Goal: Task Accomplishment & Management: Complete application form

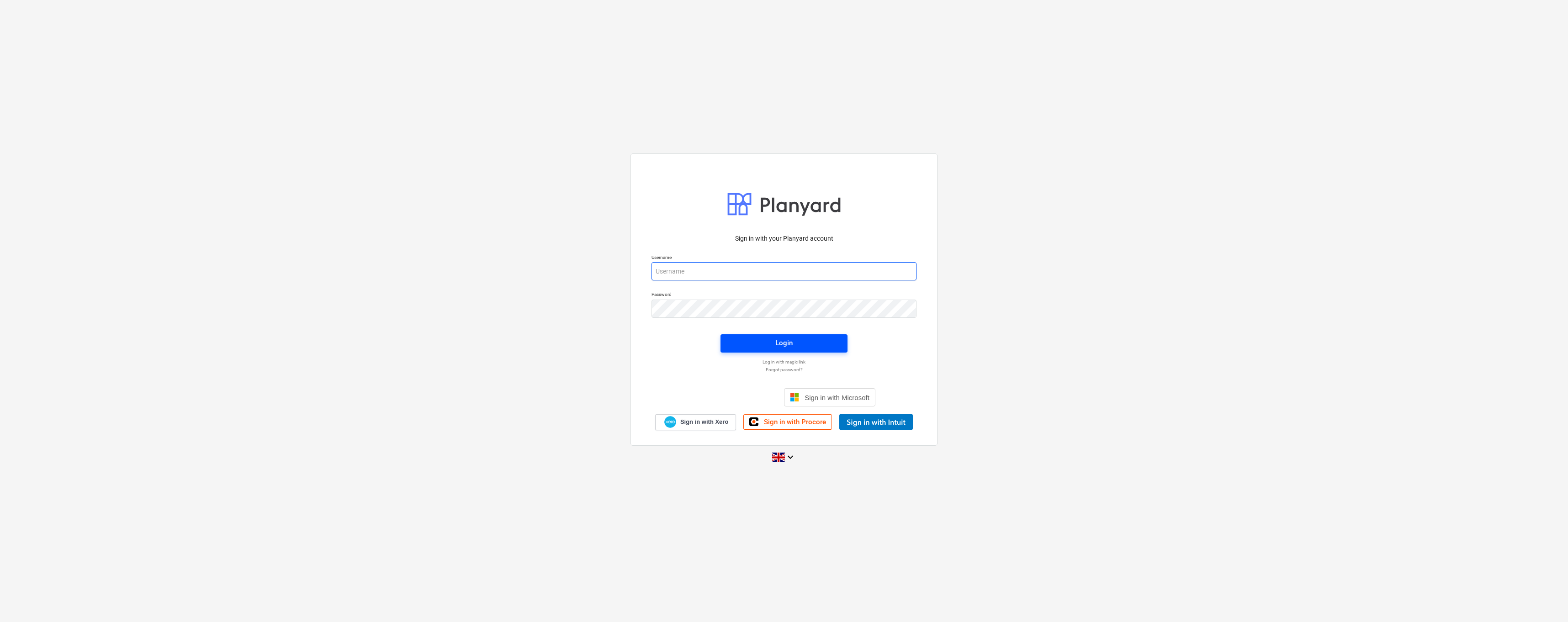
type input "[PERSON_NAME][EMAIL_ADDRESS][DOMAIN_NAME]"
click at [759, 338] on span "Login" at bounding box center [784, 342] width 105 height 12
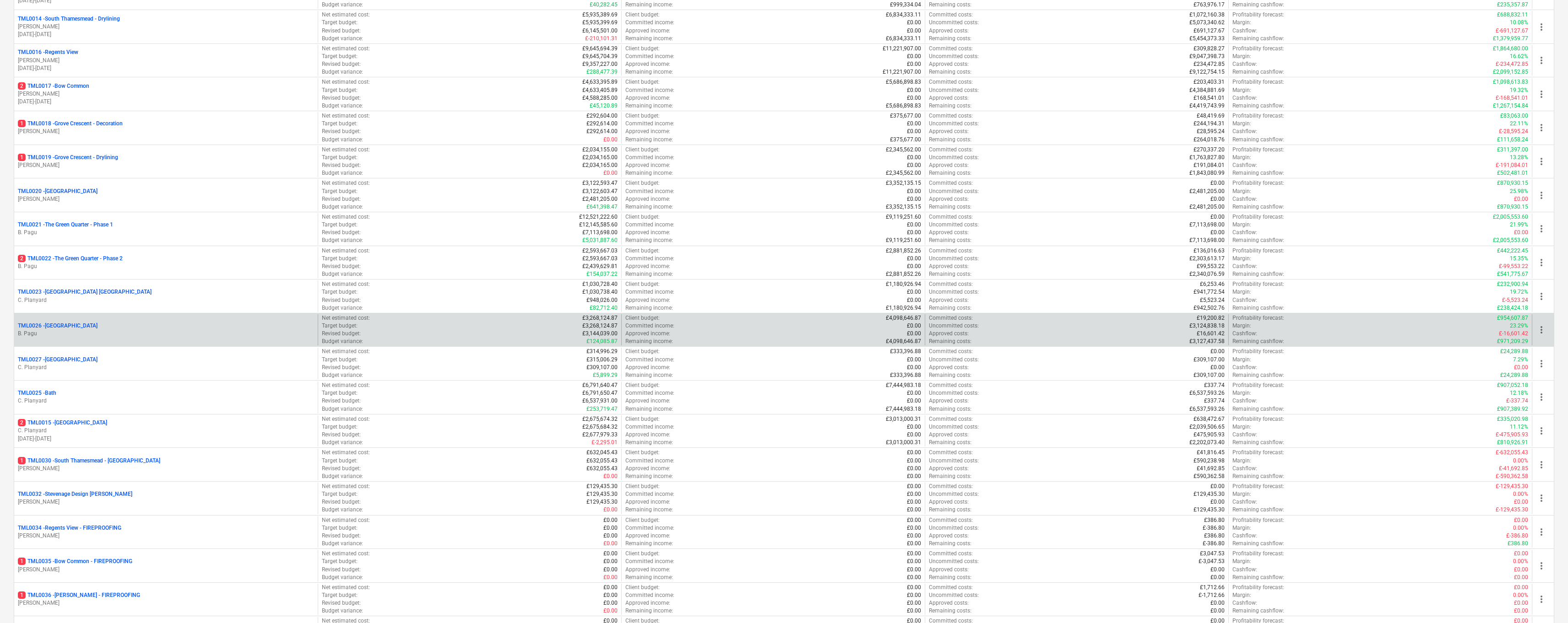
scroll to position [579, 0]
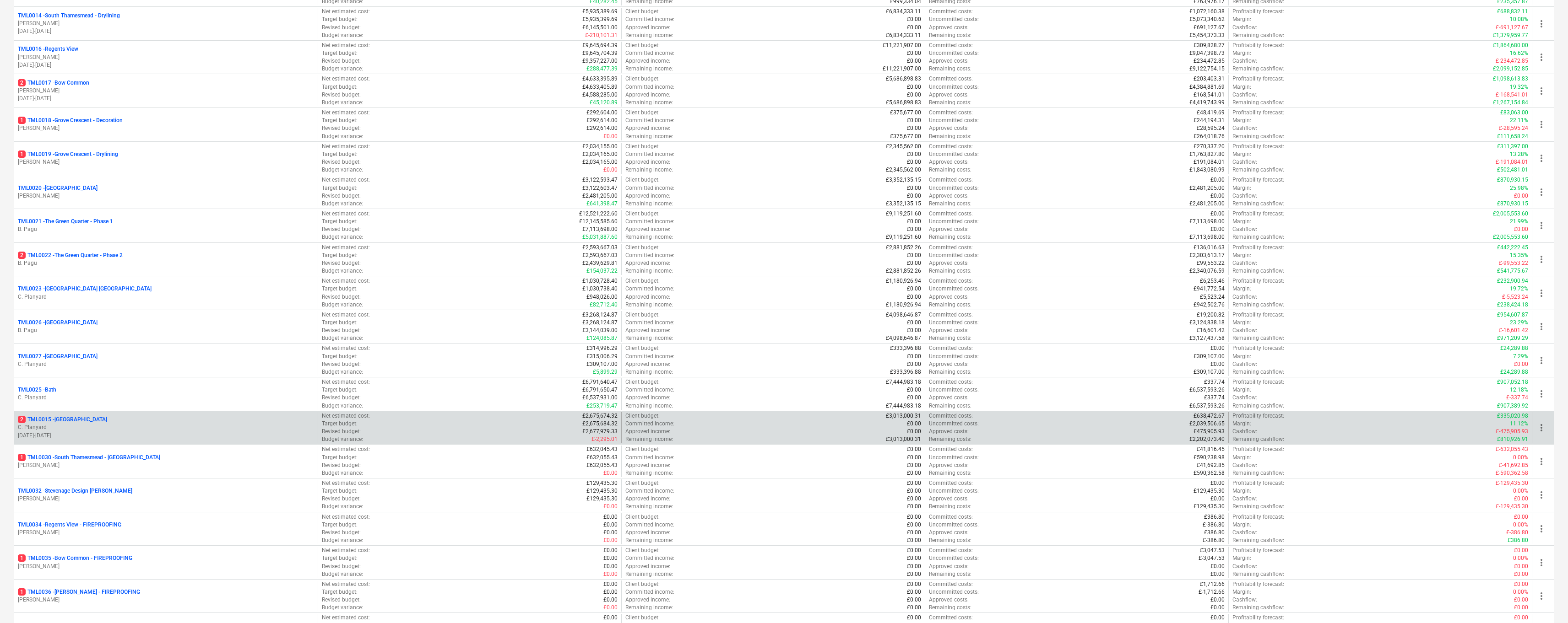
click at [92, 419] on p "2 TML0015 - [GEOGRAPHIC_DATA]" at bounding box center [62, 419] width 89 height 7
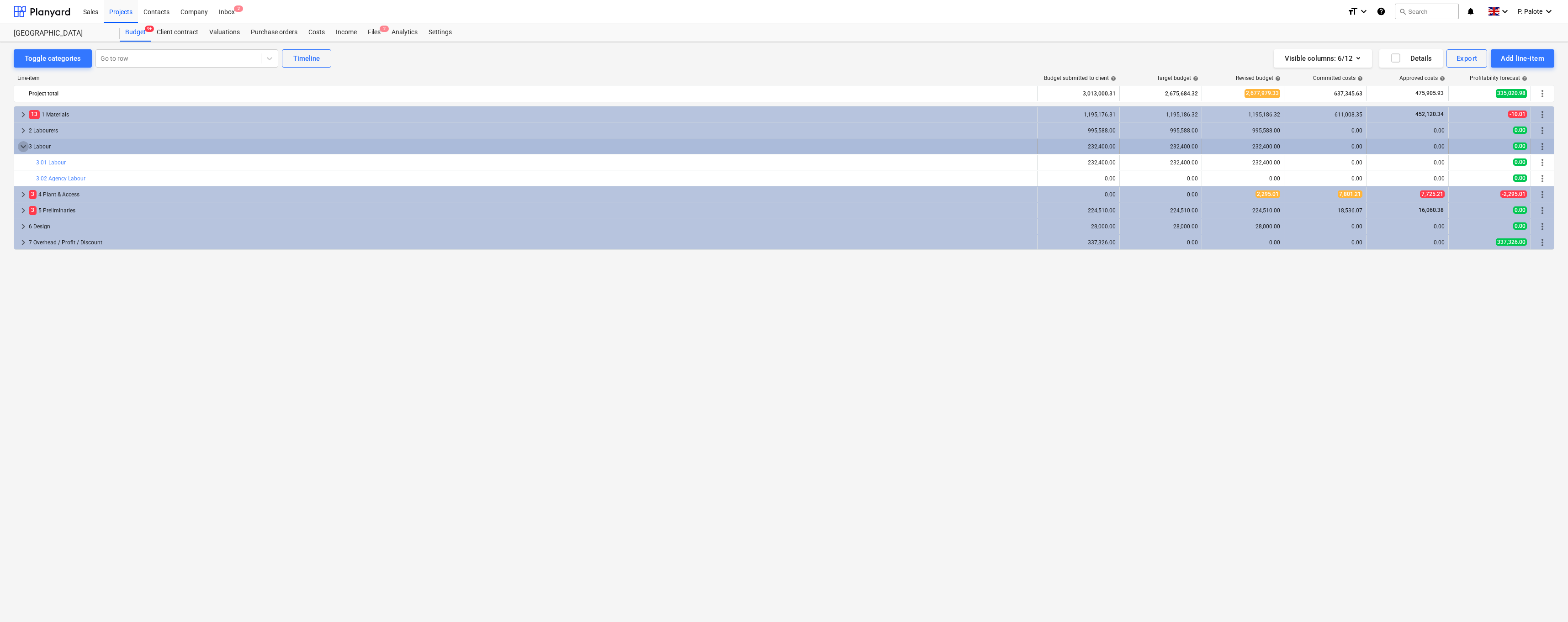
click at [24, 143] on span "keyboard_arrow_down" at bounding box center [24, 147] width 11 height 11
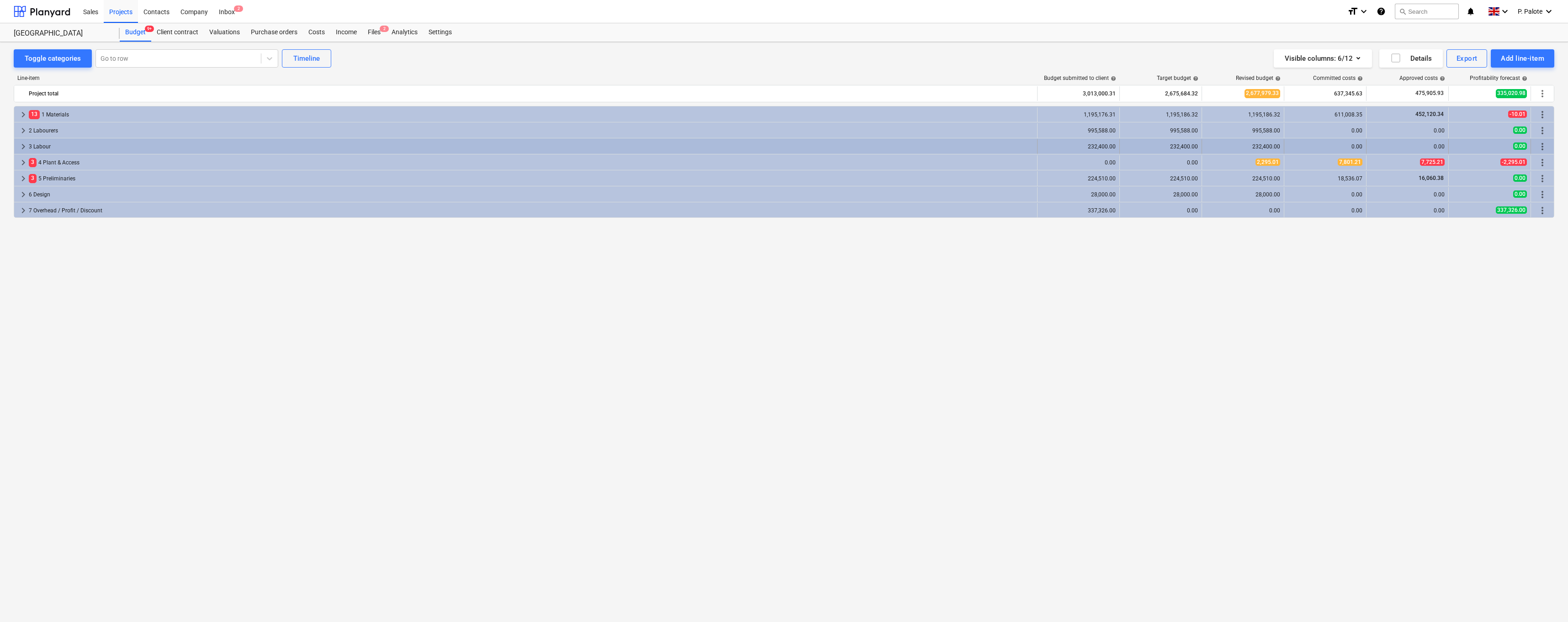
click at [25, 142] on span "keyboard_arrow_right" at bounding box center [24, 147] width 11 height 11
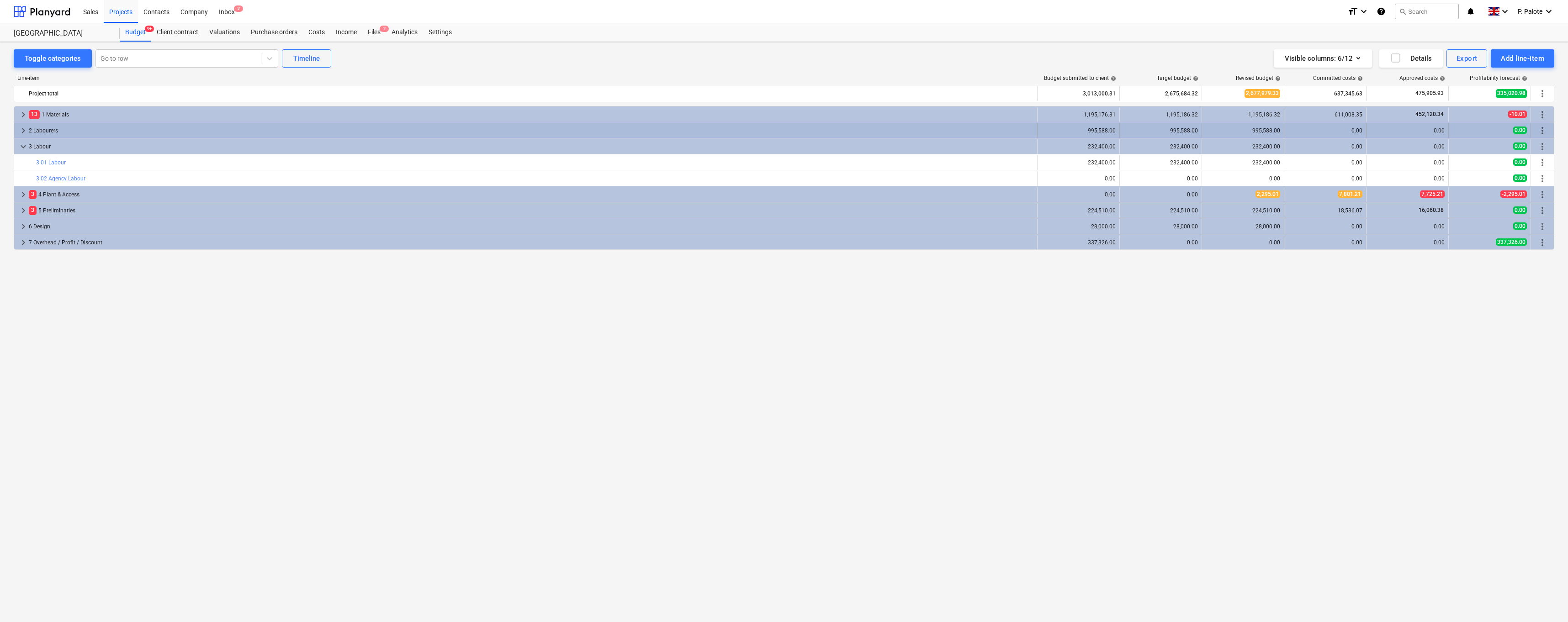
click at [25, 132] on span "keyboard_arrow_right" at bounding box center [24, 130] width 11 height 11
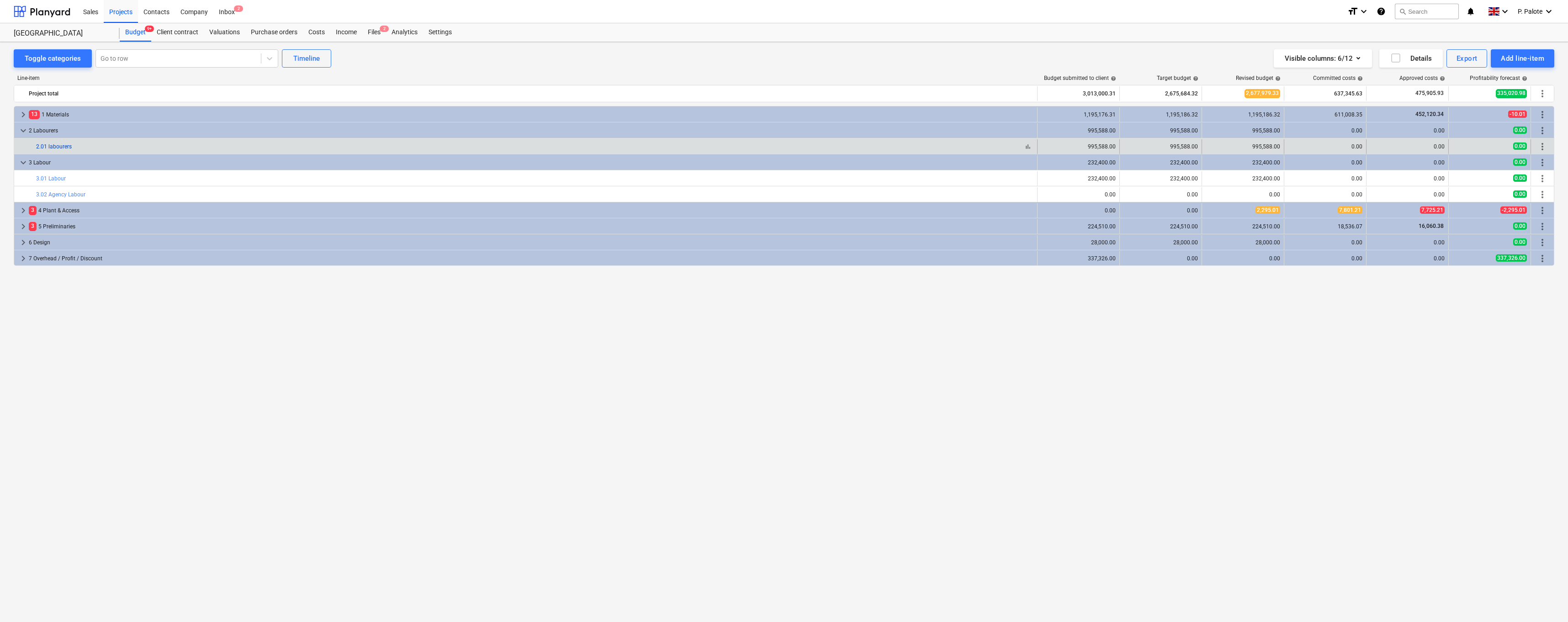
click at [62, 145] on link "2.01 labourers" at bounding box center [53, 147] width 35 height 6
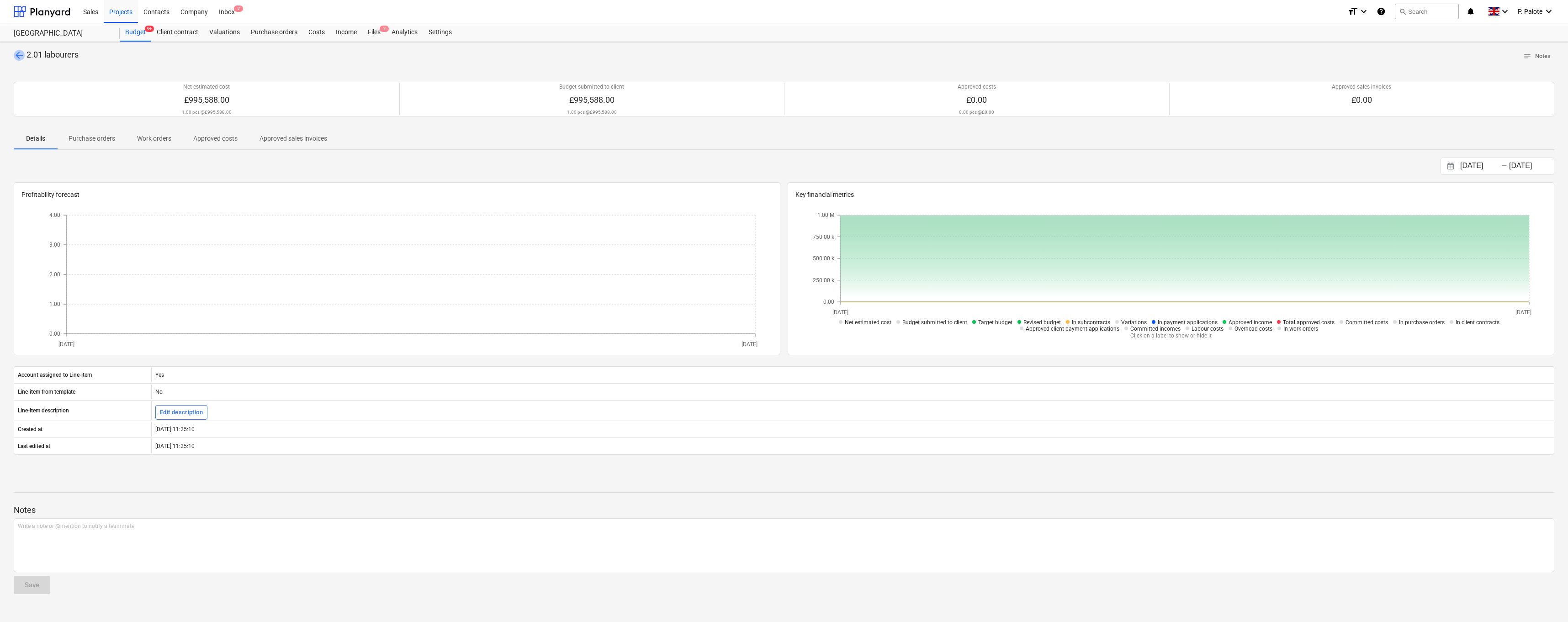
click at [15, 52] on span "arrow_back" at bounding box center [19, 55] width 11 height 11
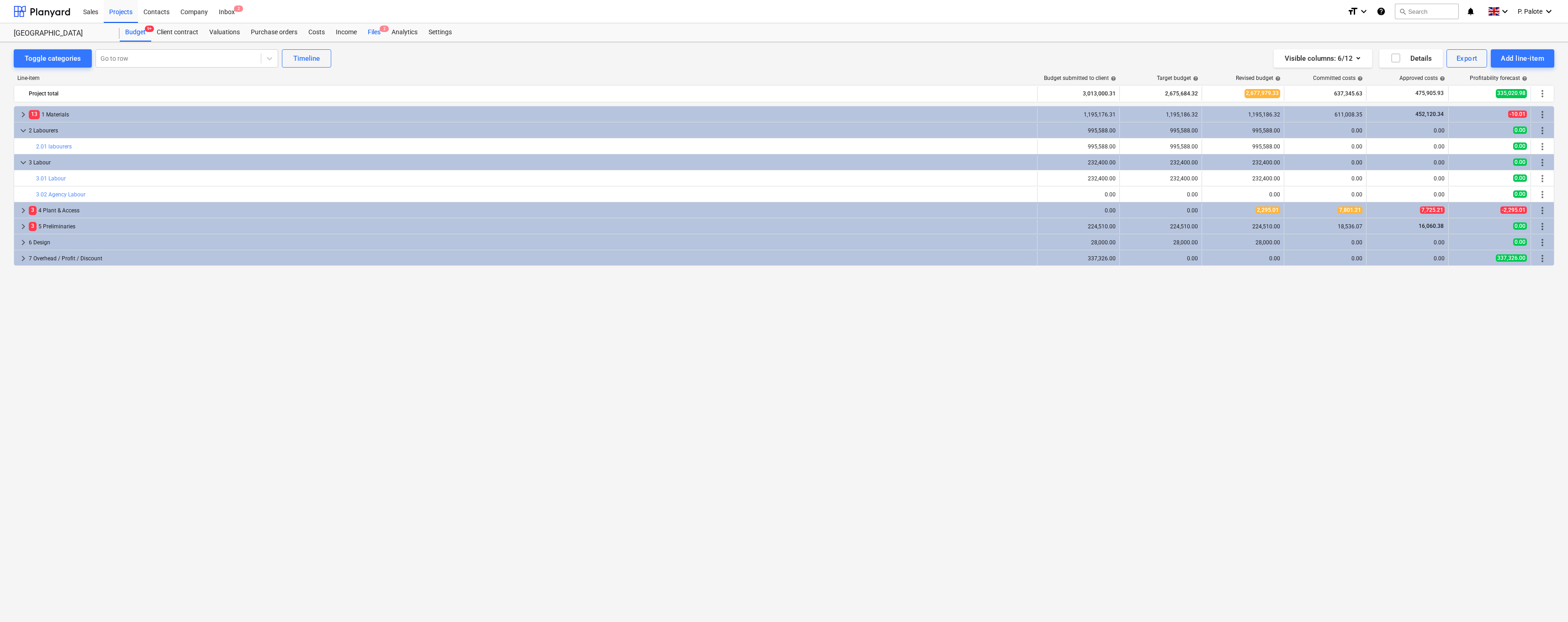
click at [379, 32] on div "Files 2" at bounding box center [374, 32] width 24 height 18
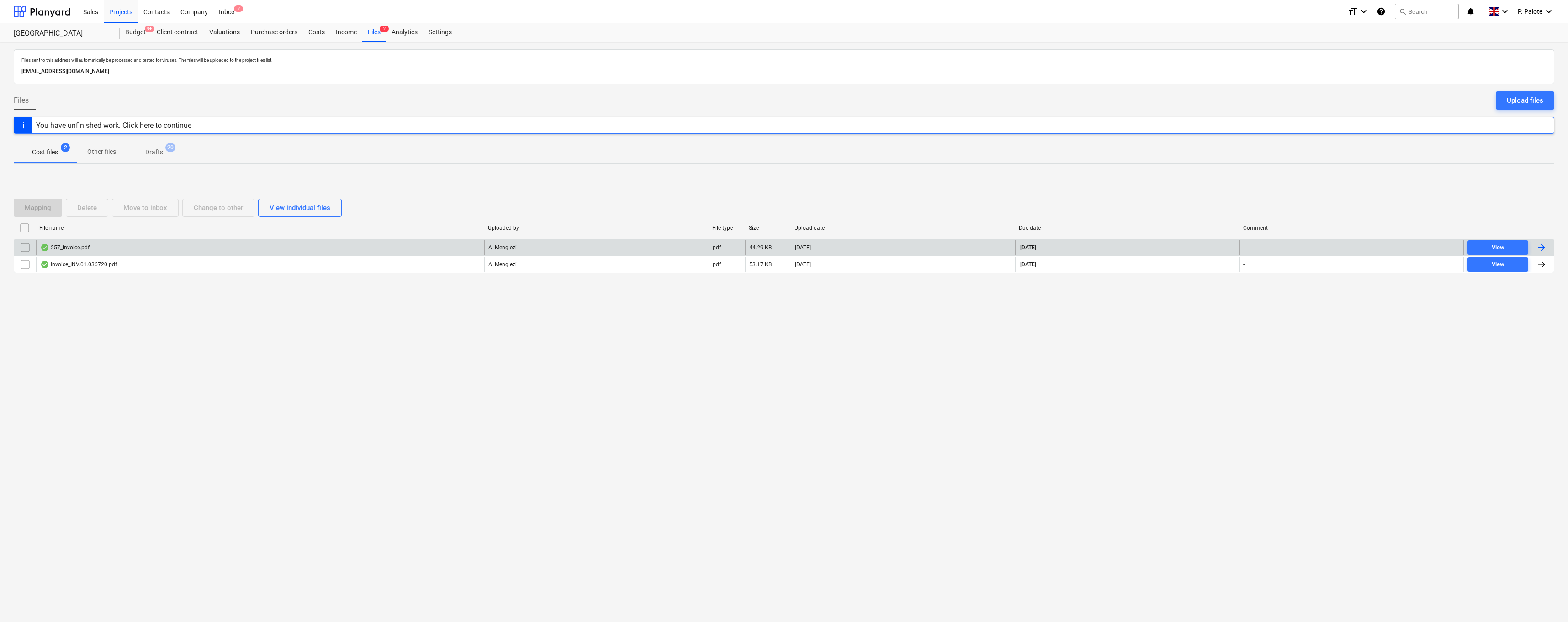
click at [82, 249] on div "257_invoice.pdf" at bounding box center [65, 248] width 49 height 7
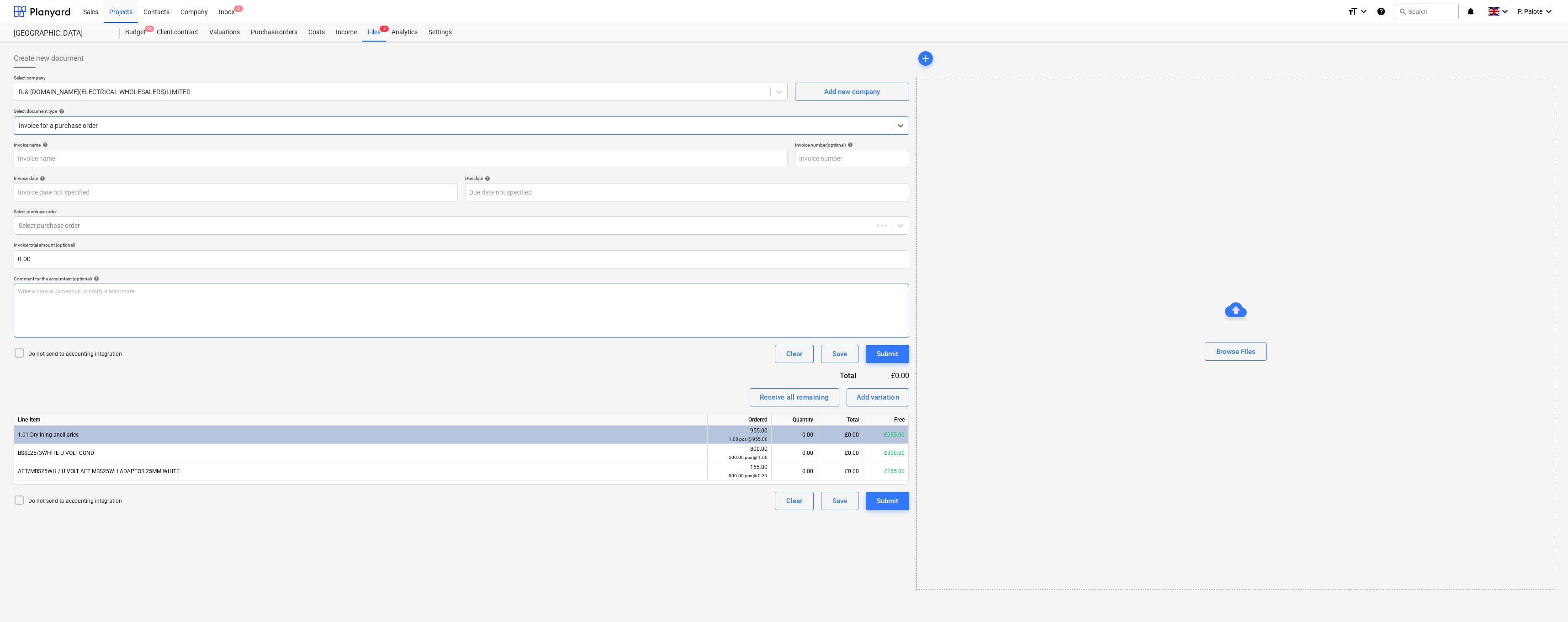
type input "01046985"
type input "[DATE]"
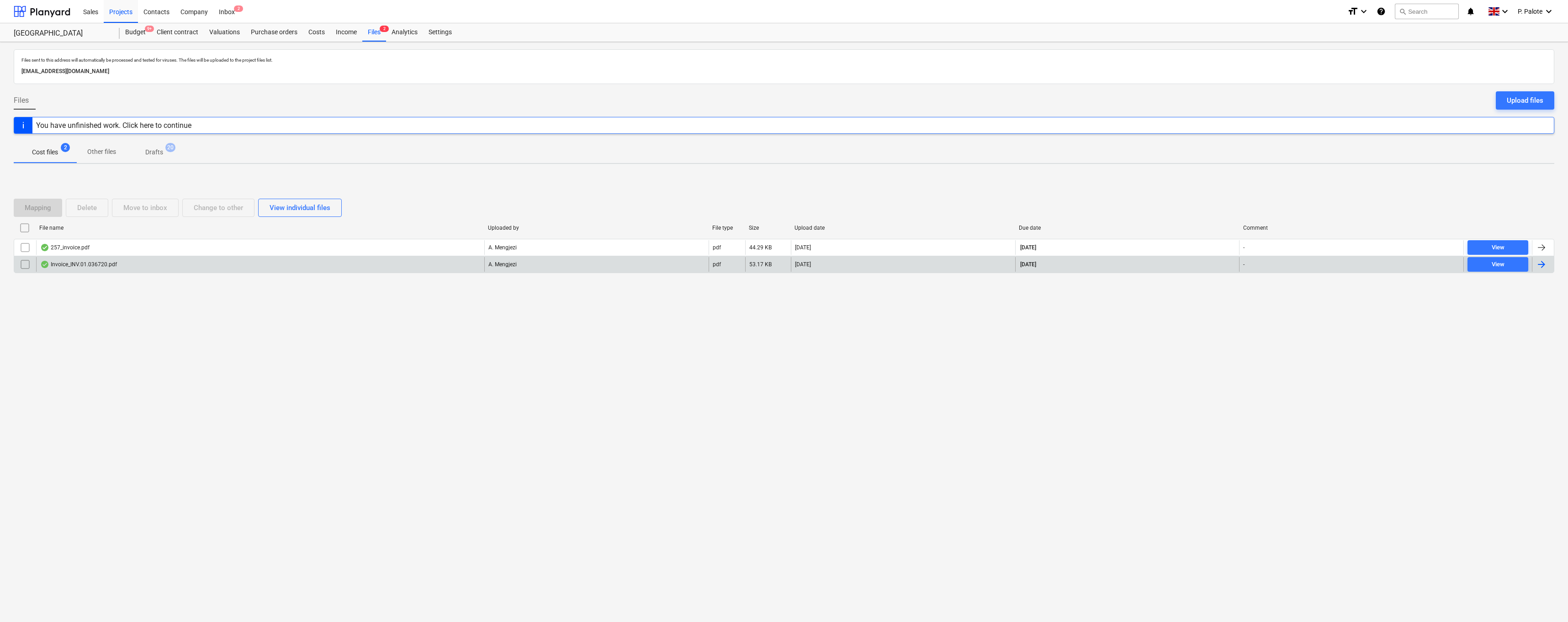
click at [96, 263] on div "Invoice_INV.01.036720.pdf" at bounding box center [78, 265] width 76 height 7
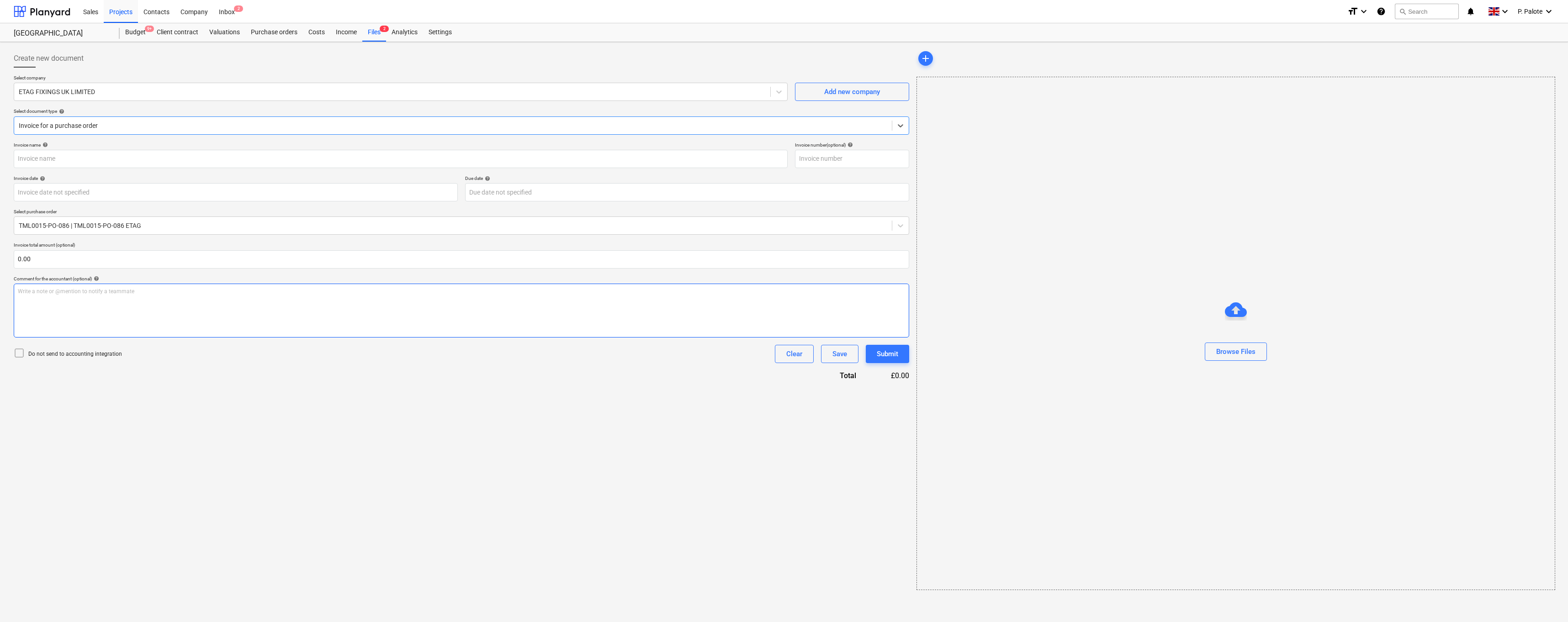
type input "#INV.01.036720"
type input "[DATE]"
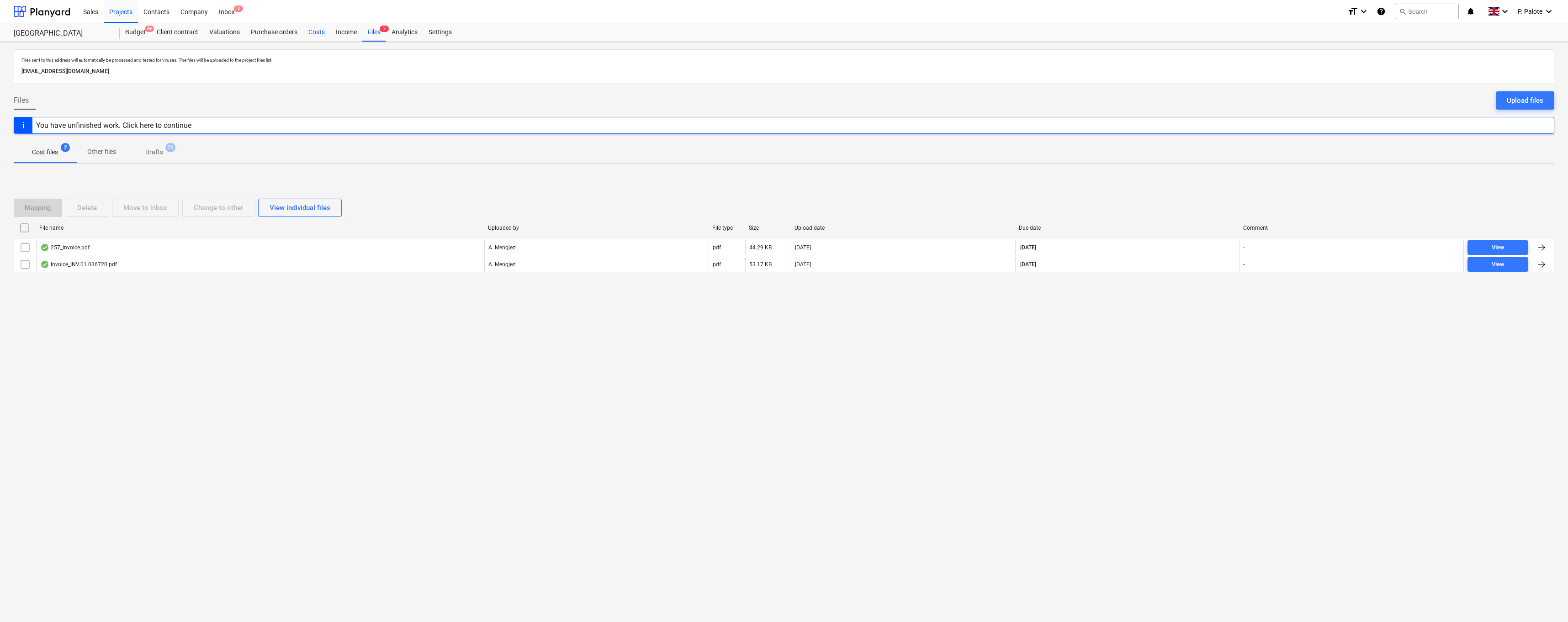
click at [316, 32] on div "Costs" at bounding box center [316, 32] width 27 height 18
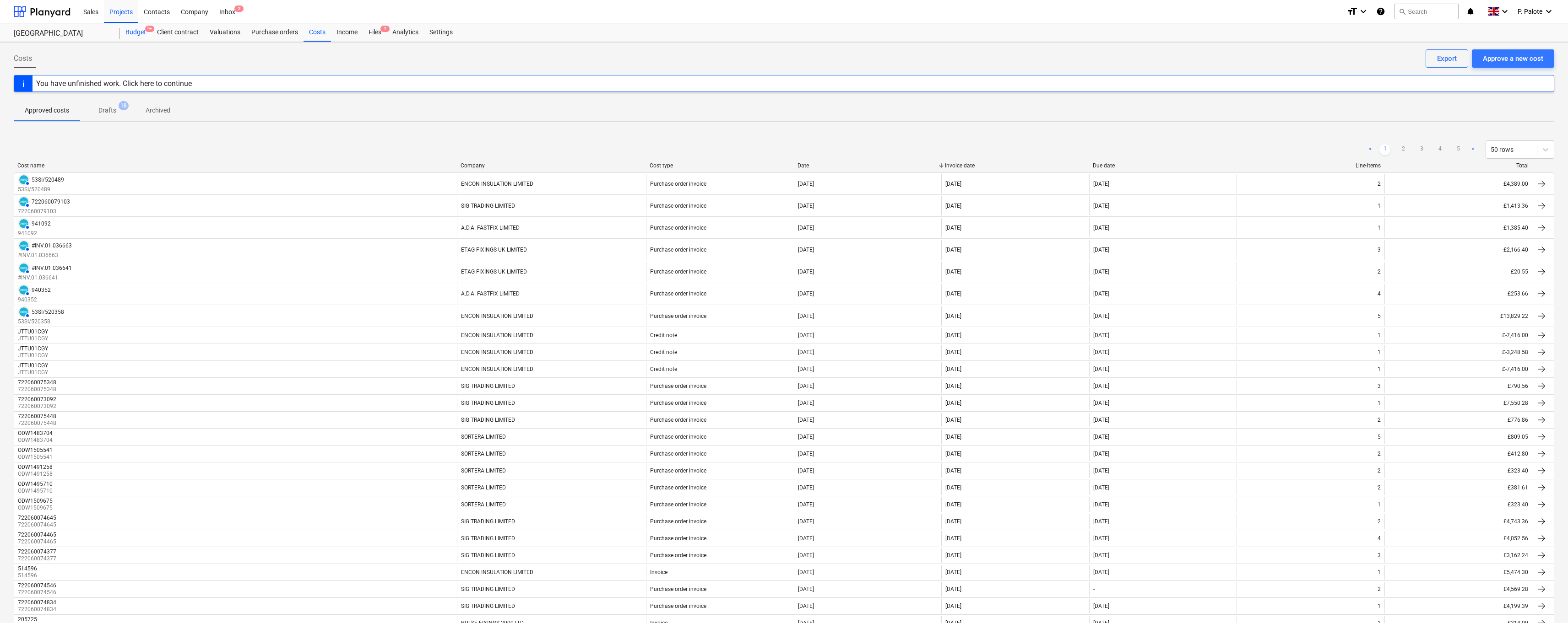
click at [134, 31] on div "Budget 9+" at bounding box center [136, 32] width 32 height 18
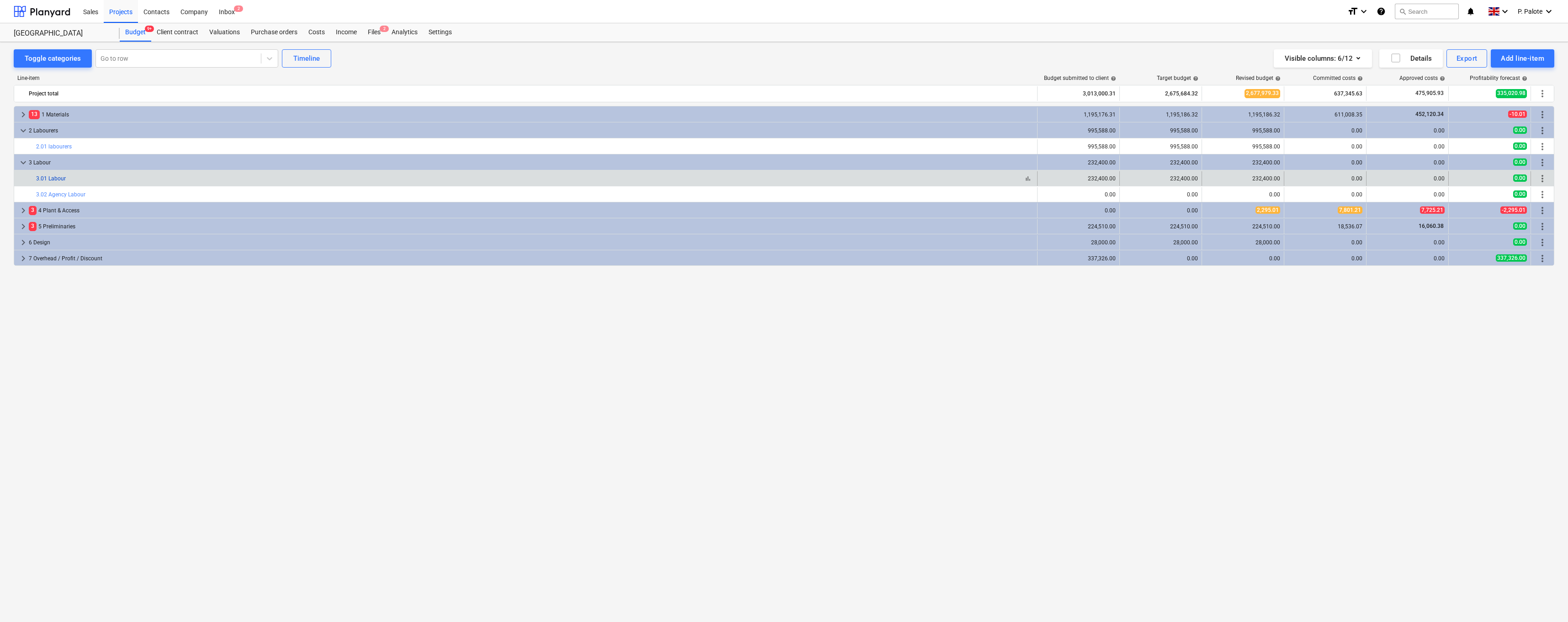
click at [49, 176] on link "3.01 Labour" at bounding box center [51, 178] width 30 height 6
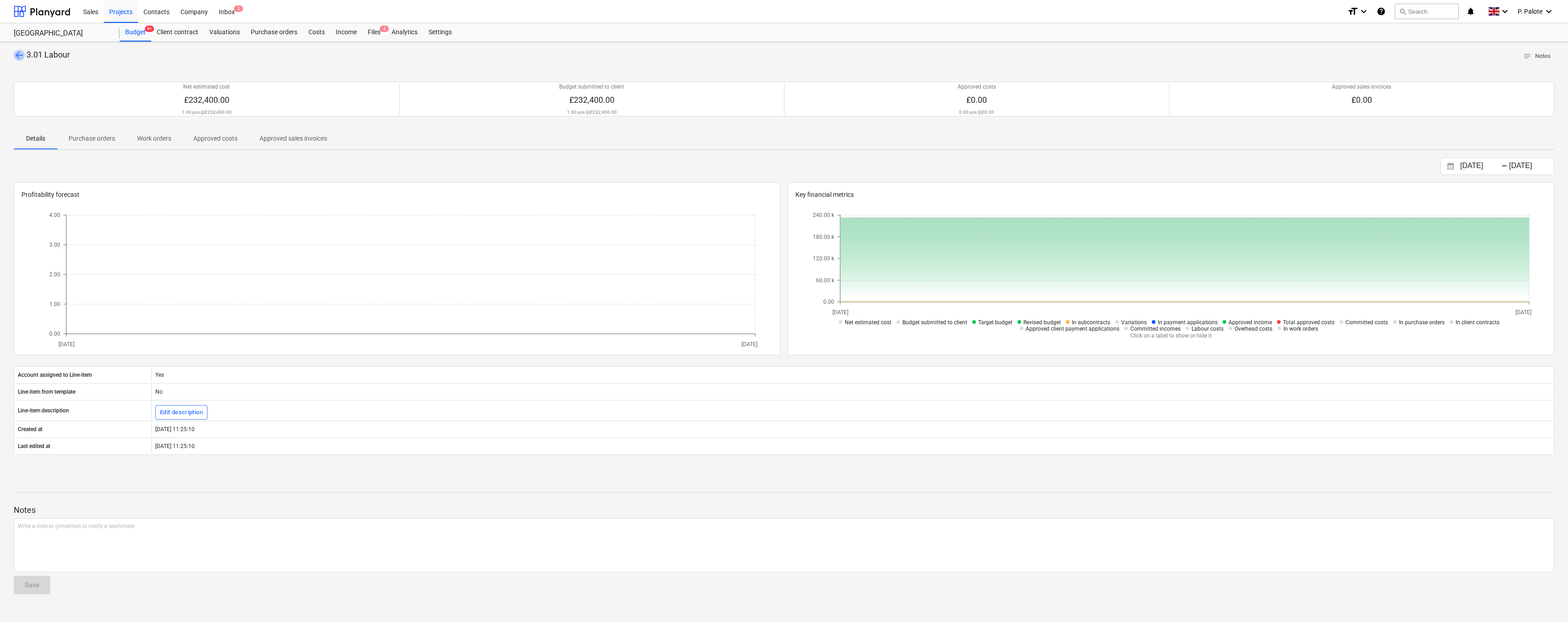
click at [20, 53] on span "arrow_back" at bounding box center [19, 55] width 11 height 11
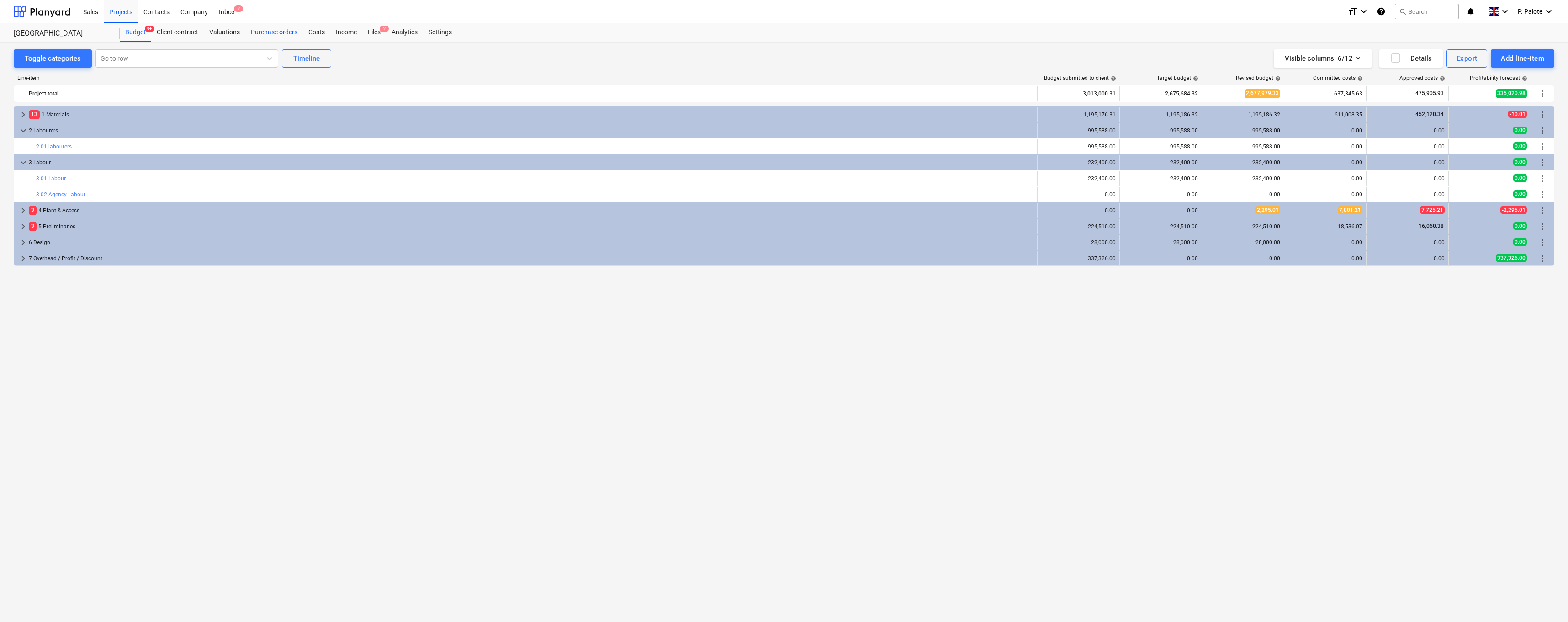
click at [281, 32] on div "Purchase orders" at bounding box center [274, 32] width 58 height 18
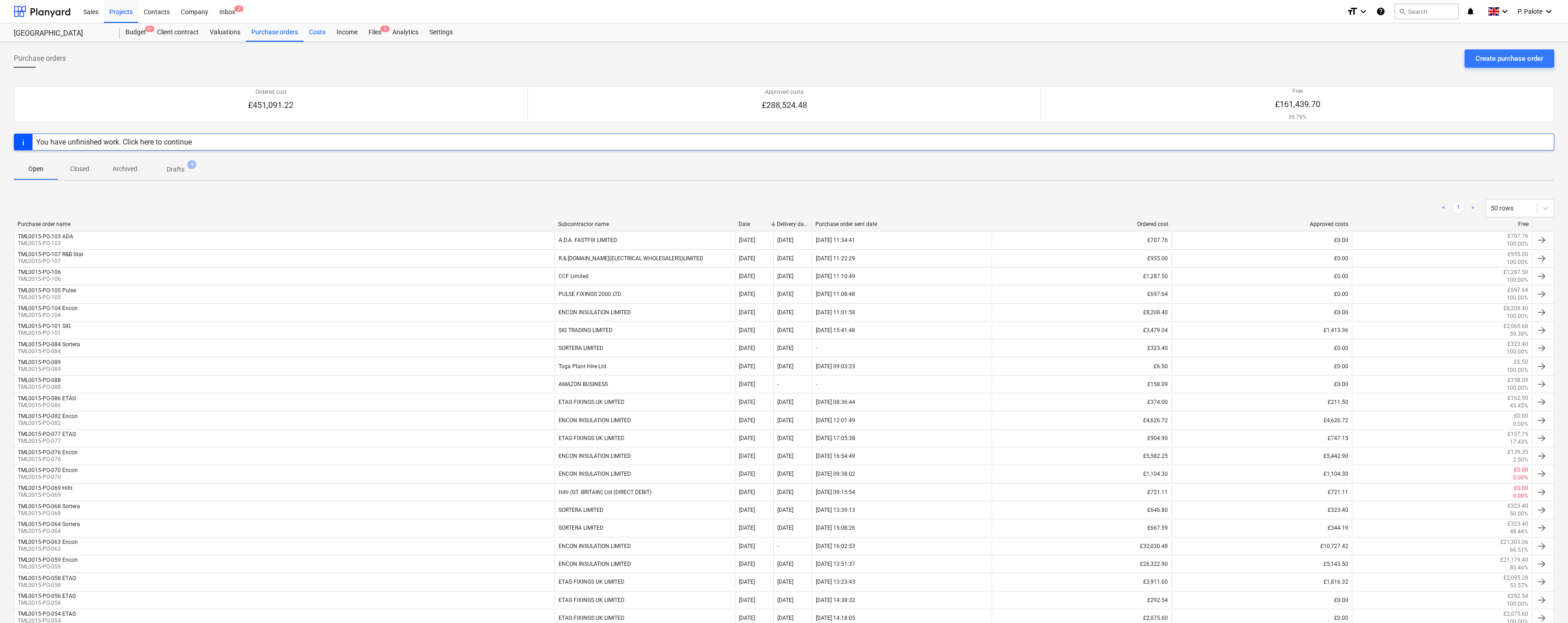
click at [319, 37] on div "Costs" at bounding box center [317, 32] width 27 height 18
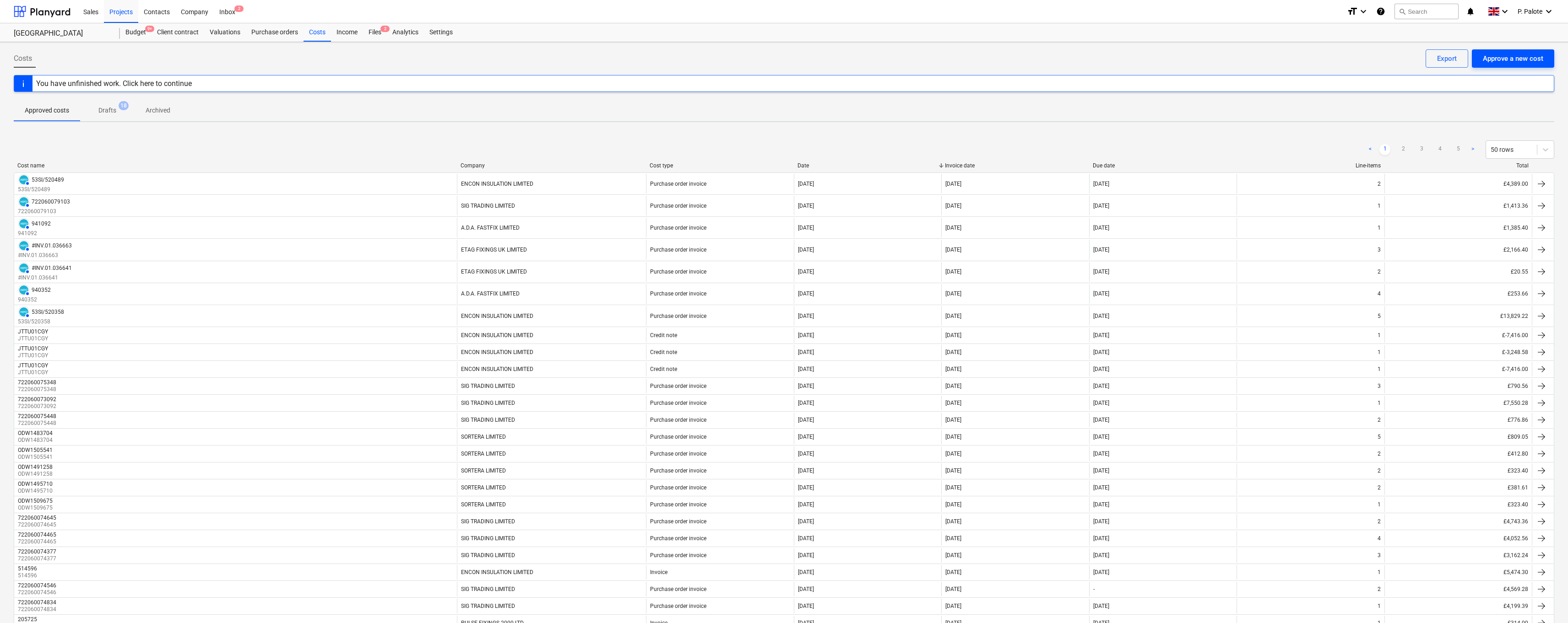
click at [1512, 60] on div "Approve a new cost" at bounding box center [1513, 59] width 60 height 12
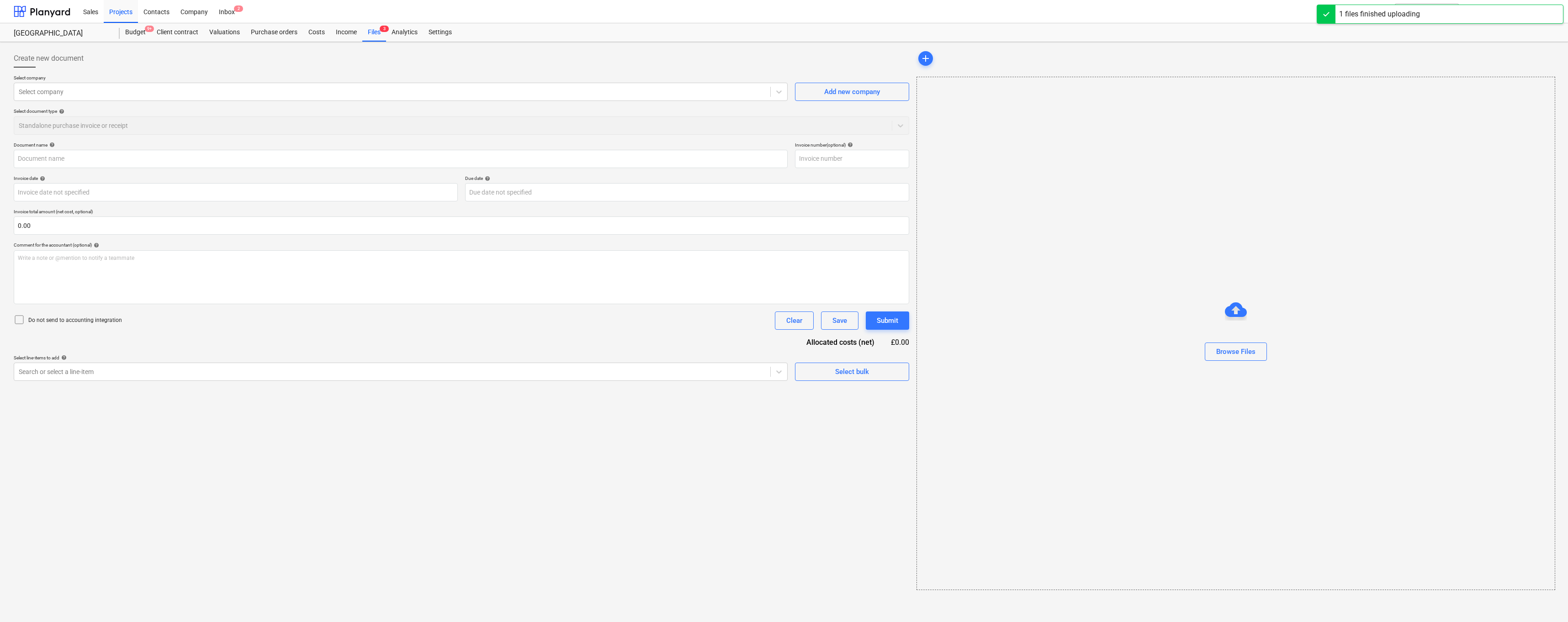
type input "BILT Drylining invoice [DATE].xlsx"
drag, startPoint x: 1091, startPoint y: 203, endPoint x: 979, endPoint y: 56, distance: 184.8
click at [979, 56] on span "clear" at bounding box center [976, 58] width 11 height 11
click at [956, 61] on span "Bilt Drylining...pdf" at bounding box center [947, 58] width 56 height 7
click at [132, 193] on body "Sales Projects Contacts Company Inbox 2 format_size keyboard_arrow_down help se…" at bounding box center [782, 311] width 1565 height 622
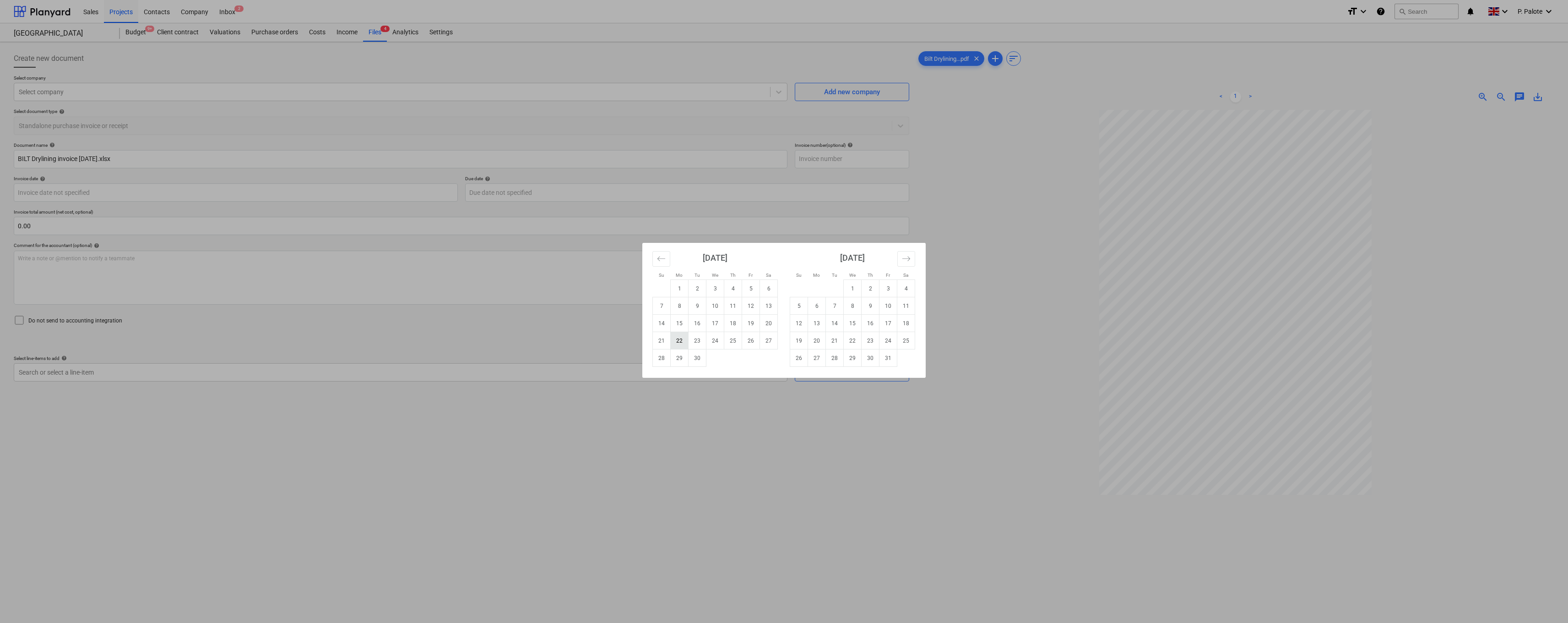
click at [679, 341] on td "22" at bounding box center [679, 341] width 18 height 17
type input "[DATE]"
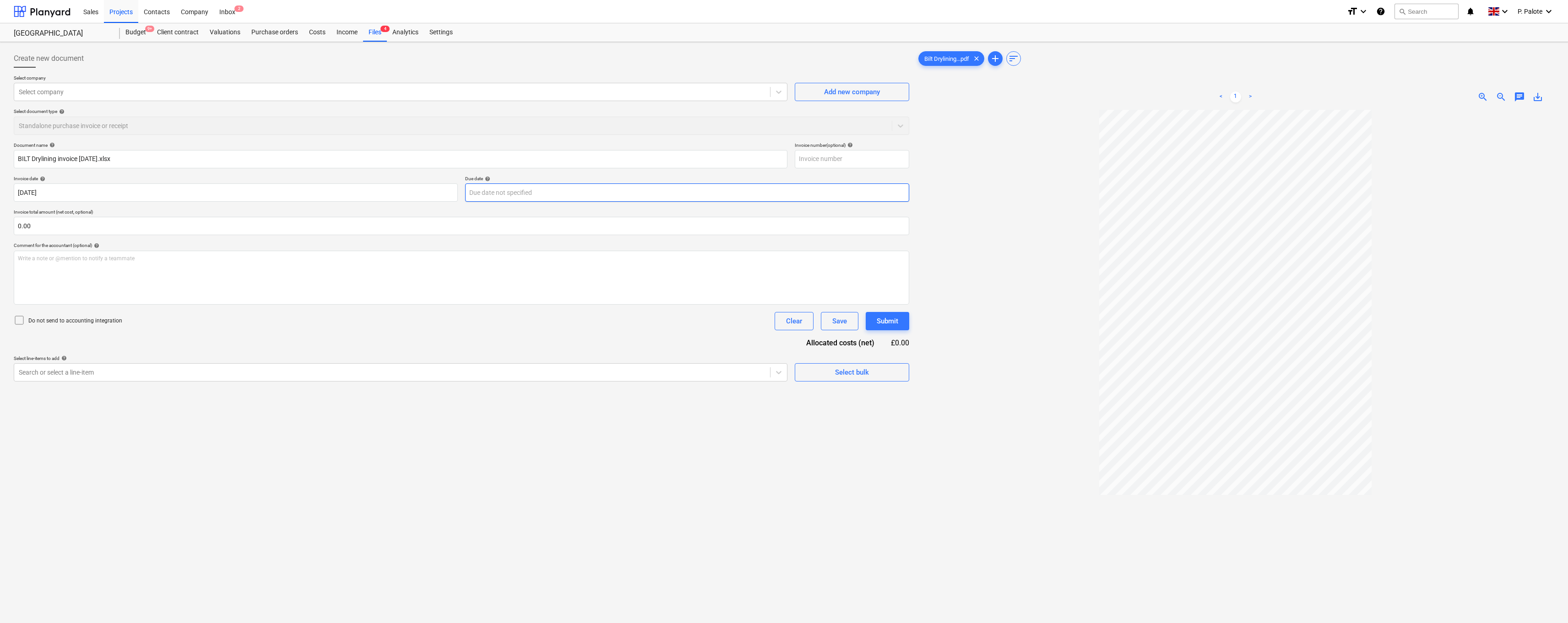
click at [552, 189] on body "Sales Projects Contacts Company Inbox 2 format_size keyboard_arrow_down help se…" at bounding box center [784, 311] width 1568 height 623
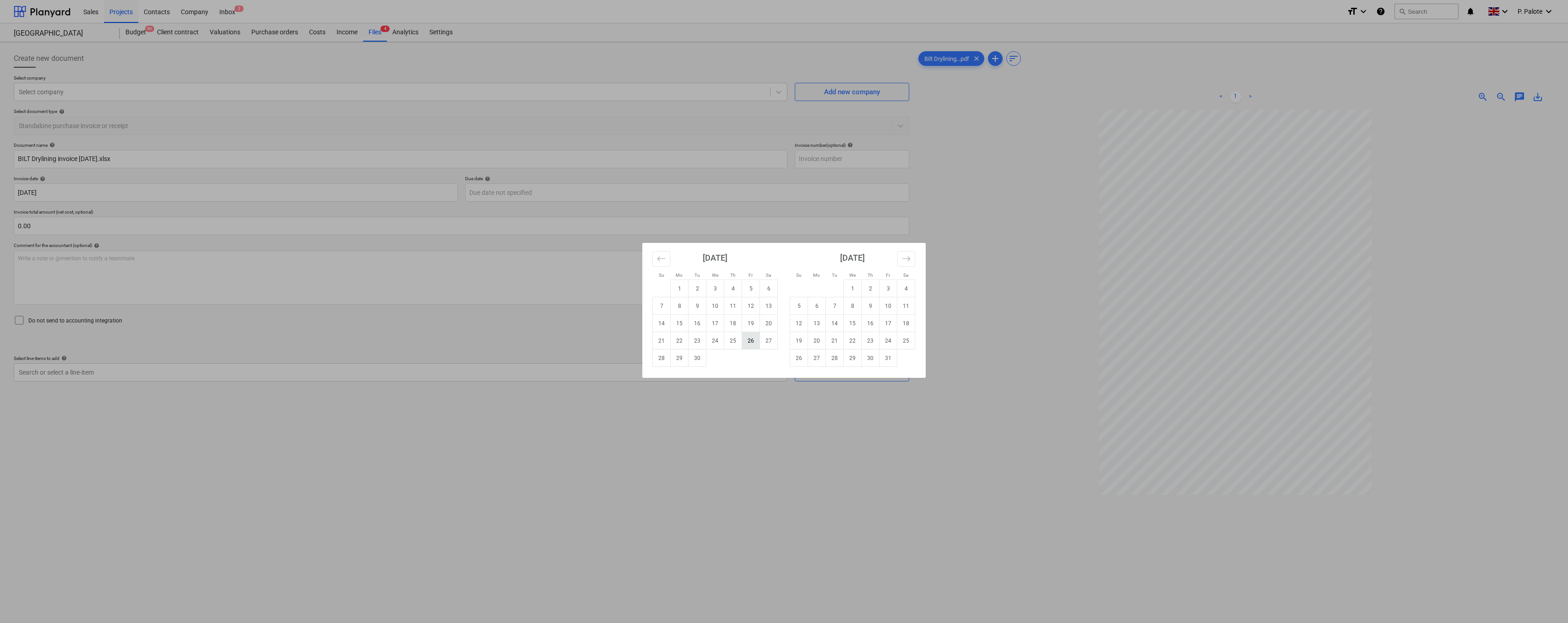
click at [744, 339] on td "26" at bounding box center [751, 341] width 18 height 17
type input "[DATE]"
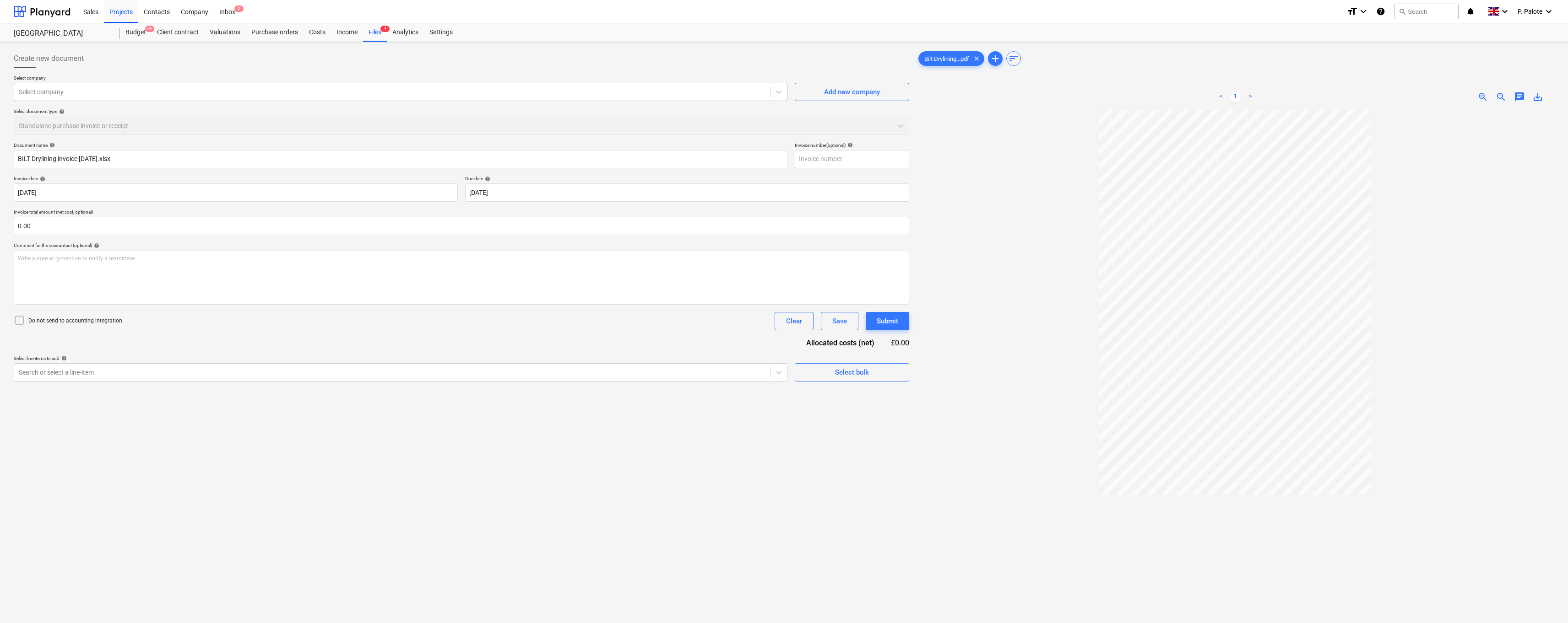
click at [191, 95] on div at bounding box center [392, 91] width 747 height 9
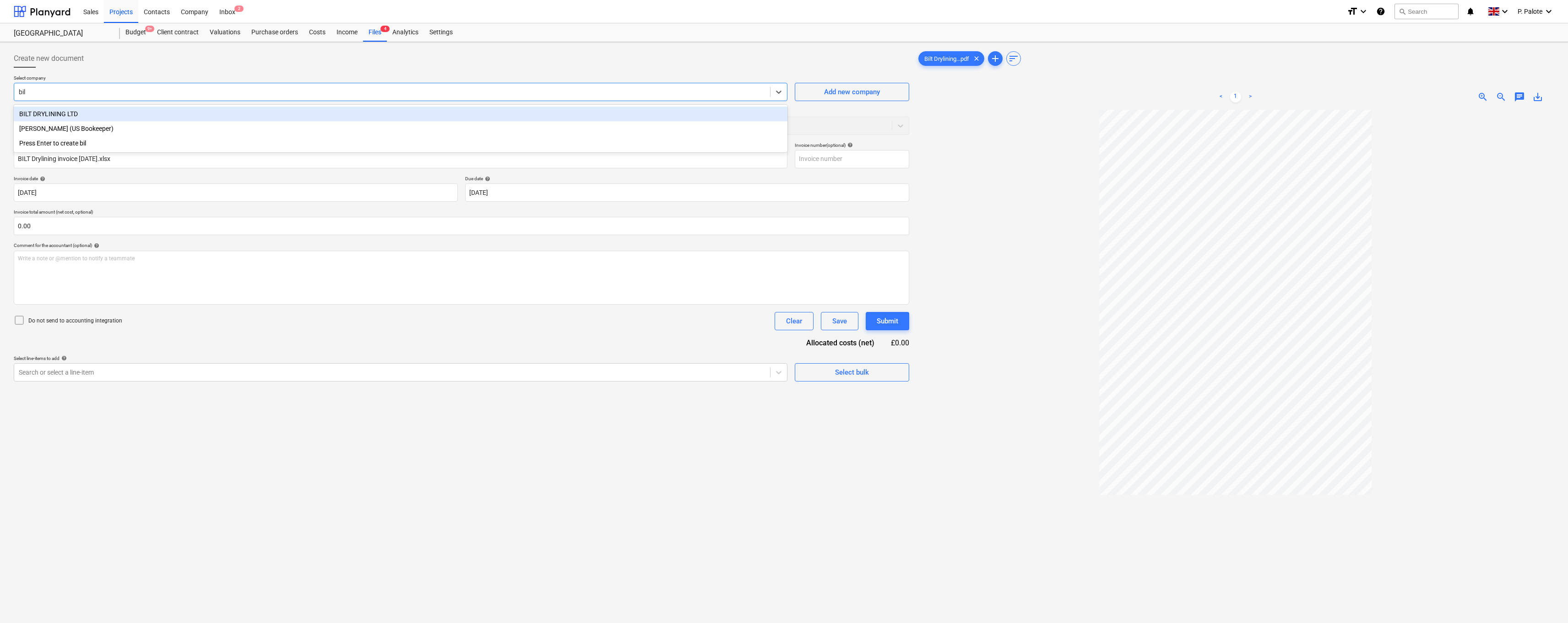
type input "bilt"
click at [64, 113] on div "BILT DRYLINING LTD" at bounding box center [400, 114] width 773 height 15
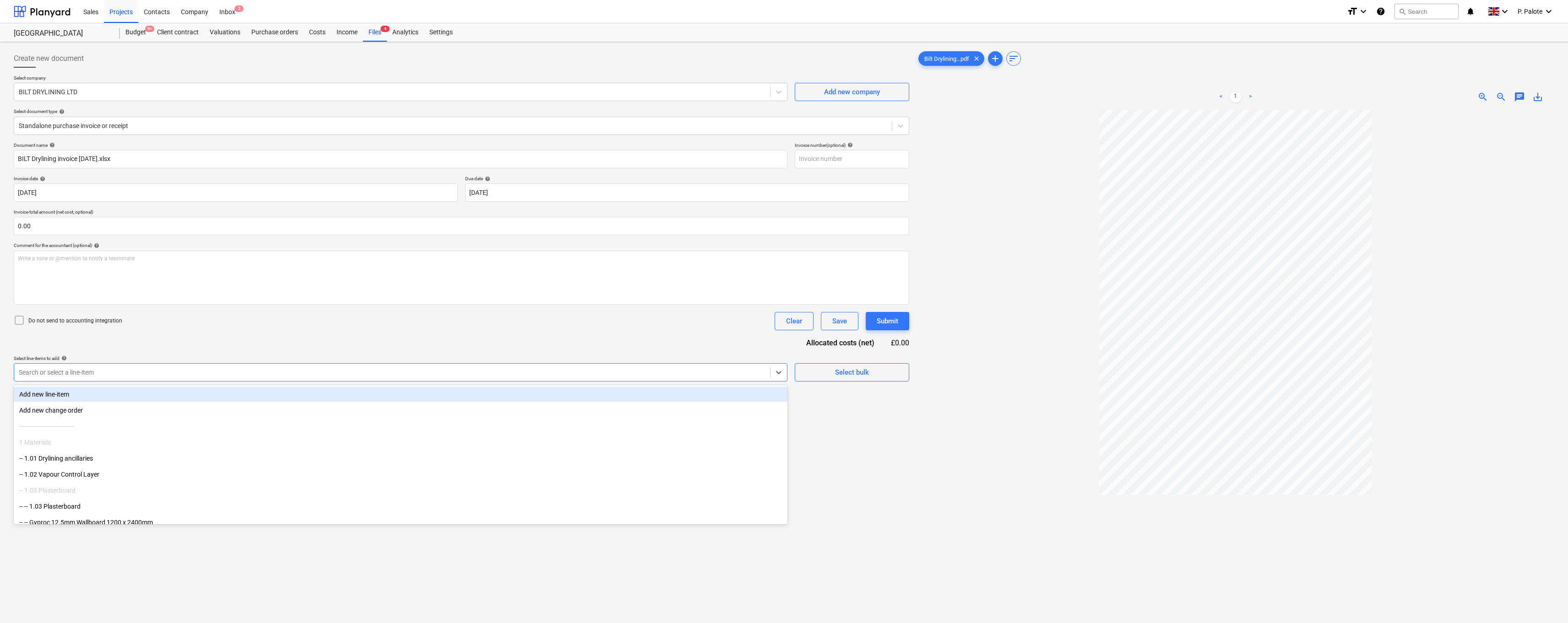
click at [98, 372] on div at bounding box center [392, 372] width 747 height 9
type input "lab"
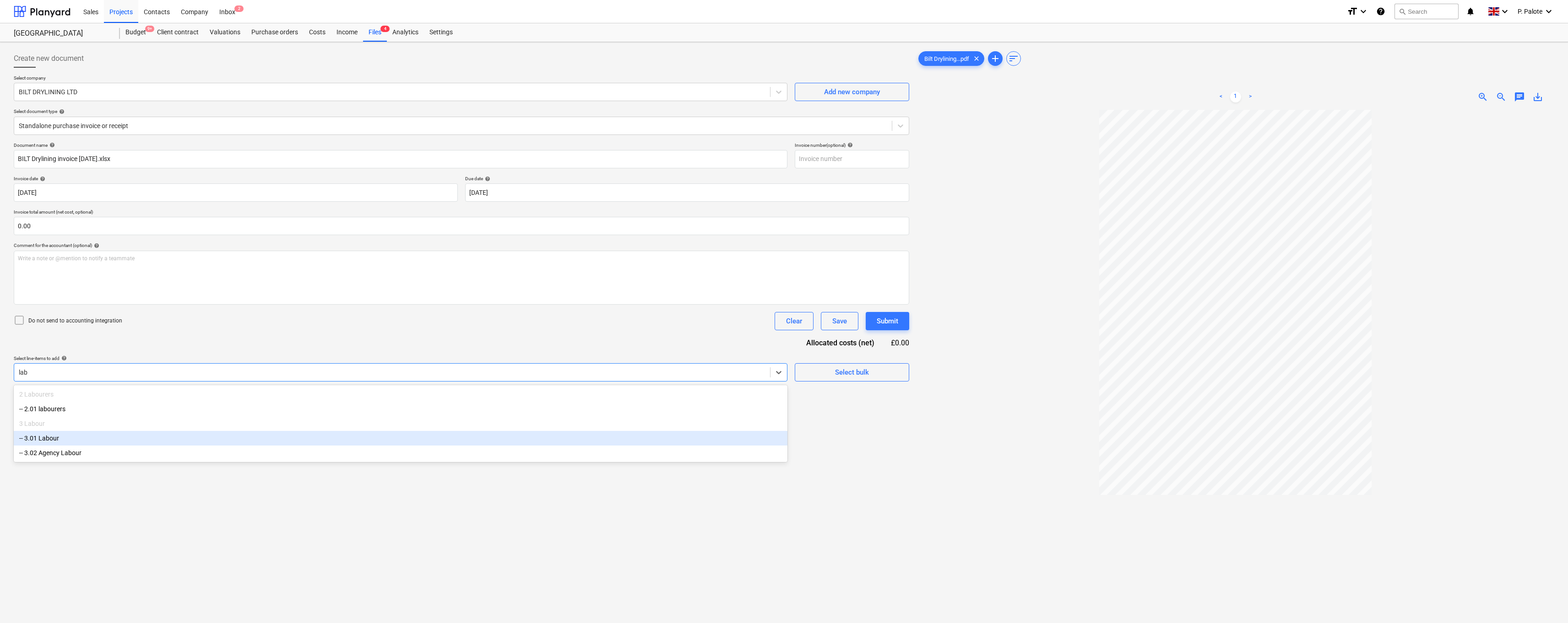
click at [45, 441] on div "-- 3.01 Labour" at bounding box center [400, 438] width 773 height 15
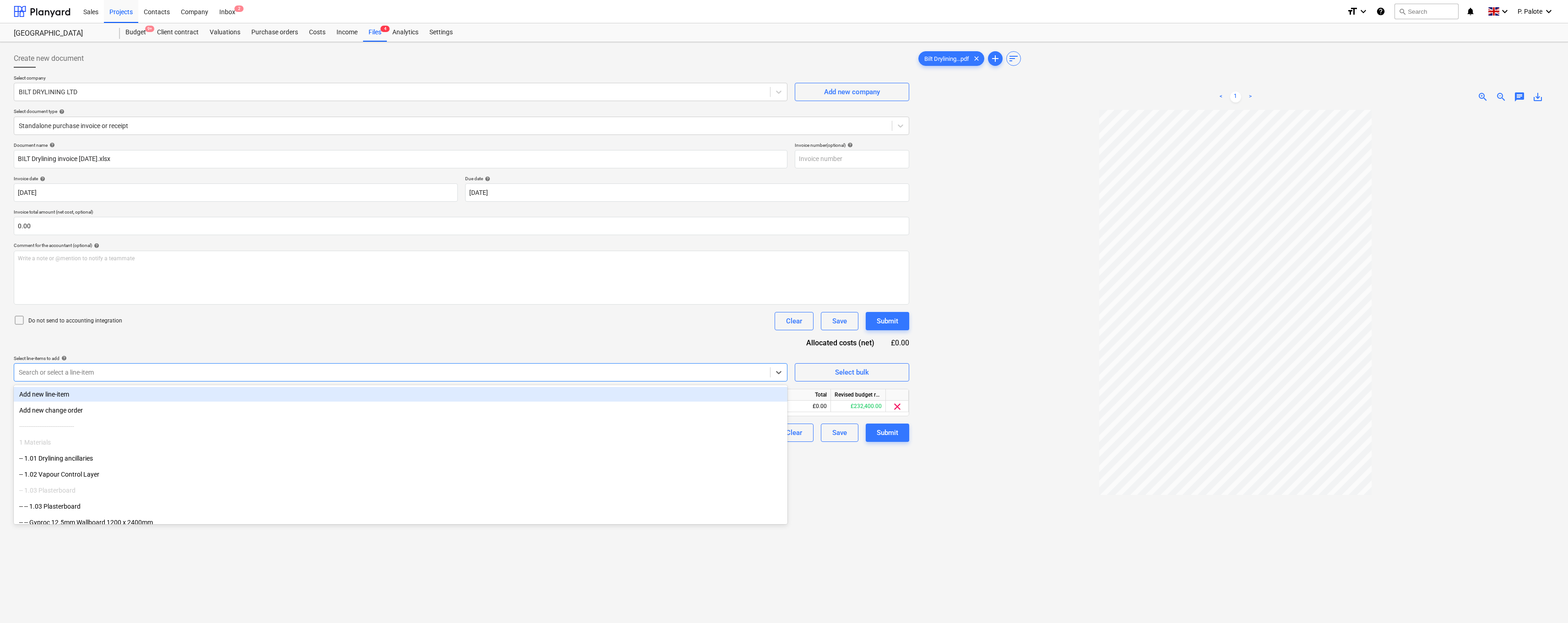
click at [251, 336] on div "Document name help BILT Drylining invoice [DATE].xlsx Invoice number (optional)…" at bounding box center [461, 292] width 895 height 299
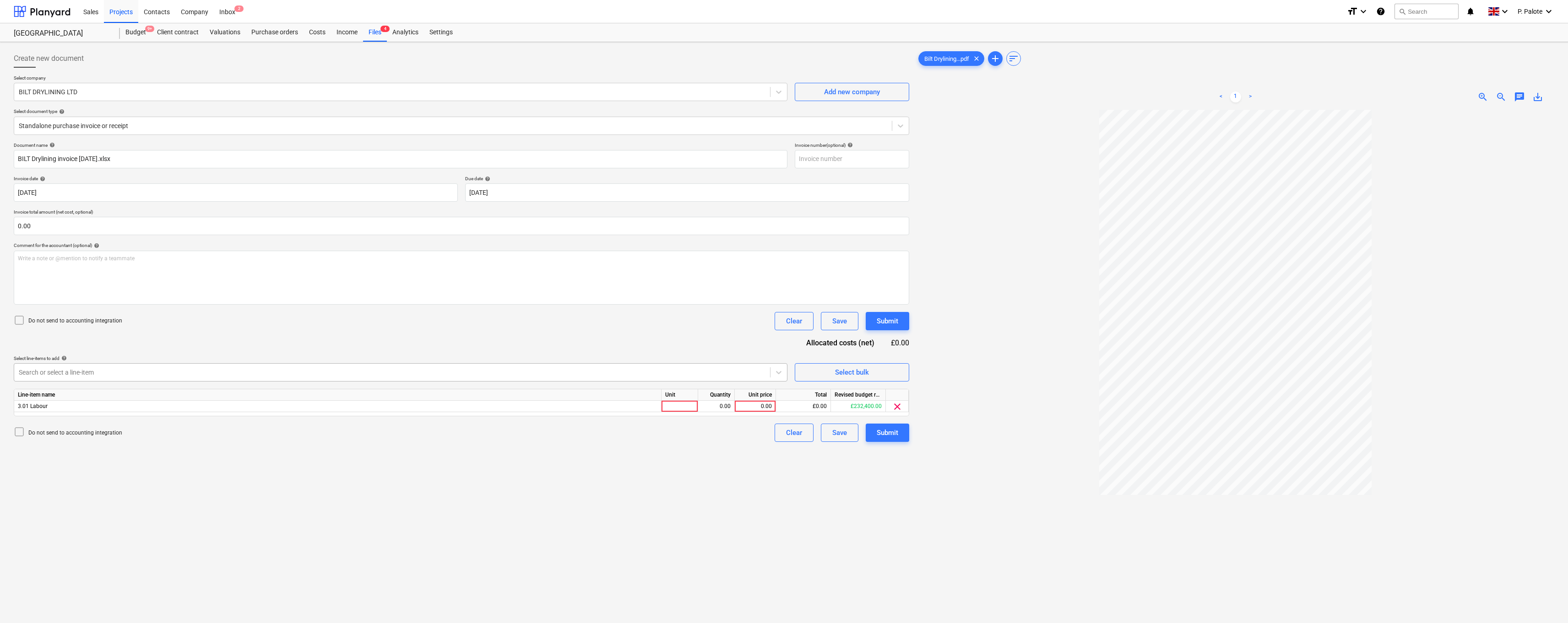
click at [44, 368] on div at bounding box center [392, 372] width 747 height 9
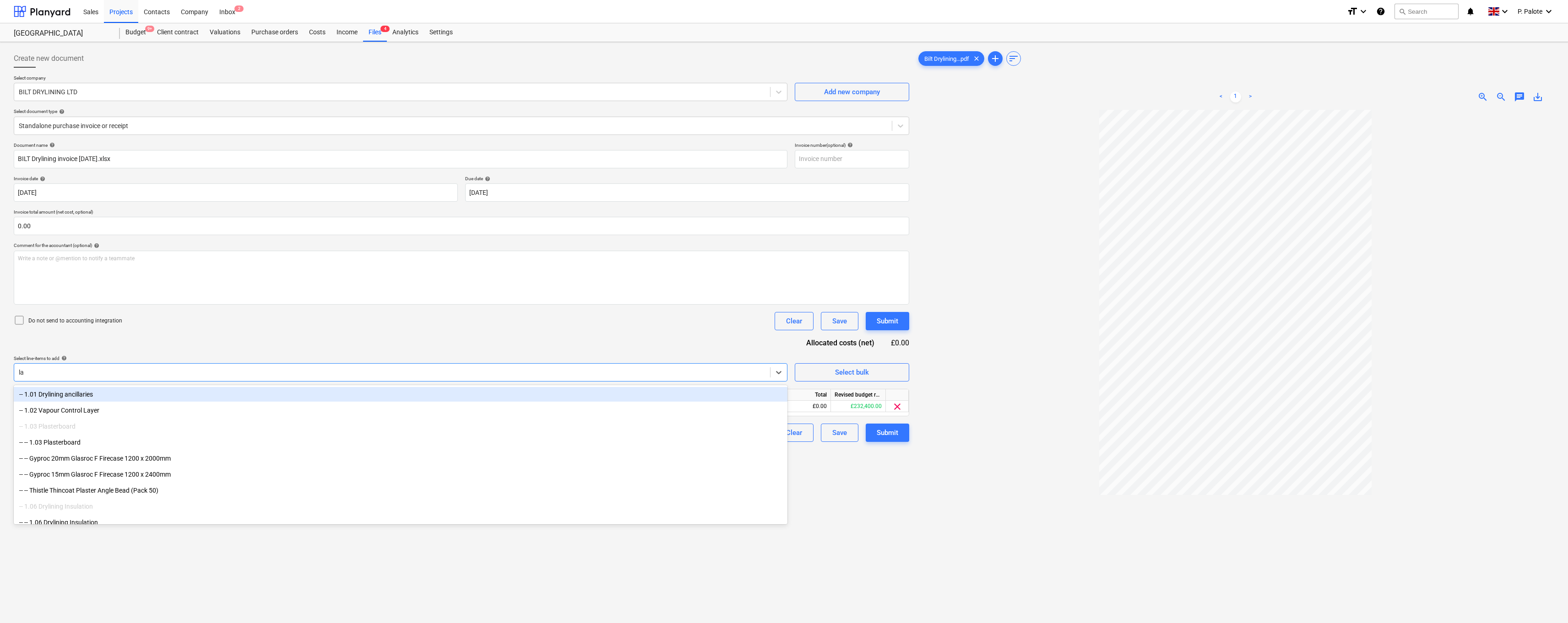
type input "lab"
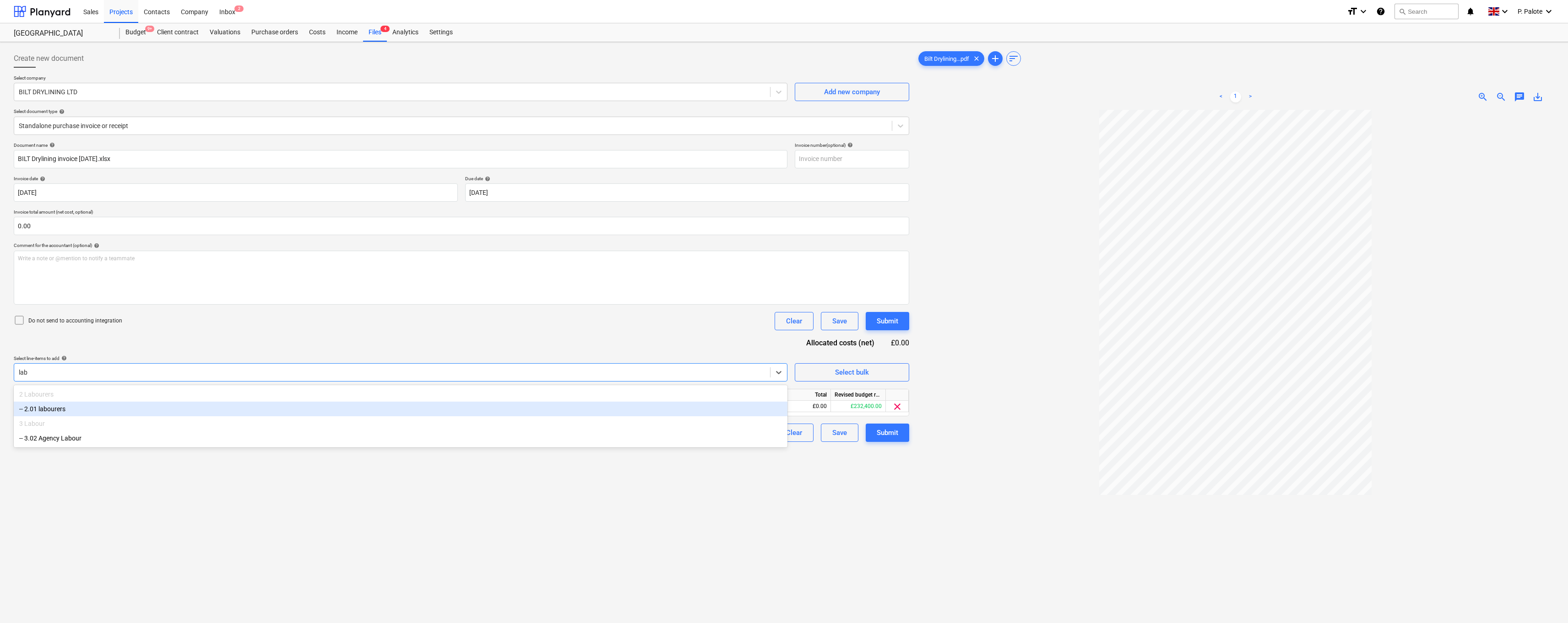
click at [47, 409] on div "-- 2.01 labourers" at bounding box center [400, 409] width 773 height 15
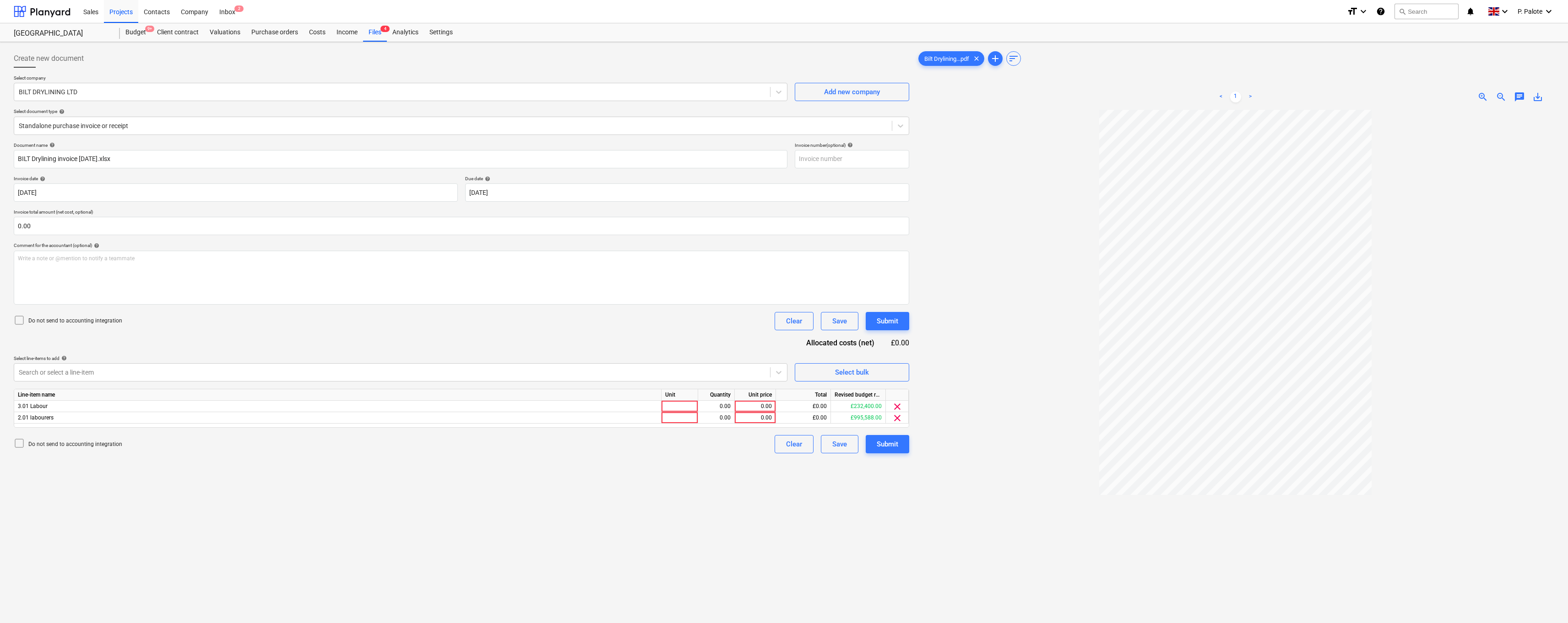
click at [754, 350] on div "Document name help BILT Drylining invoice [DATE].xlsx Invoice number (optional)…" at bounding box center [461, 298] width 895 height 311
click at [691, 405] on div at bounding box center [679, 406] width 37 height 11
type input "1"
click at [755, 405] on div "0.00" at bounding box center [755, 406] width 34 height 11
type input "4118.6"
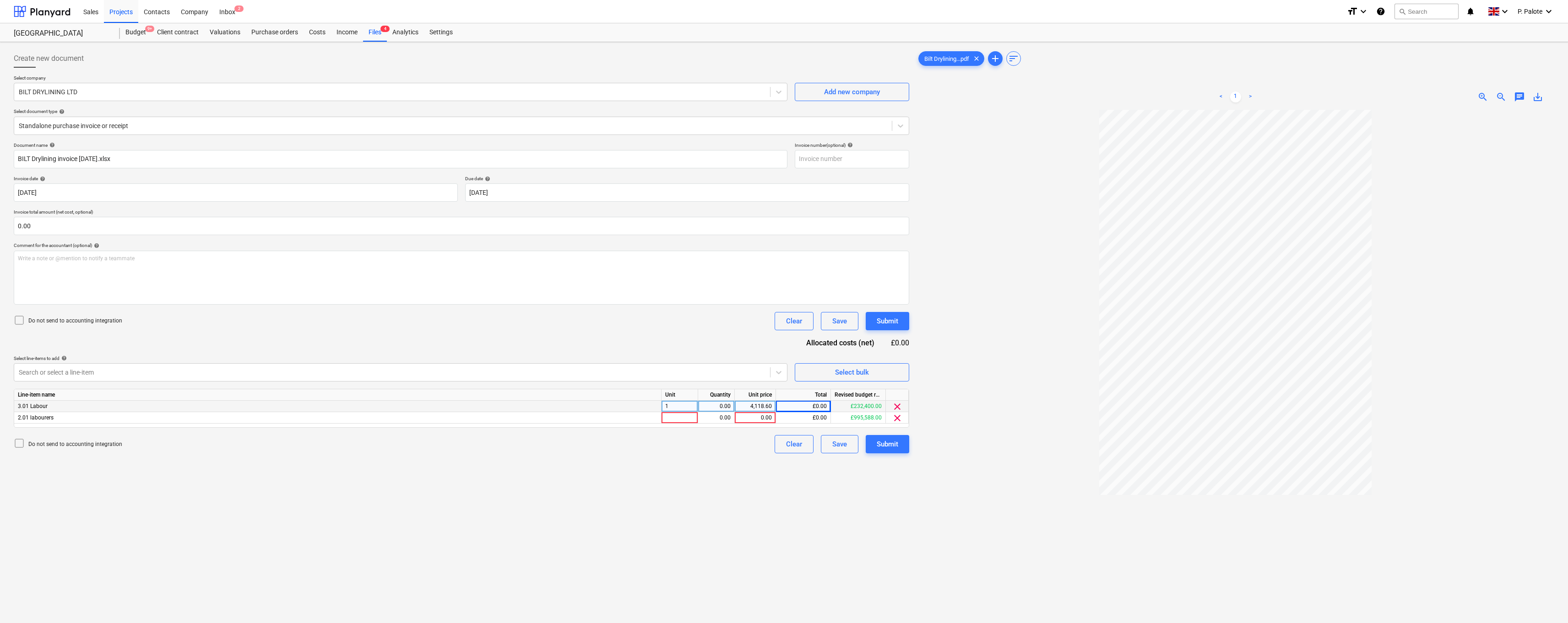
click at [717, 408] on div "0.00" at bounding box center [716, 406] width 29 height 11
type input "1"
click at [684, 418] on div at bounding box center [679, 418] width 37 height 11
type input "1"
type input "2800"
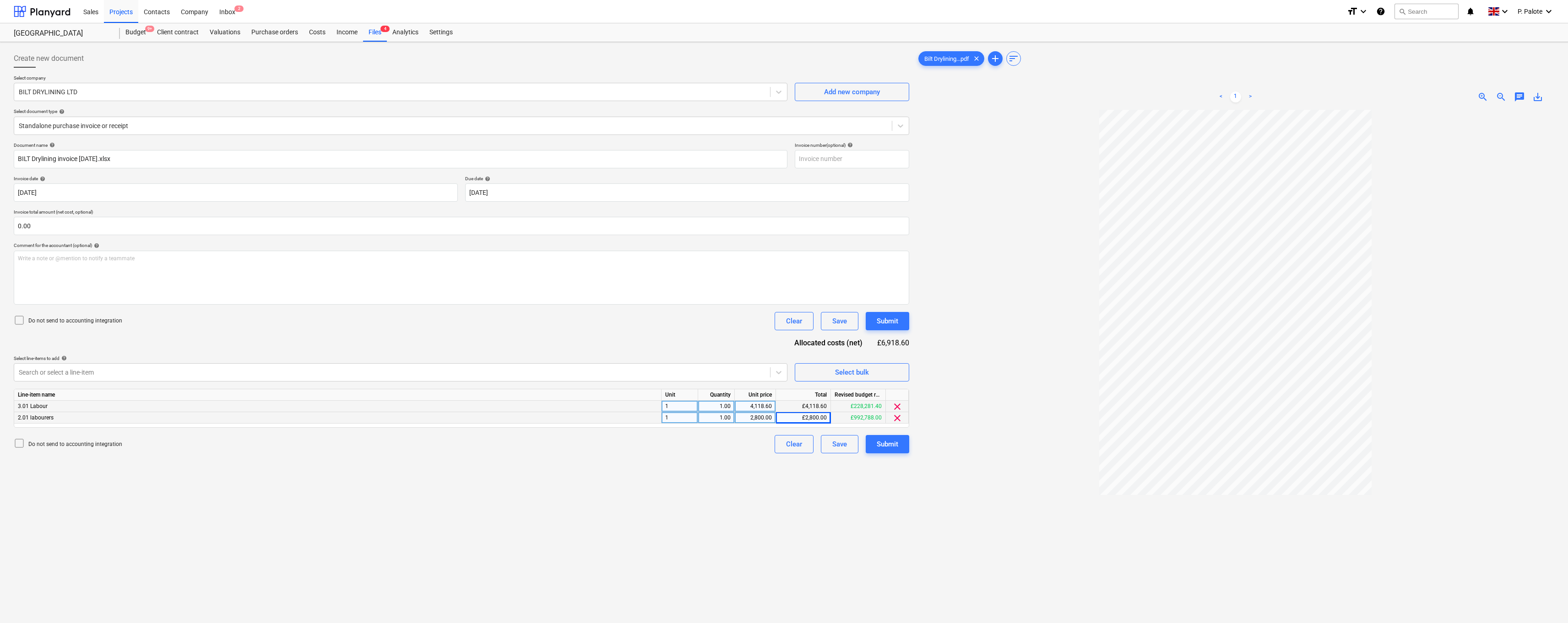
click at [718, 454] on div "Create new document Select company BILT DRYLINING LTD Add new company Select do…" at bounding box center [461, 378] width 903 height 665
click at [103, 369] on div at bounding box center [392, 372] width 747 height 9
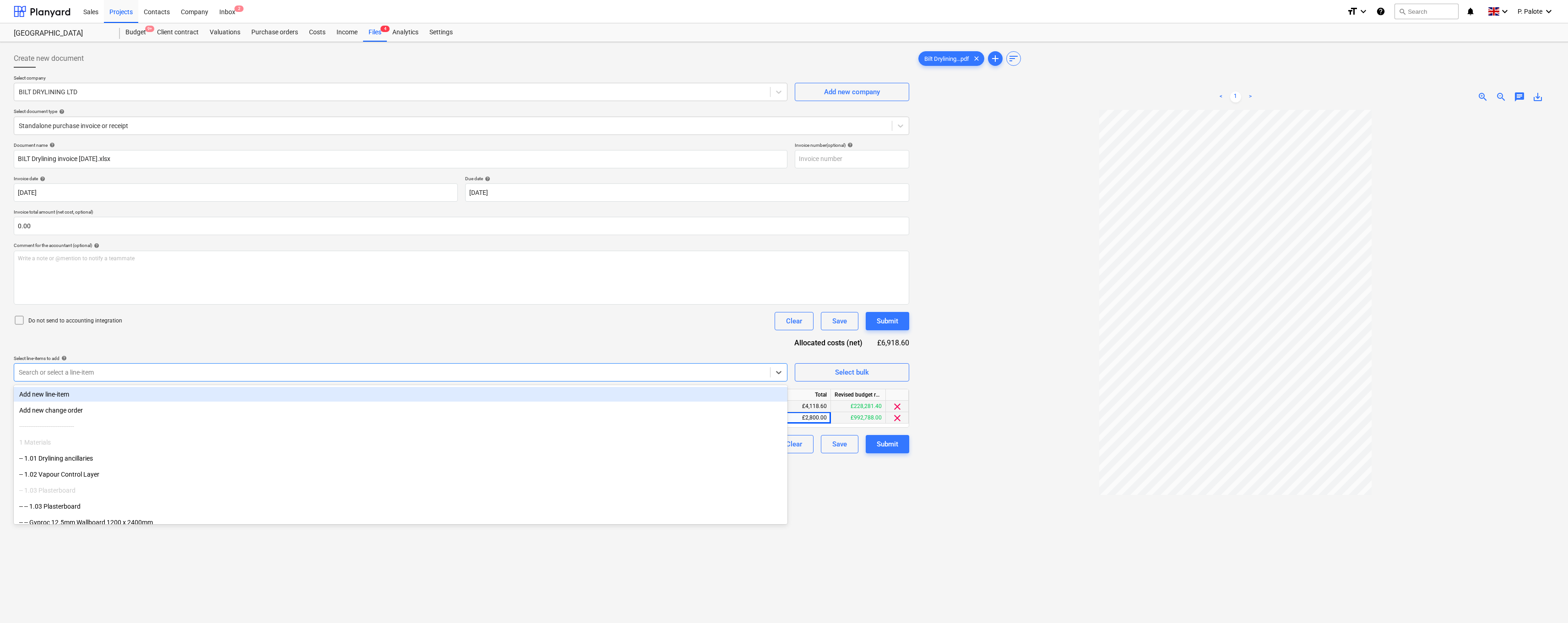
type input "e"
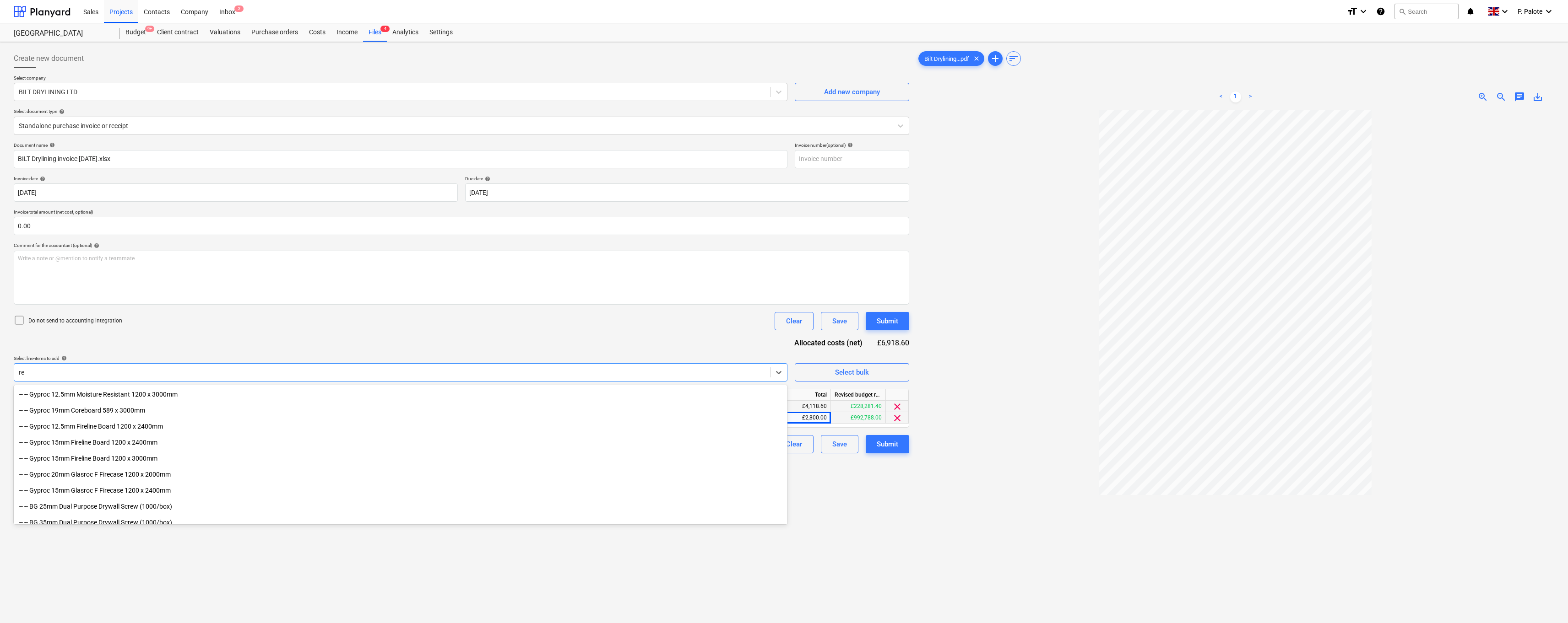
type input "r"
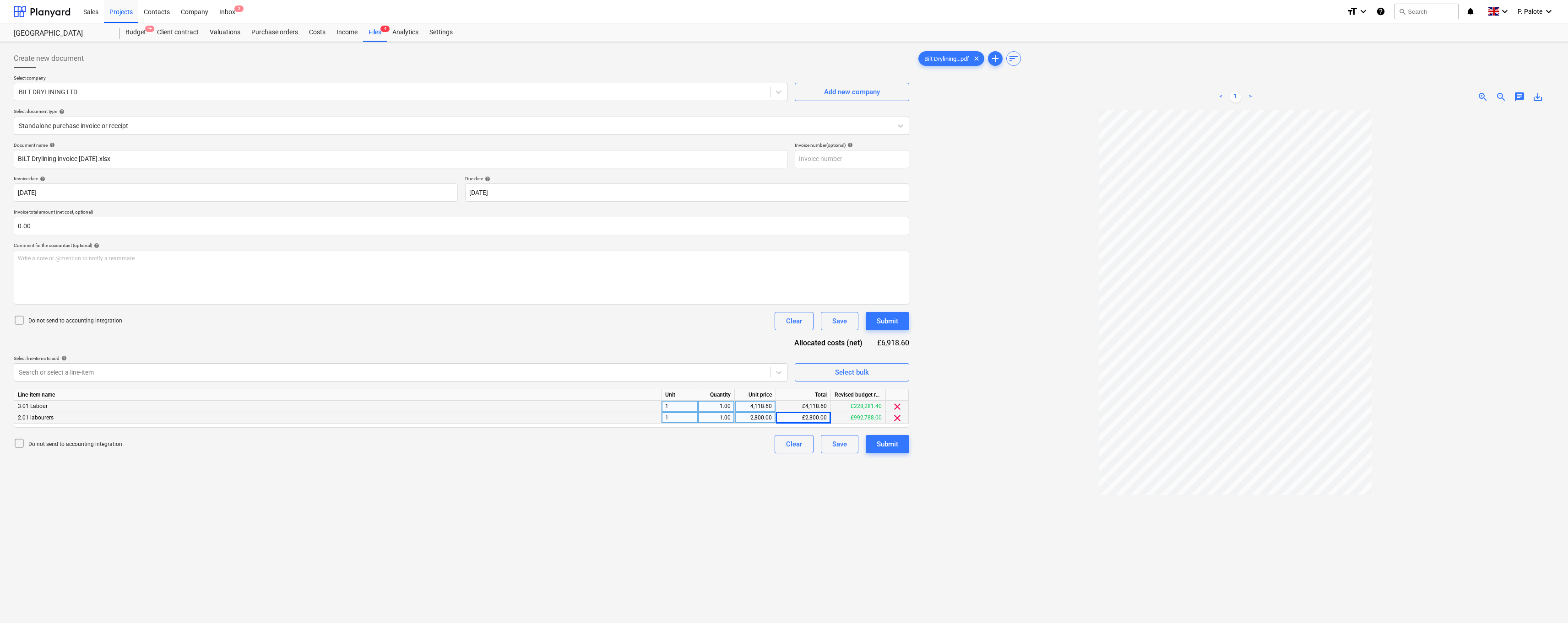
click at [188, 324] on div "Do not send to accounting integration Clear Save Submit" at bounding box center [461, 321] width 895 height 18
click at [169, 518] on div "Create new document Select company BILT DRYLINING LTD Add new company Select do…" at bounding box center [461, 378] width 903 height 665
click at [250, 528] on div "Create new document Select company BILT DRYLINING LTD Add new company Select do…" at bounding box center [461, 378] width 903 height 665
click at [522, 524] on div "Create new document Select company BILT DRYLINING LTD Add new company Select do…" at bounding box center [461, 378] width 903 height 665
click at [765, 405] on div "4,118.60" at bounding box center [755, 406] width 34 height 11
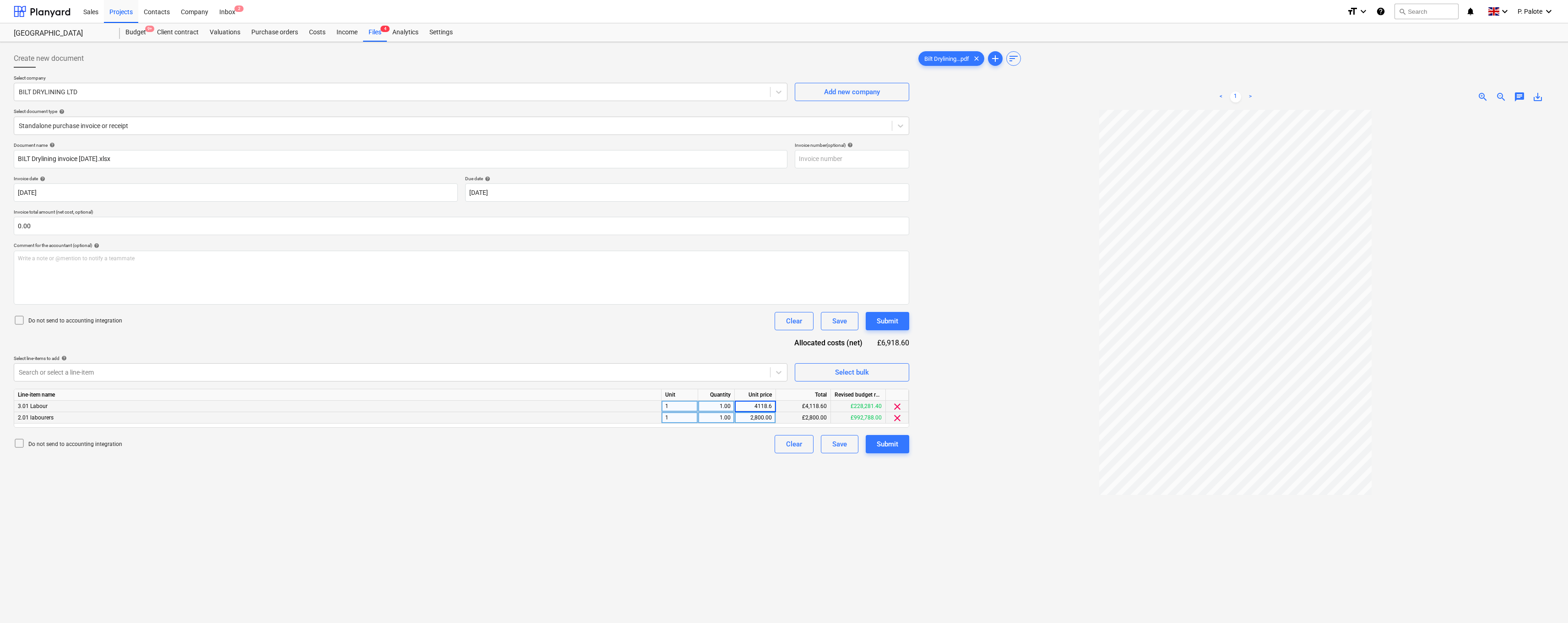
click at [751, 465] on div "Create new document Select company BILT DRYLINING LTD Add new company Select do…" at bounding box center [461, 378] width 903 height 665
drag, startPoint x: 772, startPoint y: 406, endPoint x: 752, endPoint y: 402, distance: 20.4
click at [752, 402] on div "4,118.60" at bounding box center [755, 406] width 41 height 11
type input "3937"
click at [770, 405] on div "3,937.00" at bounding box center [755, 406] width 34 height 11
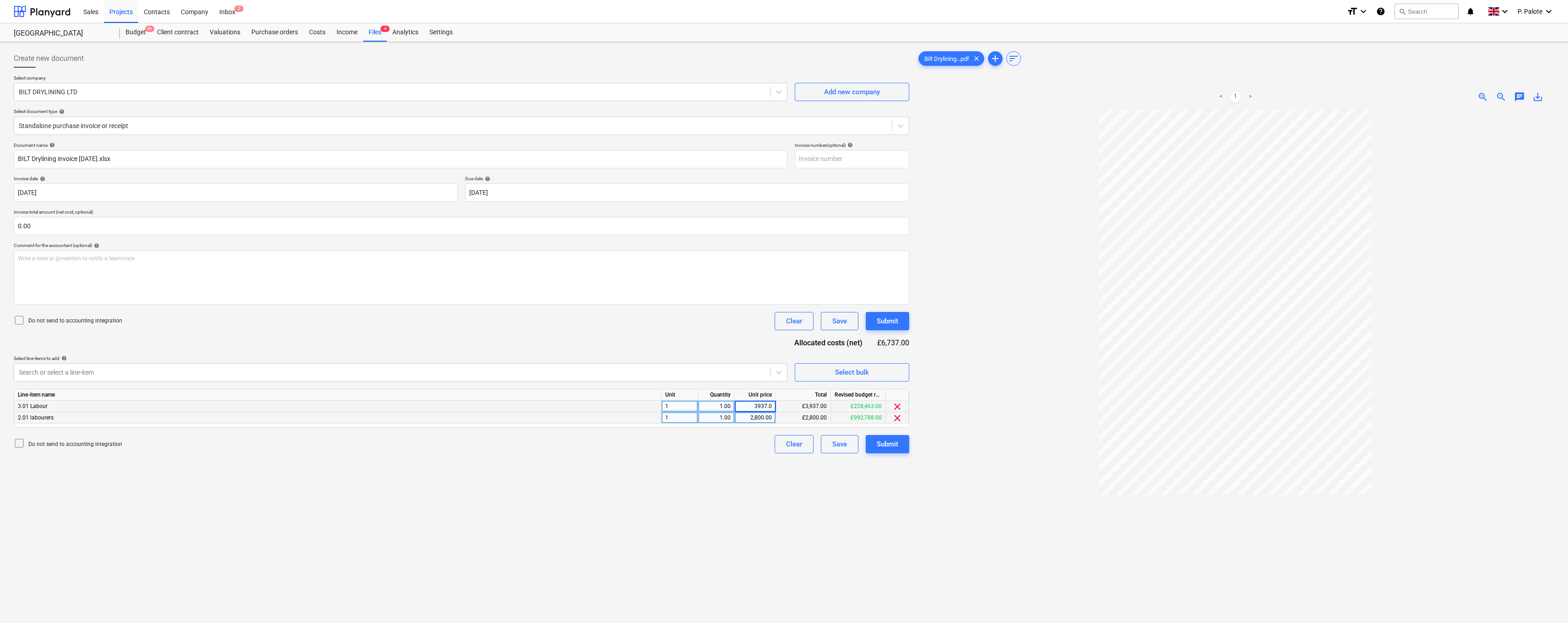
type input "3937.04"
click at [1057, 413] on div at bounding box center [1235, 408] width 638 height 597
click at [79, 263] on div "Write a note or @mention to notify a teammate [PERSON_NAME]" at bounding box center [461, 278] width 895 height 54
click at [737, 462] on div "Create new document Select company BILT DRYLINING LTD Add new company Select do…" at bounding box center [461, 378] width 903 height 665
click at [760, 406] on div "3,937.04" at bounding box center [755, 406] width 34 height 11
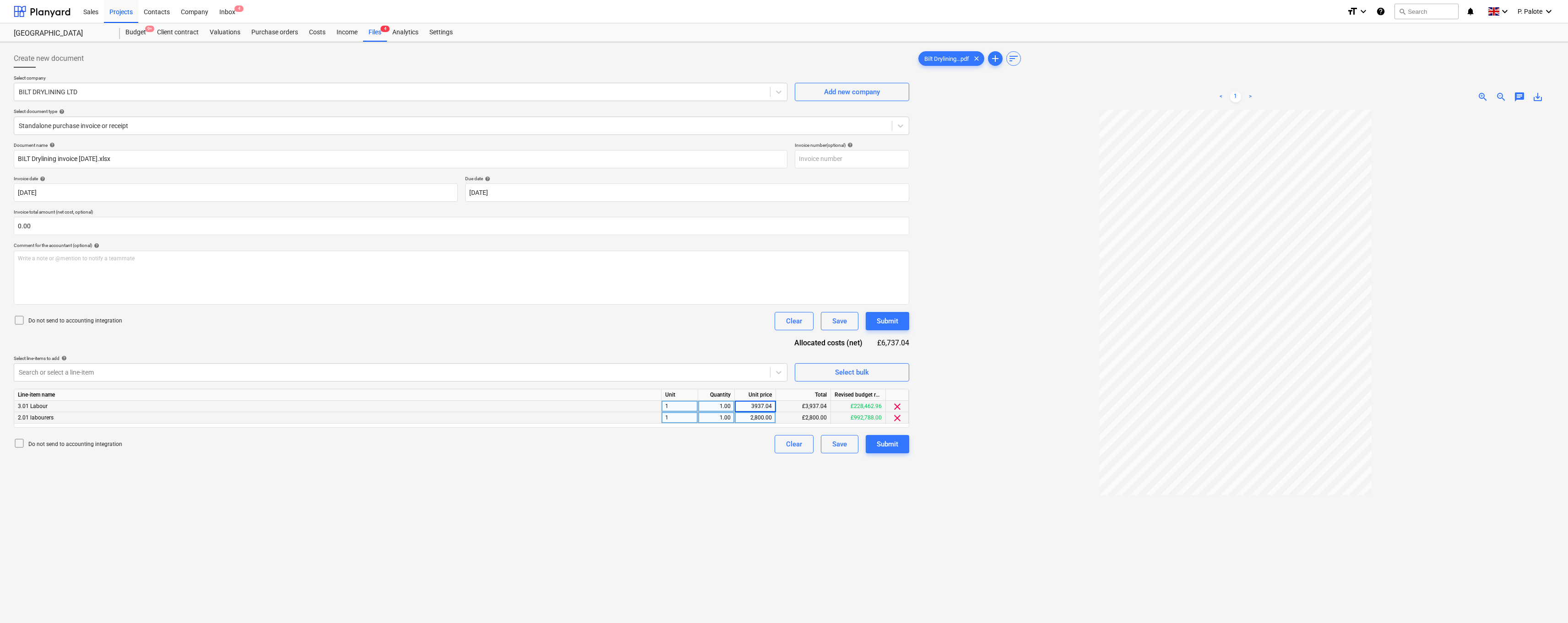
click at [761, 405] on input "3937.04" at bounding box center [755, 406] width 40 height 11
type input "3927.04"
click at [1059, 341] on div at bounding box center [1235, 408] width 638 height 597
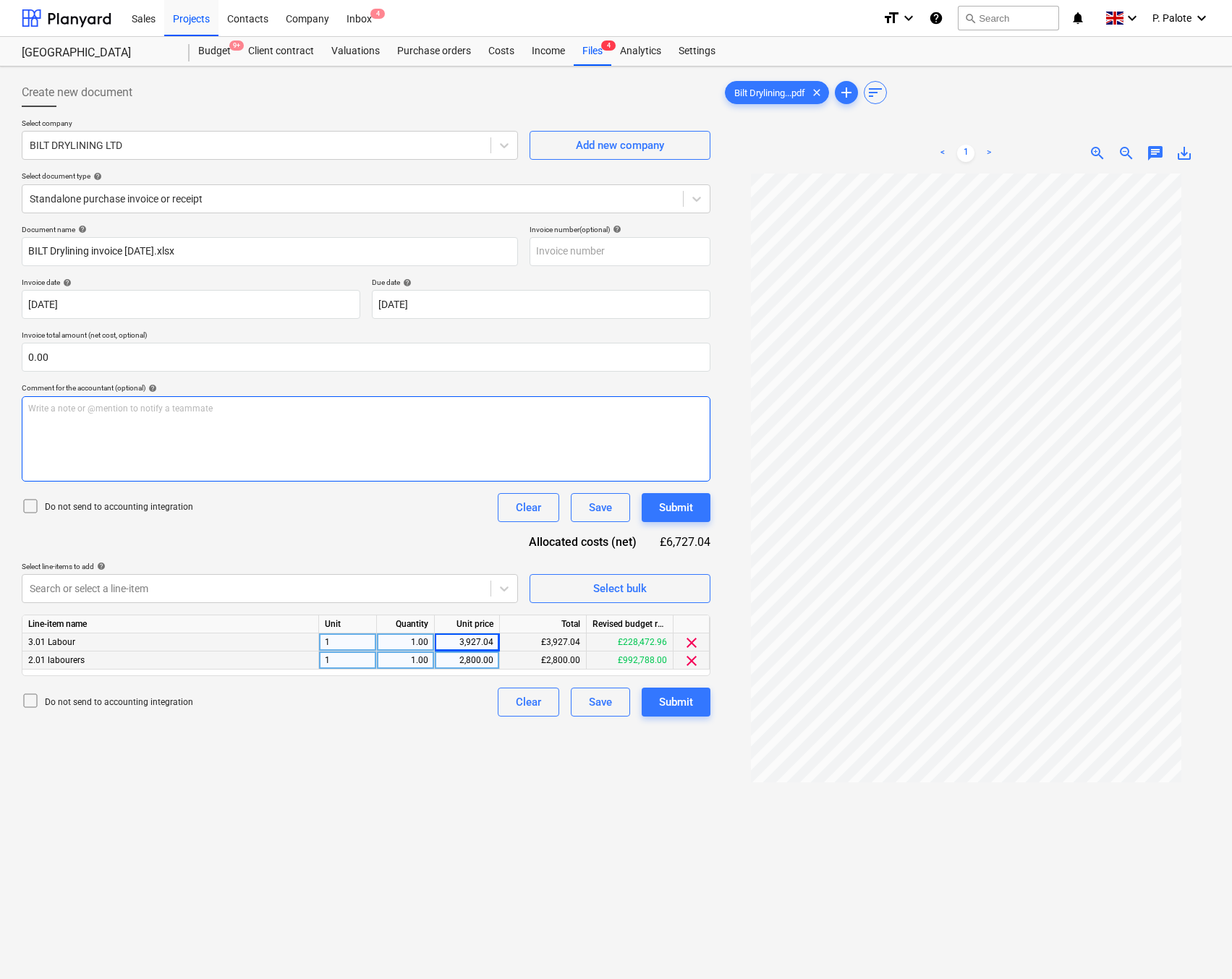
drag, startPoint x: 197, startPoint y: 410, endPoint x: 191, endPoint y: 405, distance: 7.8
click at [195, 408] on p "Write a note or @mention to notify a teammate [PERSON_NAME]" at bounding box center [366, 408] width 676 height 12
click at [151, 424] on div "Write a note or @mention to notify a teammate [PERSON_NAME]" at bounding box center [366, 439] width 689 height 86
click at [273, 407] on span "Retention held is 191.56 and retention released this payment is 287.4" at bounding box center [163, 408] width 270 height 10
click at [95, 405] on span "Retention held is 191.56 and retention released this payment is £287.4" at bounding box center [165, 408] width 275 height 10
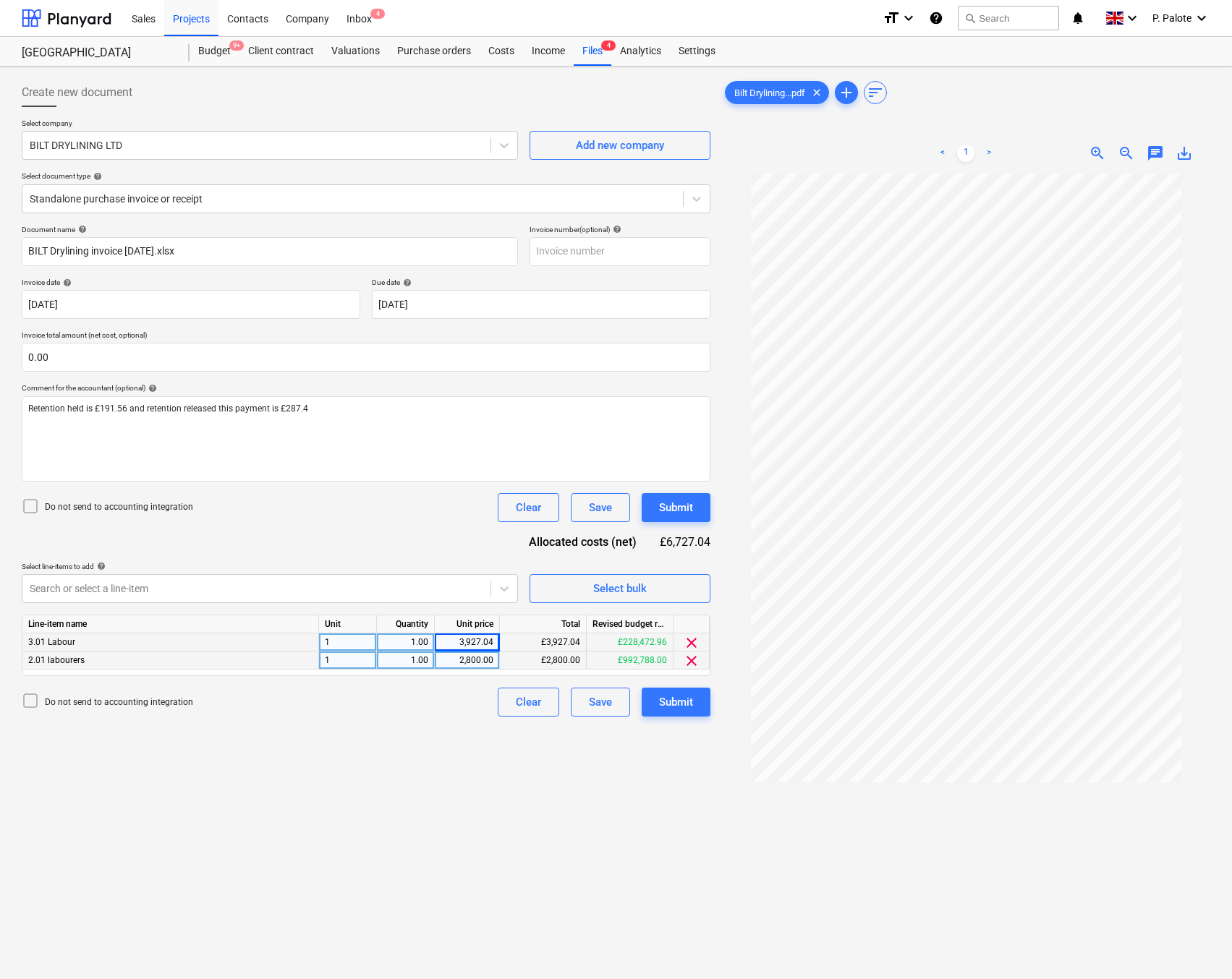
click at [290, 520] on div "Do not send to accounting integration Clear Save Submit" at bounding box center [366, 507] width 689 height 29
click at [363, 838] on div "Create new document Select company BILT DRYLINING LTD Add new company Select do…" at bounding box center [366, 595] width 701 height 1046
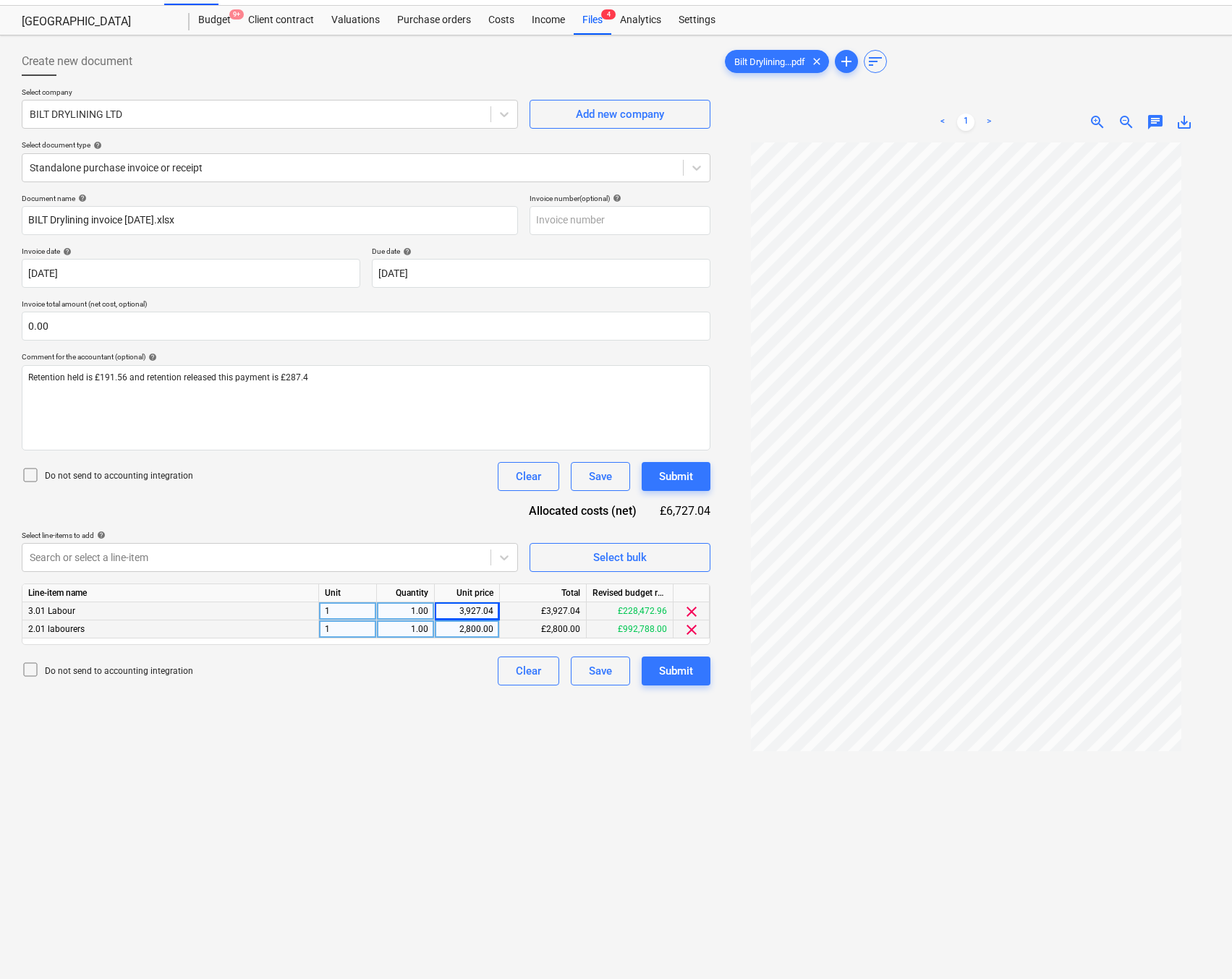
scroll to position [48, 0]
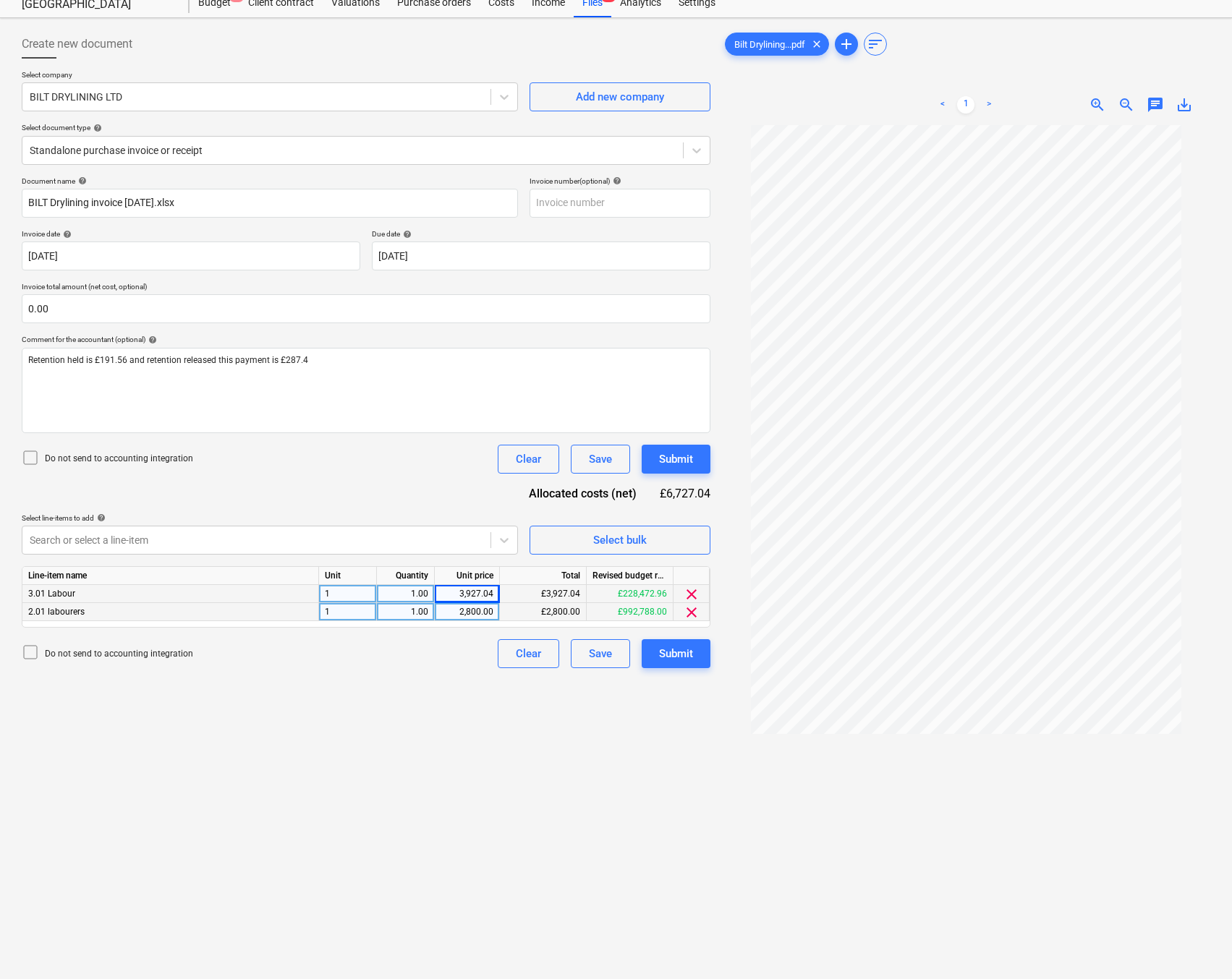
click at [490, 610] on div "2,800.00" at bounding box center [467, 612] width 53 height 18
type input "3927.04"
drag, startPoint x: 457, startPoint y: 714, endPoint x: 461, endPoint y: 621, distance: 93.1
click at [457, 711] on div "Create new document Select company BILT DRYLINING LTD Add new company Select do…" at bounding box center [366, 546] width 701 height 1046
click at [467, 595] on div "3,927.04" at bounding box center [467, 594] width 53 height 18
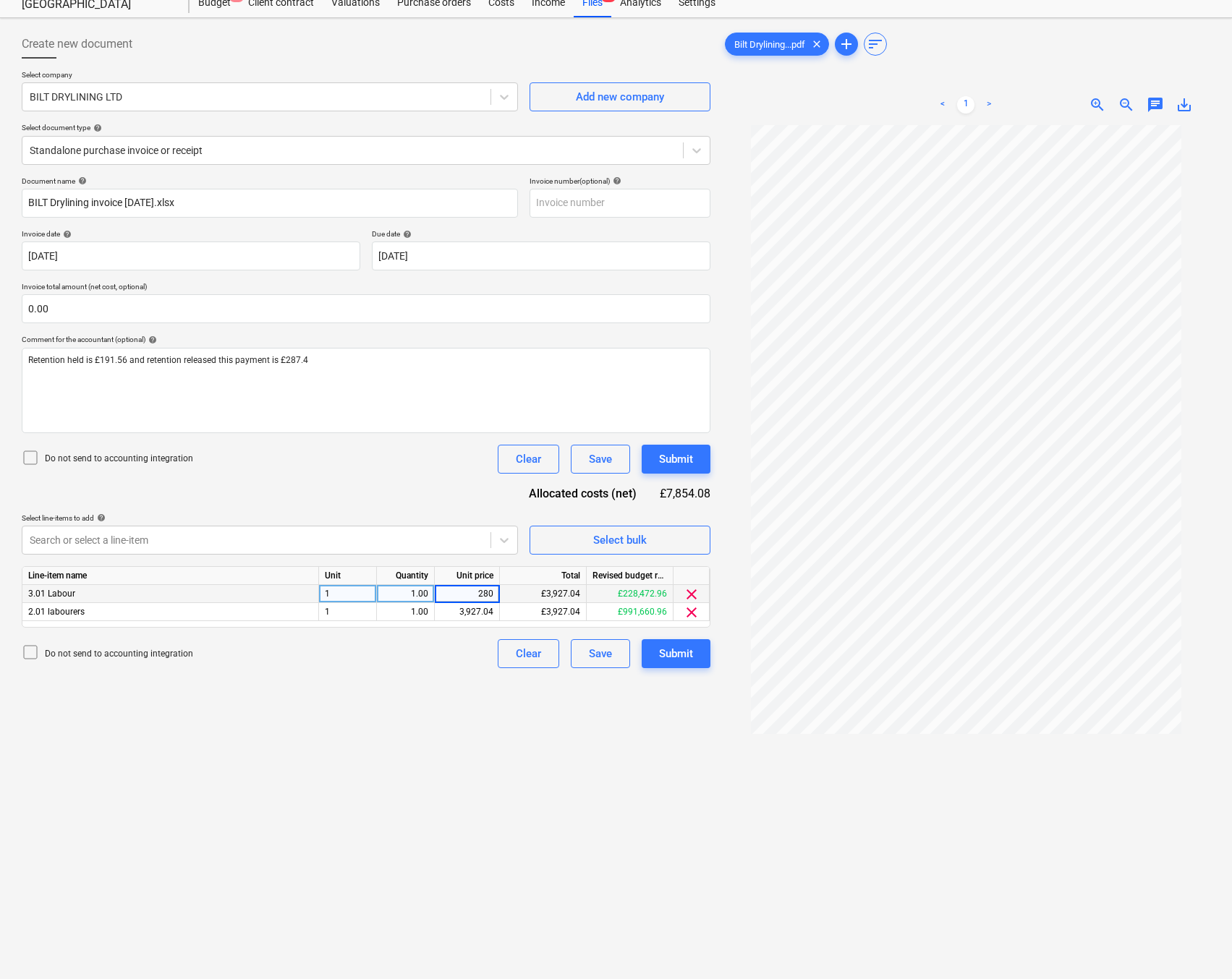
type input "2800"
click at [428, 747] on div "Create new document Select company BILT DRYLINING LTD Add new company Select do…" at bounding box center [366, 546] width 701 height 1046
click at [347, 731] on div "Create new document Select company BILT DRYLINING LTD Add new company Select do…" at bounding box center [366, 546] width 701 height 1046
click at [565, 810] on div "Create new document Select company BILT DRYLINING LTD Add new company Select do…" at bounding box center [366, 546] width 701 height 1046
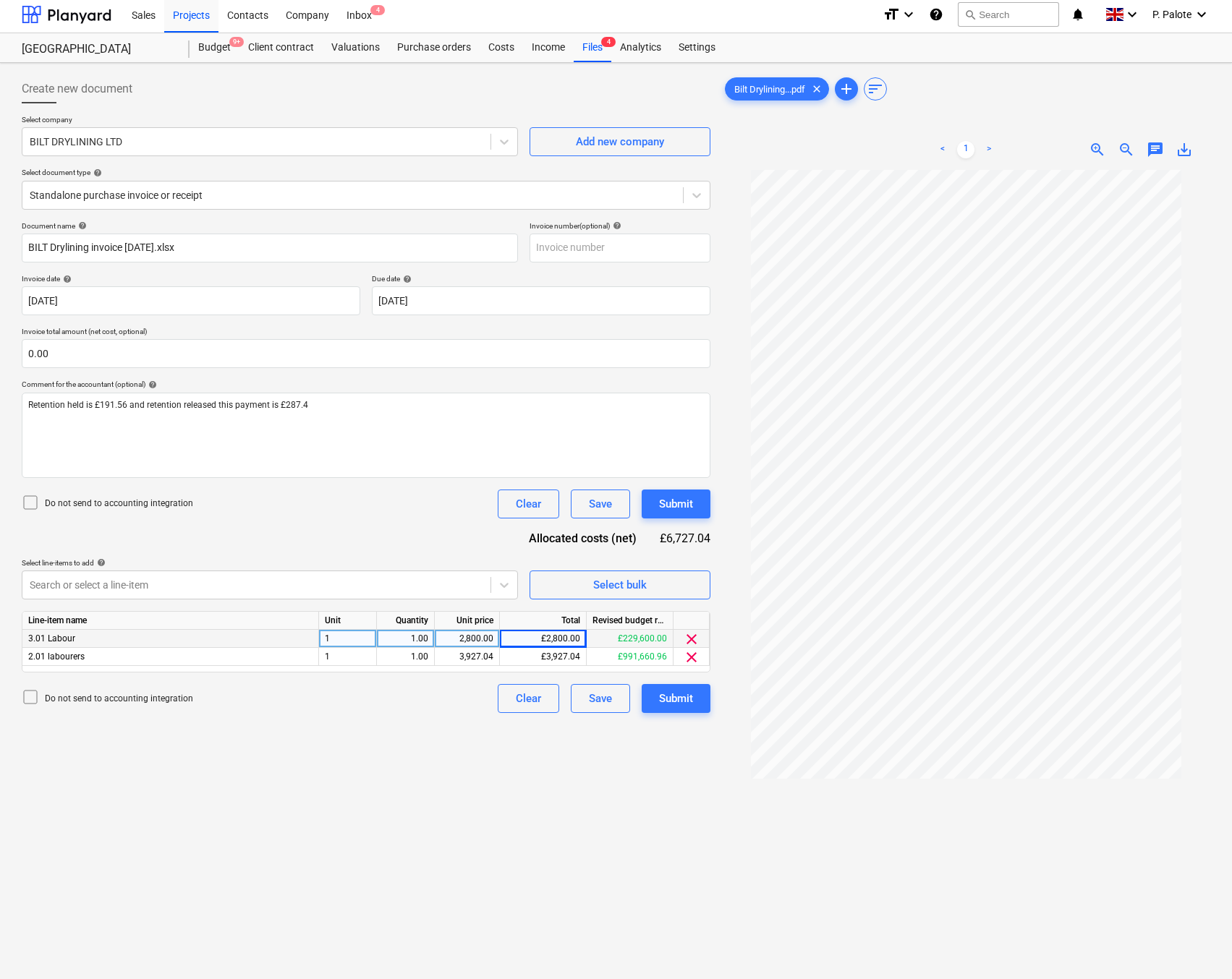
scroll to position [0, 0]
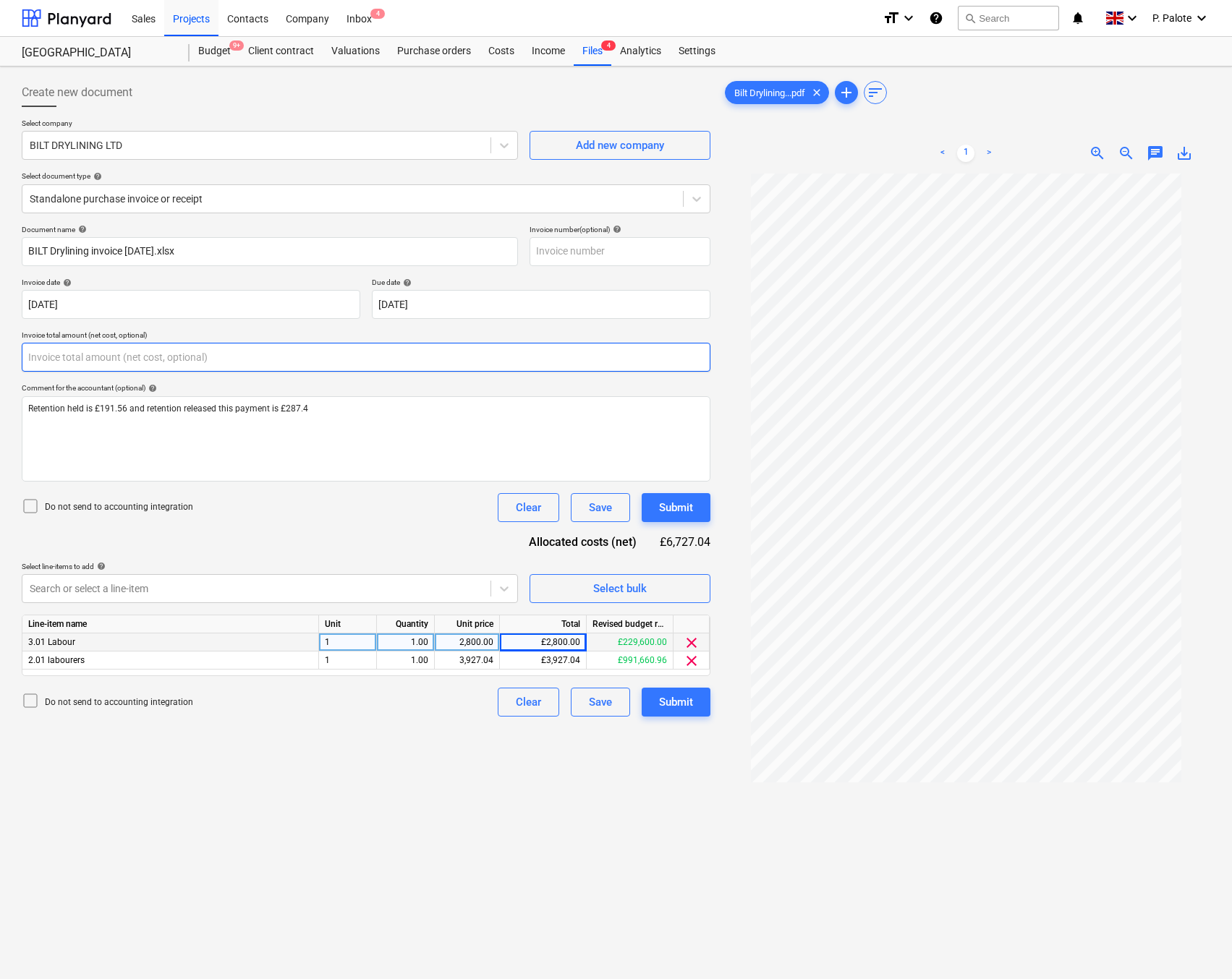
click at [133, 356] on input "text" at bounding box center [366, 356] width 689 height 29
type input "0.00"
drag, startPoint x: 340, startPoint y: 796, endPoint x: 265, endPoint y: 585, distance: 223.9
click at [341, 796] on div "Create new document Select company BILT DRYLINING LTD Add new company Select do…" at bounding box center [366, 595] width 701 height 1046
click at [147, 356] on input "text" at bounding box center [366, 356] width 689 height 29
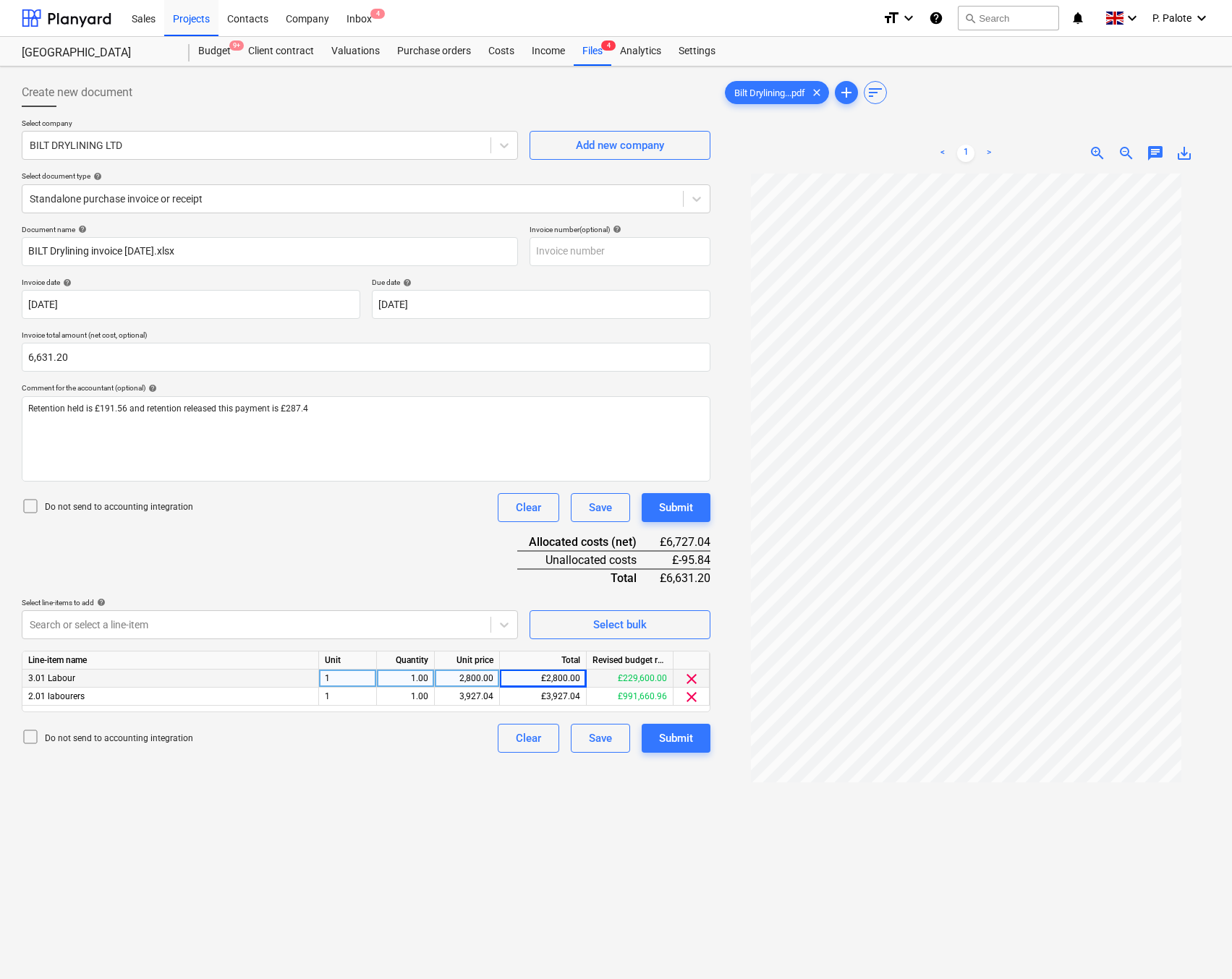
drag, startPoint x: 228, startPoint y: 757, endPoint x: 222, endPoint y: 733, distance: 24.7
click at [228, 756] on div "Create new document Select company BILT DRYLINING LTD Add new company Select do…" at bounding box center [366, 595] width 701 height 1046
click at [31, 354] on input "6631.2" at bounding box center [366, 356] width 689 height 29
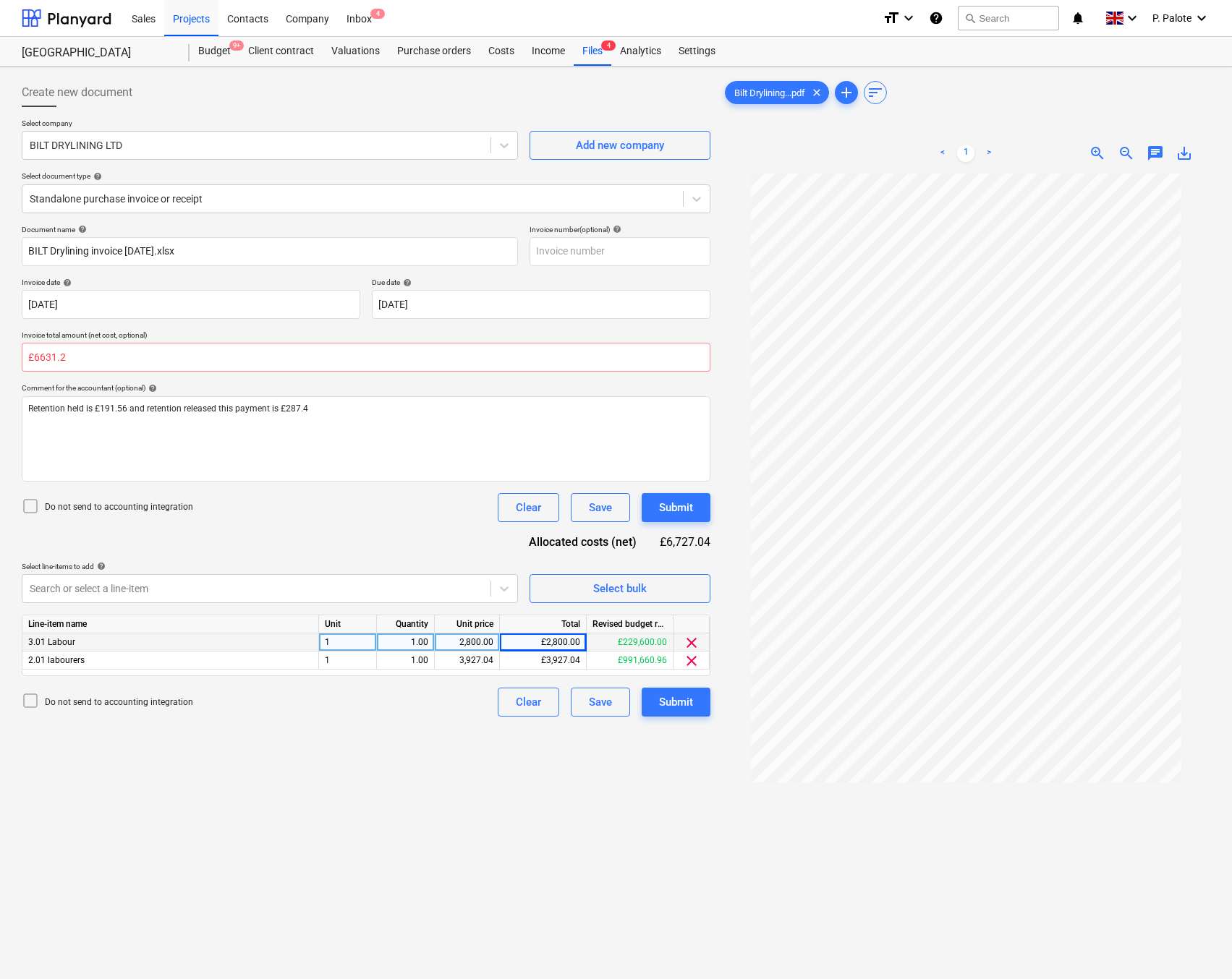
type input "0.00"
click at [337, 843] on div "Create new document Select company BILT DRYLINING LTD Add new company Select do…" at bounding box center [366, 595] width 701 height 1046
click at [120, 354] on input "text" at bounding box center [366, 356] width 689 height 29
type input "0.00"
drag, startPoint x: 301, startPoint y: 790, endPoint x: 302, endPoint y: 779, distance: 11.0
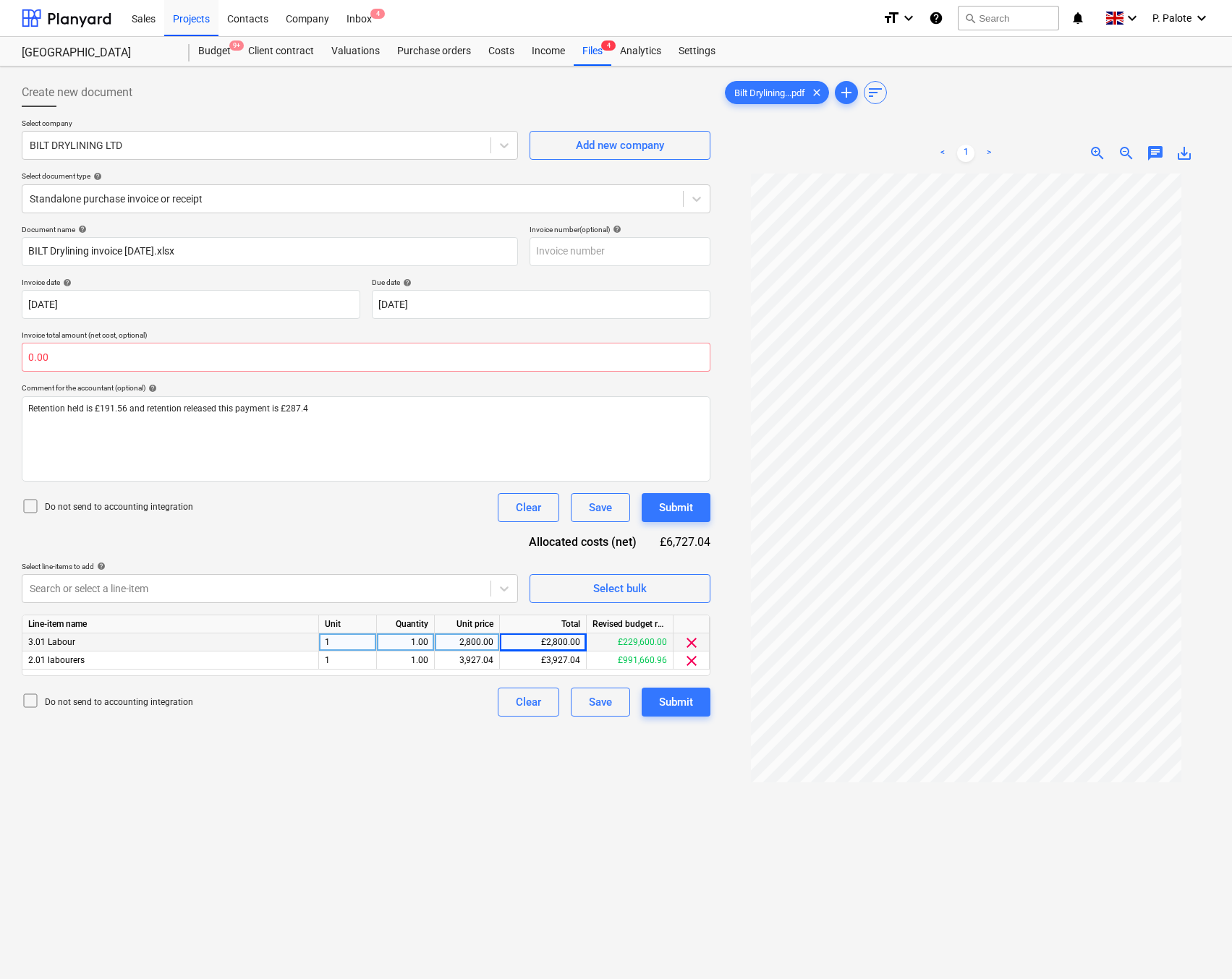
click at [304, 792] on div "Create new document Select company BILT DRYLINING LTD Add new company Select do…" at bounding box center [366, 595] width 701 height 1046
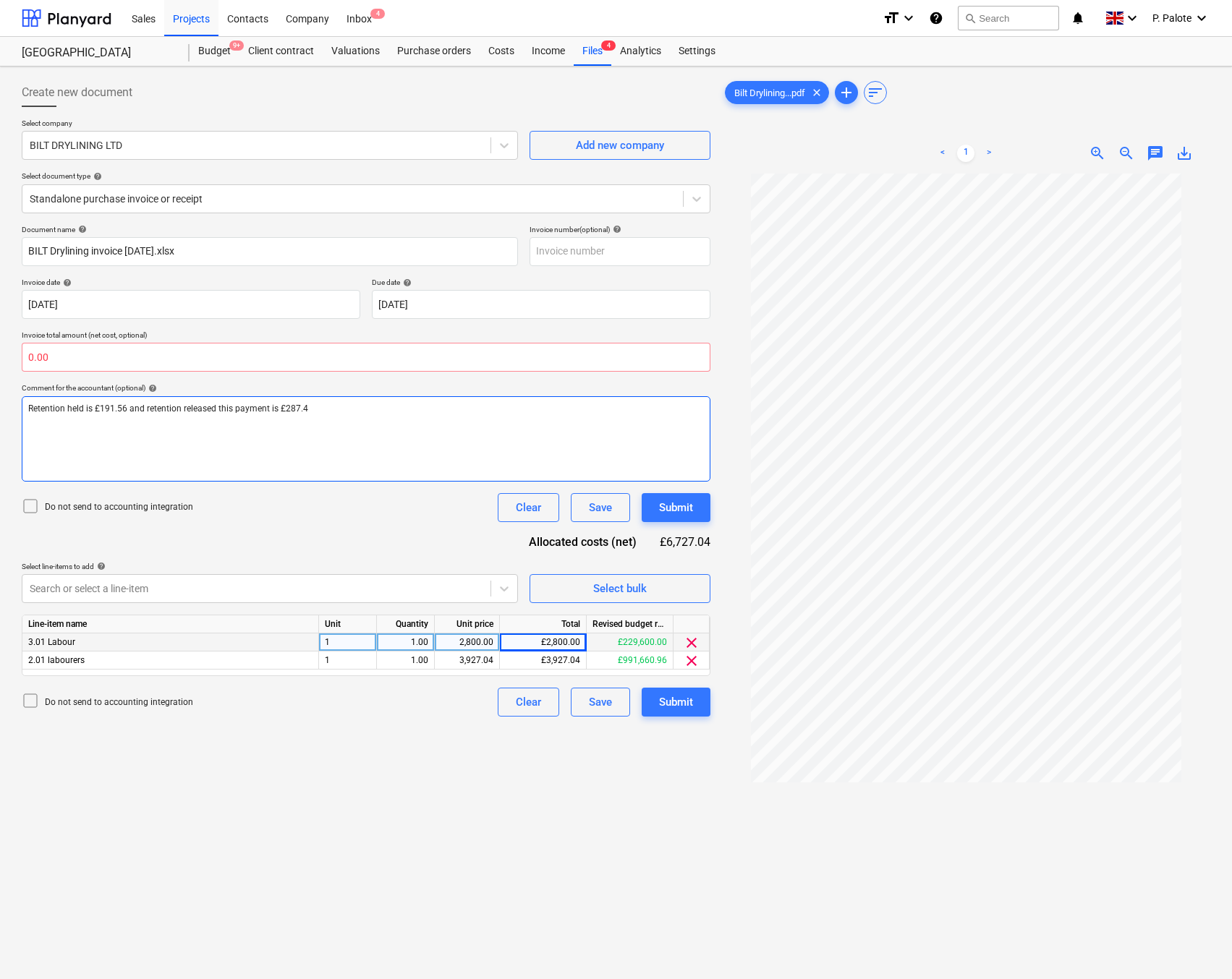
click at [205, 440] on div "Retention held is £191.56 and retention released this payment is £287.4" at bounding box center [366, 439] width 689 height 86
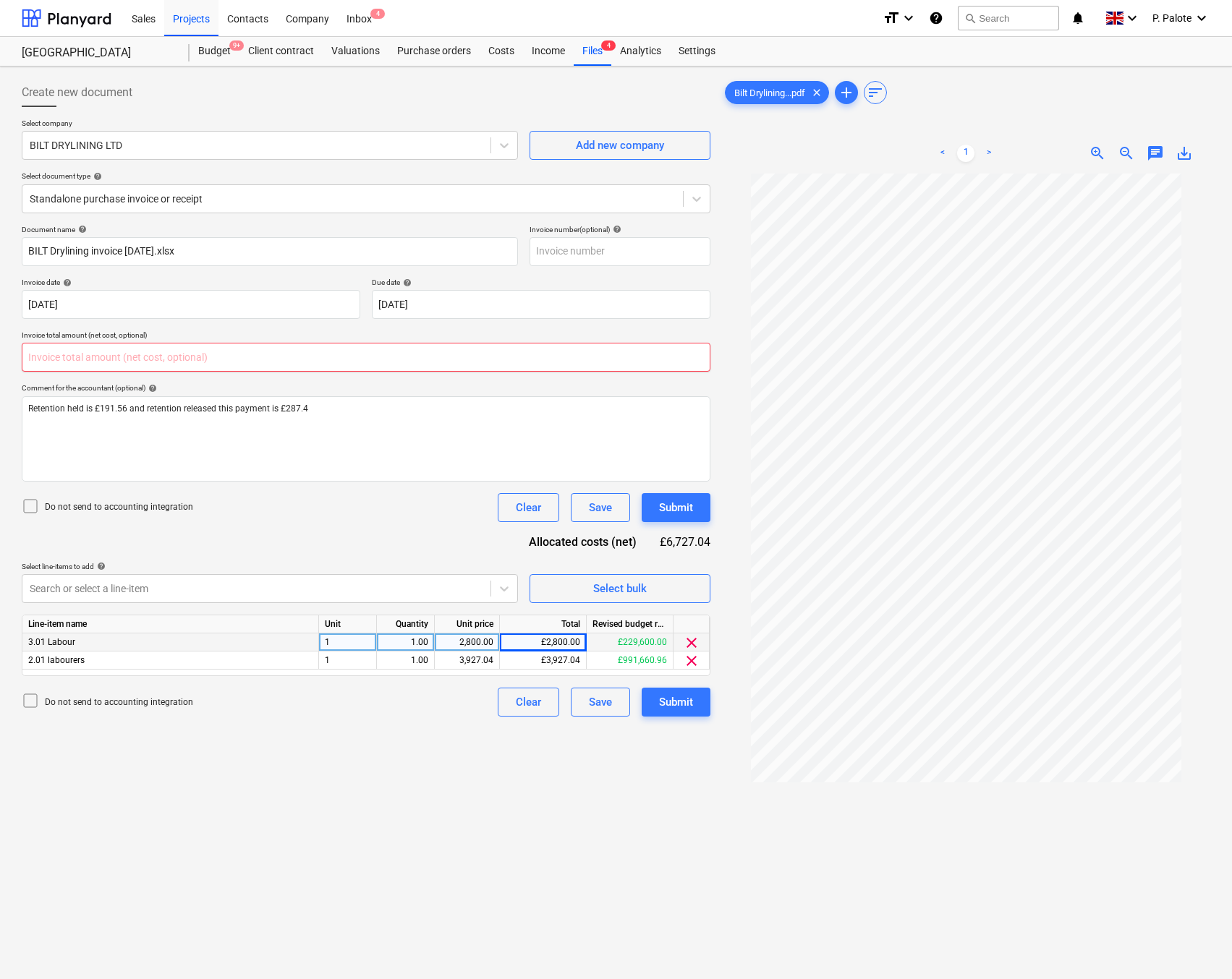
click at [135, 350] on input "text" at bounding box center [366, 356] width 689 height 29
type input "0.00"
click at [528, 922] on div "Create new document Select company BILT DRYLINING LTD Add new company Select do…" at bounding box center [366, 595] width 701 height 1046
click at [83, 362] on input "text" at bounding box center [366, 356] width 689 height 29
type input "6"
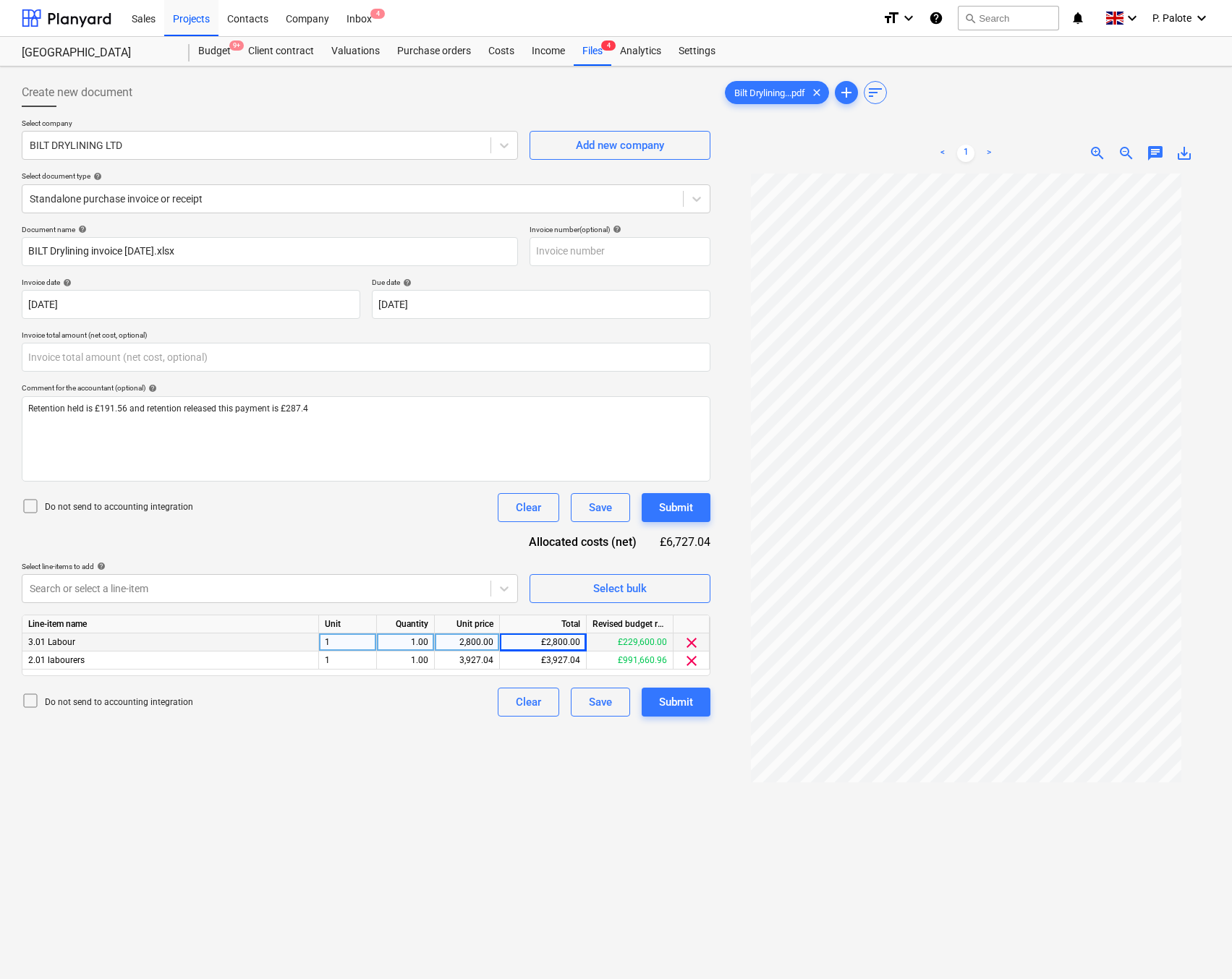
type input "0.00"
click at [544, 801] on div "Create new document Select company BILT DRYLINING LTD Add new company Select do…" at bounding box center [366, 595] width 701 height 1046
click at [452, 772] on div "Create new document Select company BILT DRYLINING LTD Add new company Select do…" at bounding box center [366, 595] width 701 height 1046
click at [321, 776] on div "Create new document Select company BILT DRYLINING LTD Add new company Select do…" at bounding box center [366, 595] width 701 height 1046
click at [579, 842] on div "Create new document Select company BILT DRYLINING LTD Add new company Select do…" at bounding box center [366, 595] width 701 height 1046
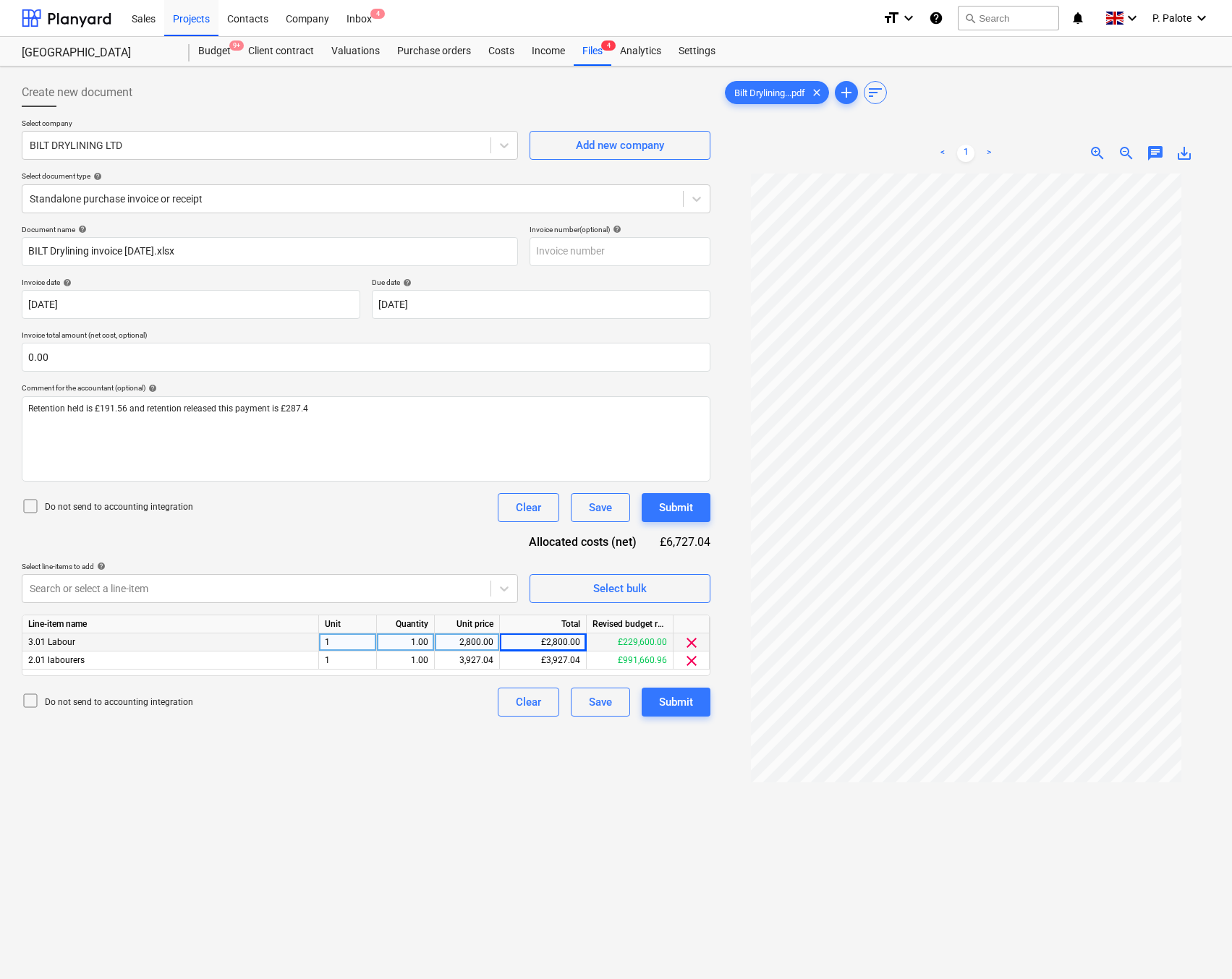
click at [427, 844] on div "Create new document Select company BILT DRYLINING LTD Add new company Select do…" at bounding box center [366, 595] width 701 height 1046
click at [698, 861] on div "Create new document Select company BILT DRYLINING LTD Add new company Select do…" at bounding box center [366, 595] width 701 height 1046
click at [467, 767] on div "Create new document Select company BILT DRYLINING LTD Add new company Select do…" at bounding box center [366, 595] width 701 height 1046
click at [307, 766] on div "Create new document Select company BILT DRYLINING LTD Add new company Select do…" at bounding box center [366, 595] width 701 height 1046
click at [593, 248] on input "text" at bounding box center [620, 251] width 181 height 29
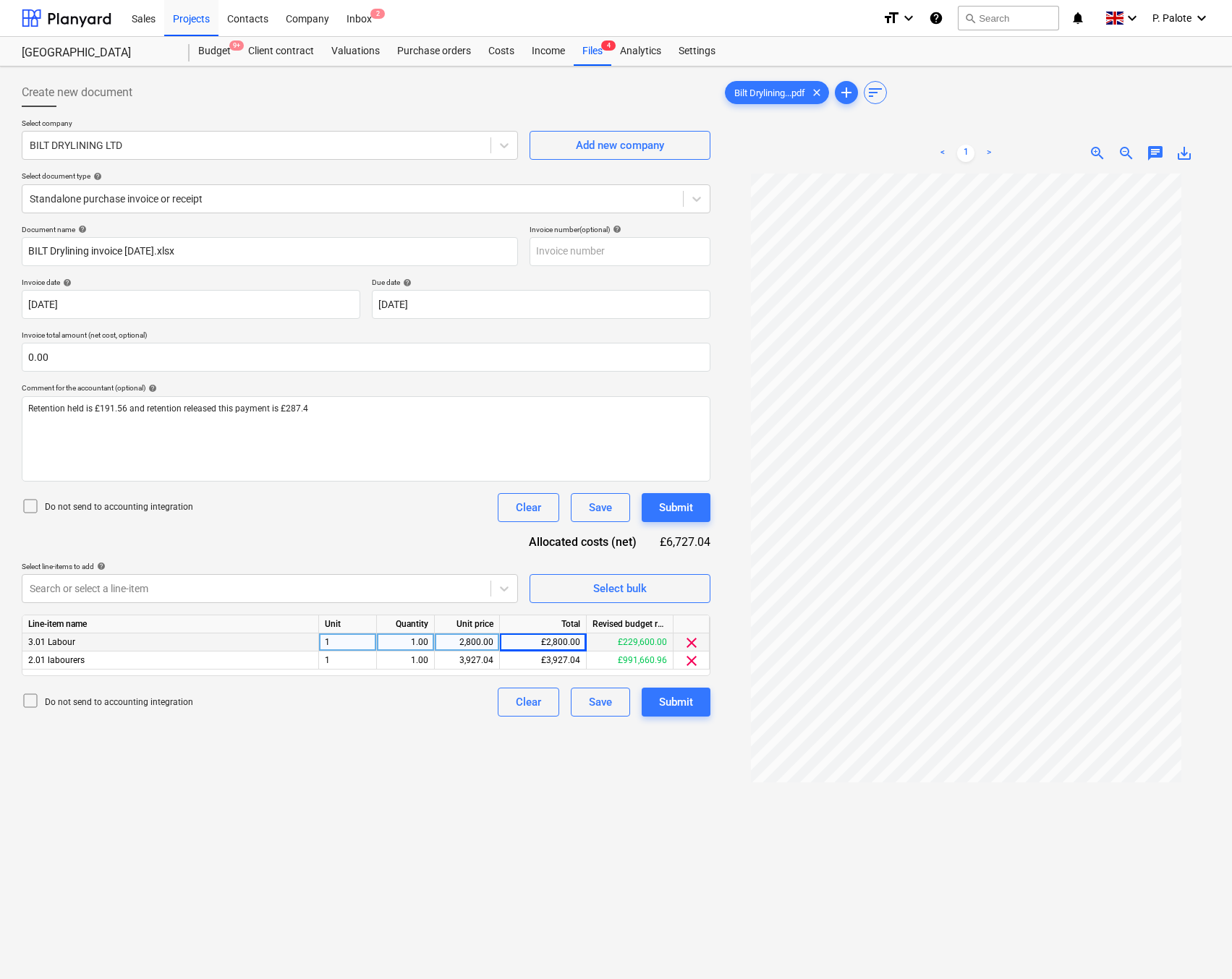
click at [479, 795] on div "Create new document Select company BILT DRYLINING LTD Add new company Select do…" at bounding box center [366, 595] width 701 height 1046
click at [676, 705] on div "Submit" at bounding box center [676, 702] width 34 height 19
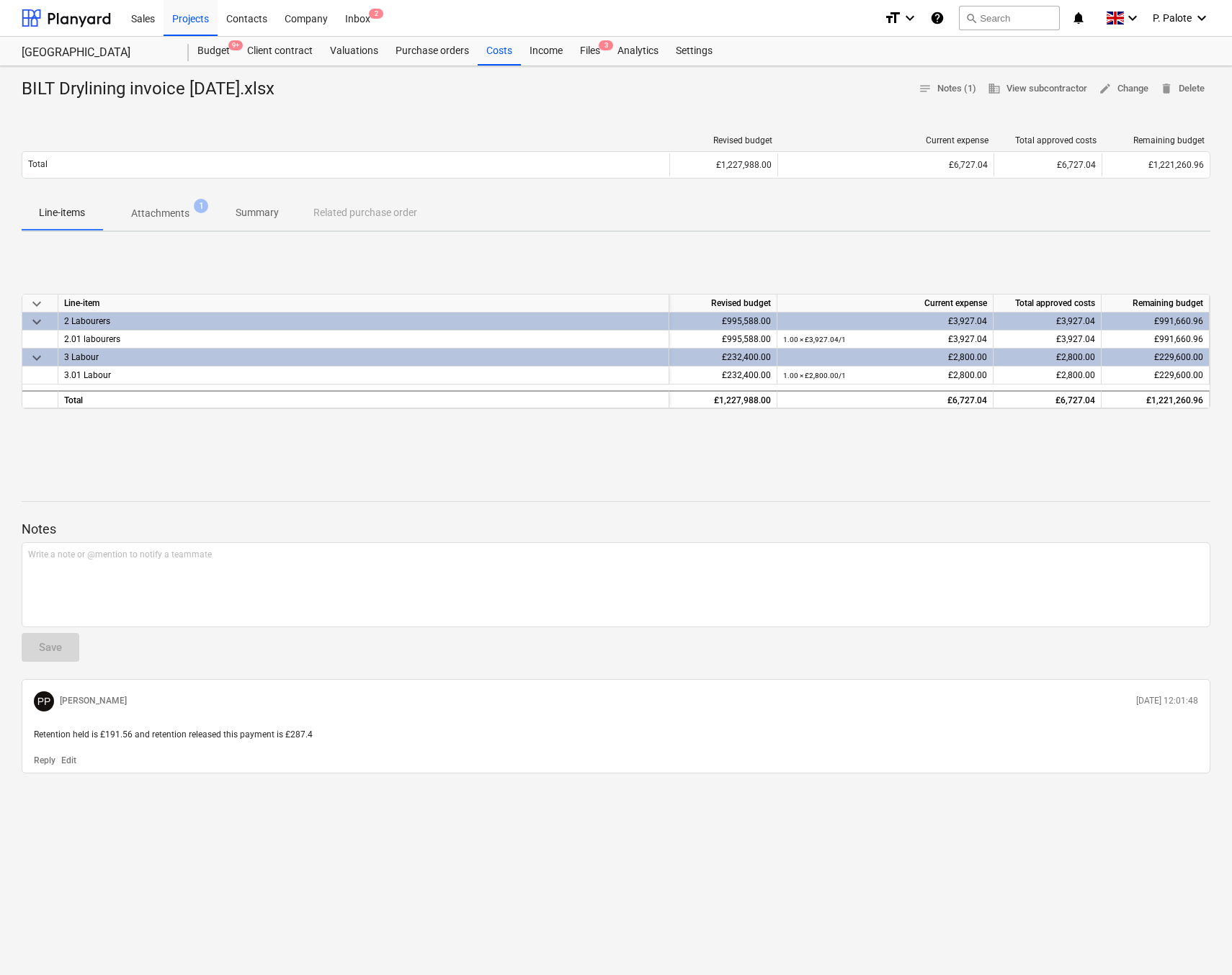
click at [350, 455] on div "keyboard_arrow_down Line-item Revised budget Current expense Total approved cos…" at bounding box center [616, 351] width 1189 height 217
click at [503, 48] on div "Costs" at bounding box center [499, 50] width 43 height 28
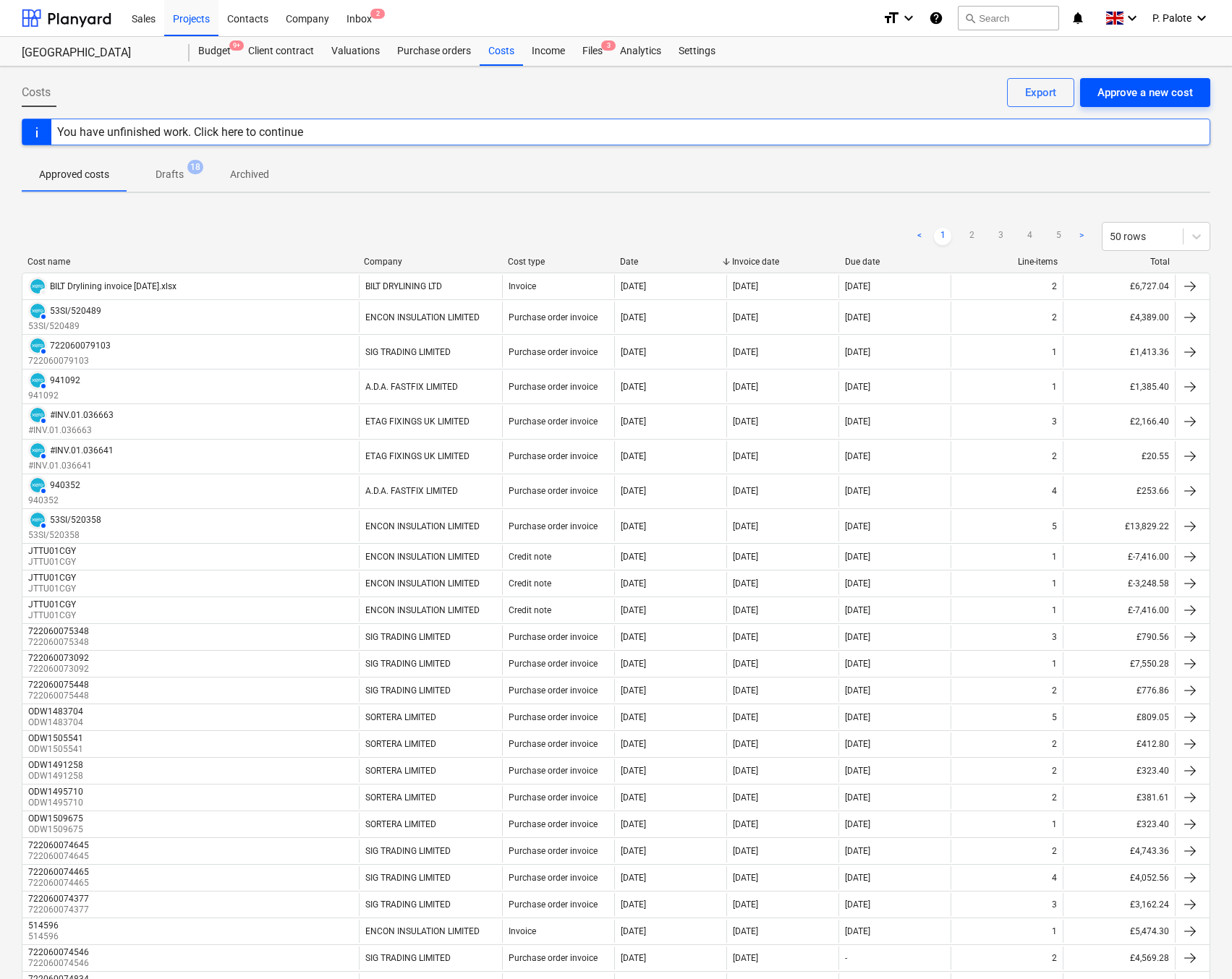
click at [1165, 94] on div "Approve a new cost" at bounding box center [1144, 92] width 95 height 19
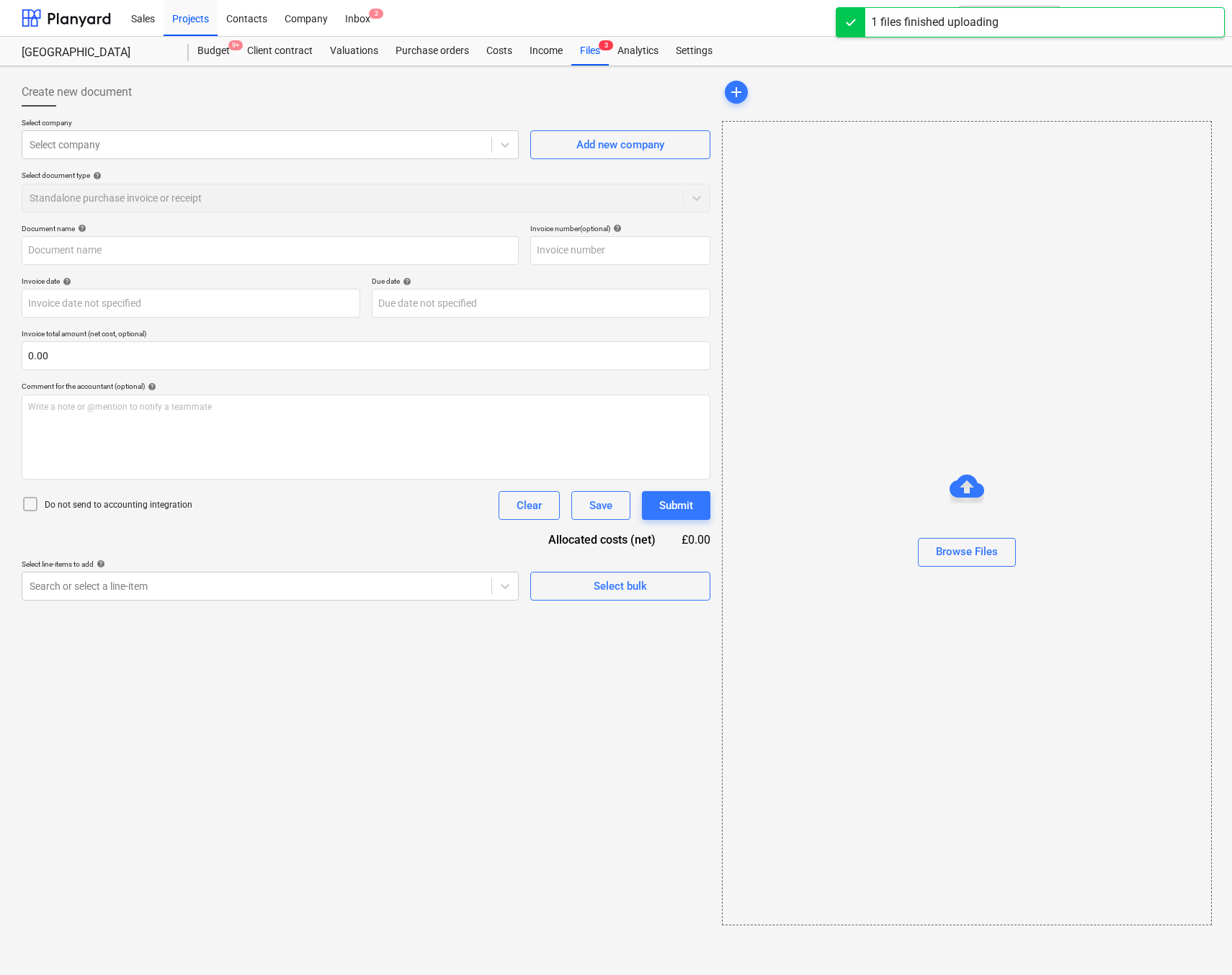
type input "Irimia Service [DATE].pdf"
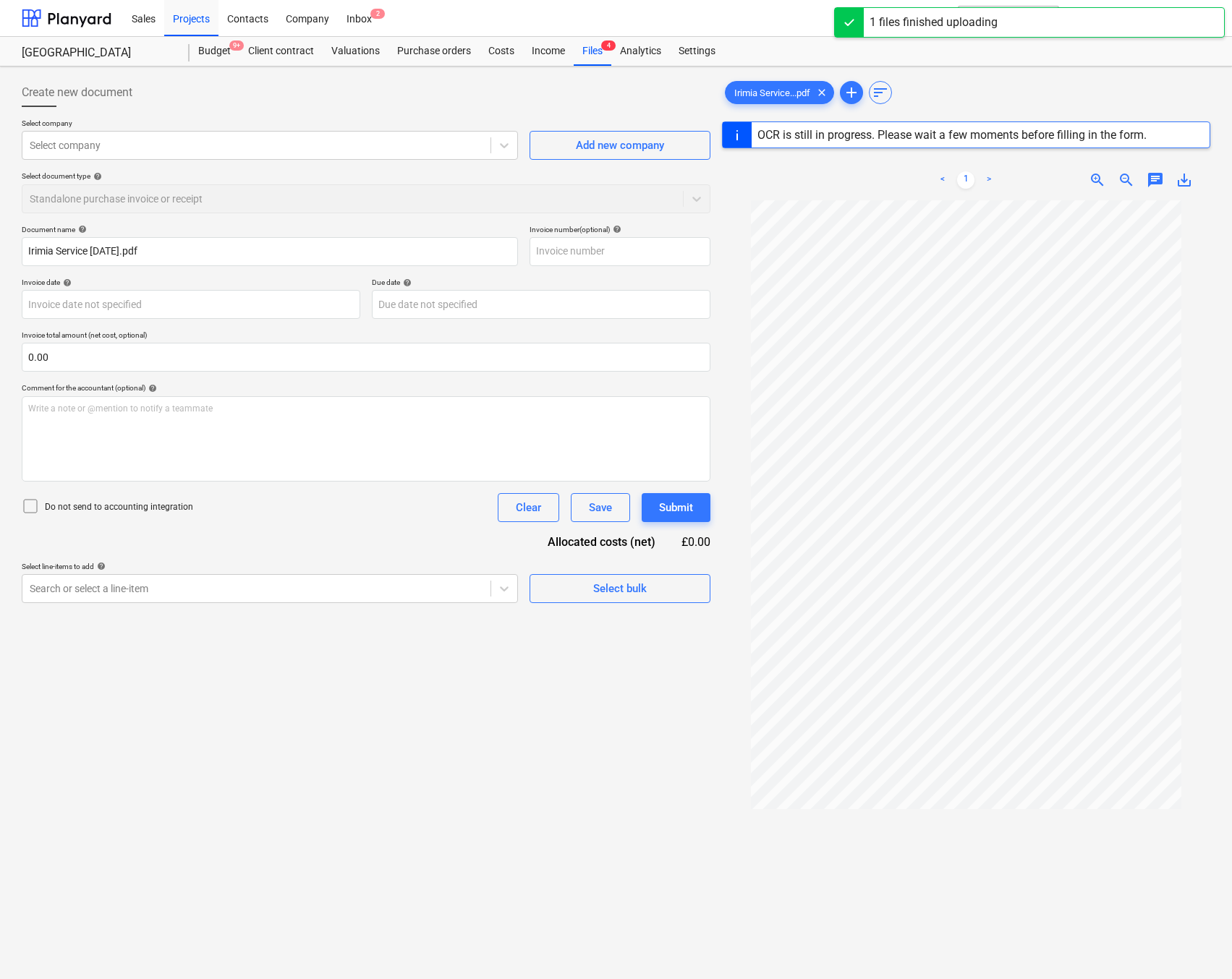
type input "[DATE]"
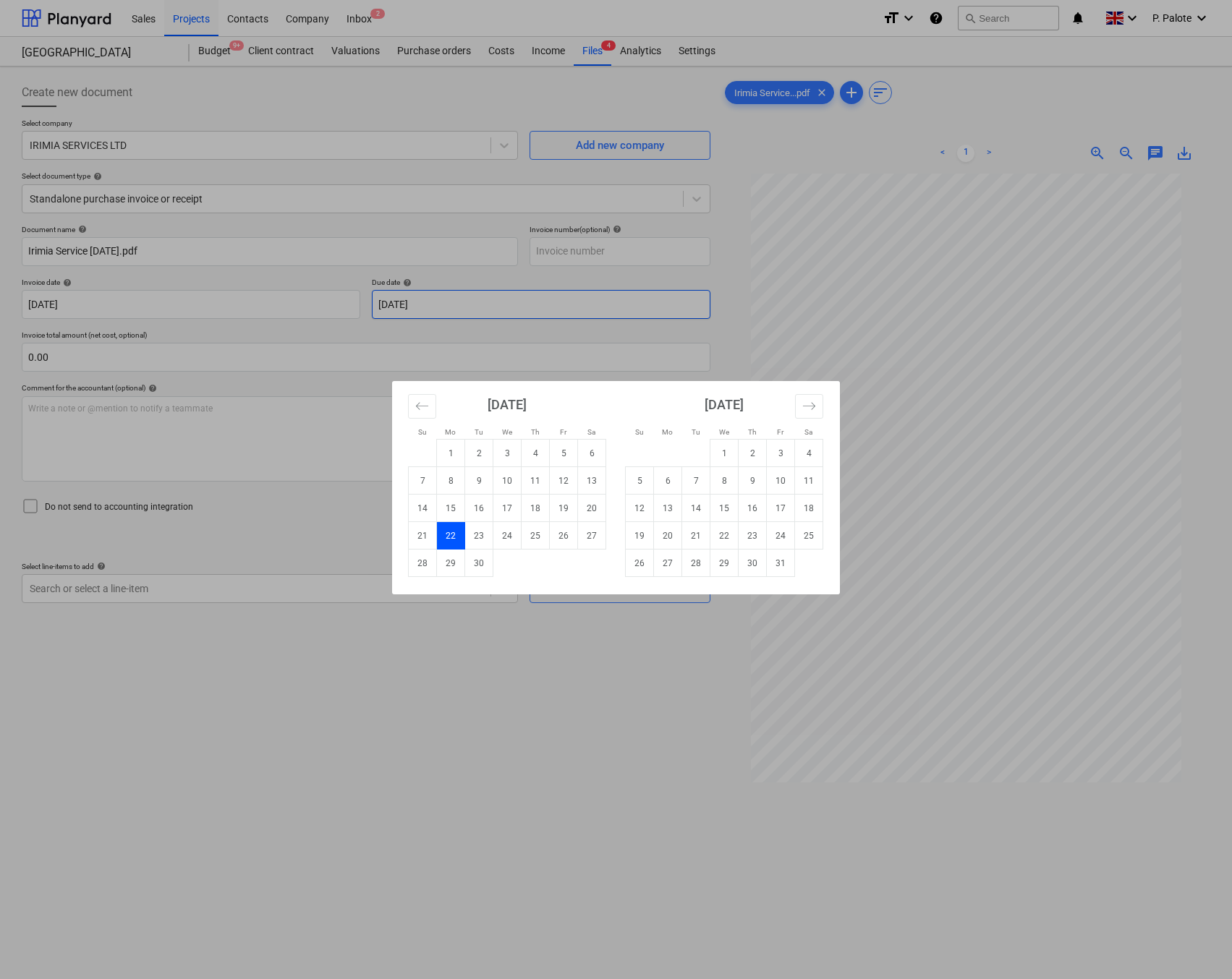
click at [545, 312] on body "Sales Projects Contacts Company Inbox 2 format_size keyboard_arrow_down help se…" at bounding box center [616, 489] width 1232 height 979
click at [561, 528] on td "26" at bounding box center [564, 536] width 29 height 28
type input "[DATE]"
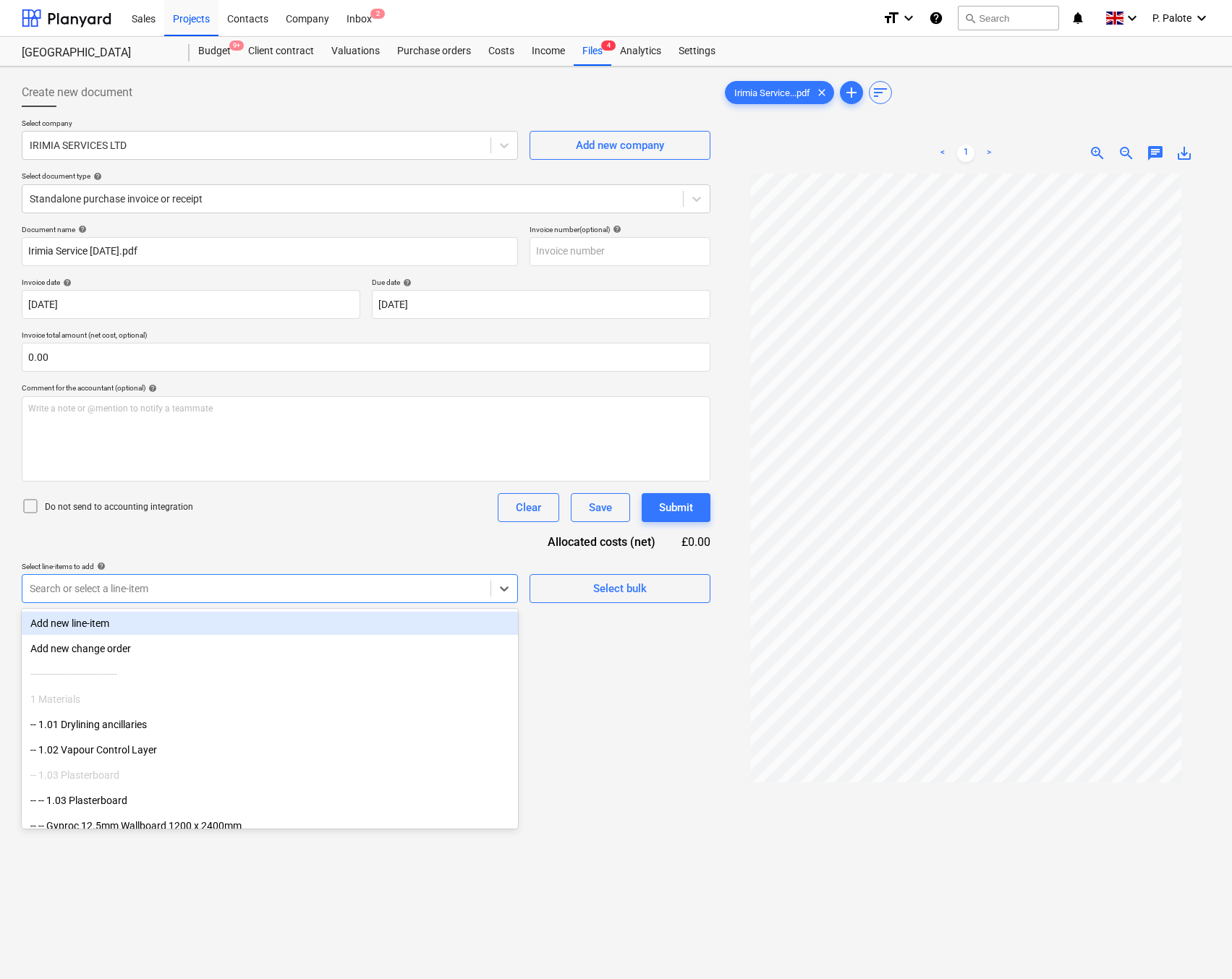
click at [252, 588] on div at bounding box center [256, 588] width 454 height 15
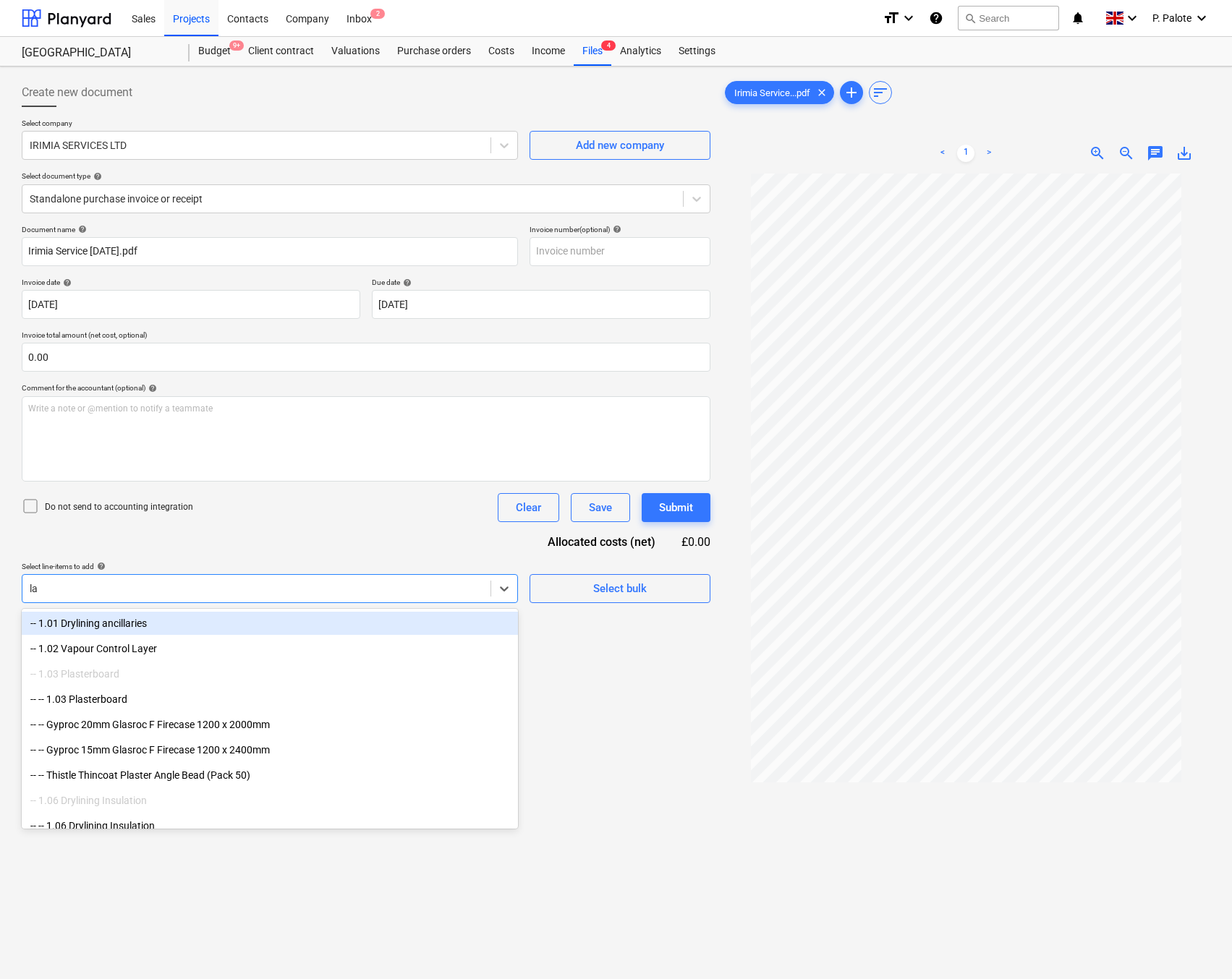
type input "lab"
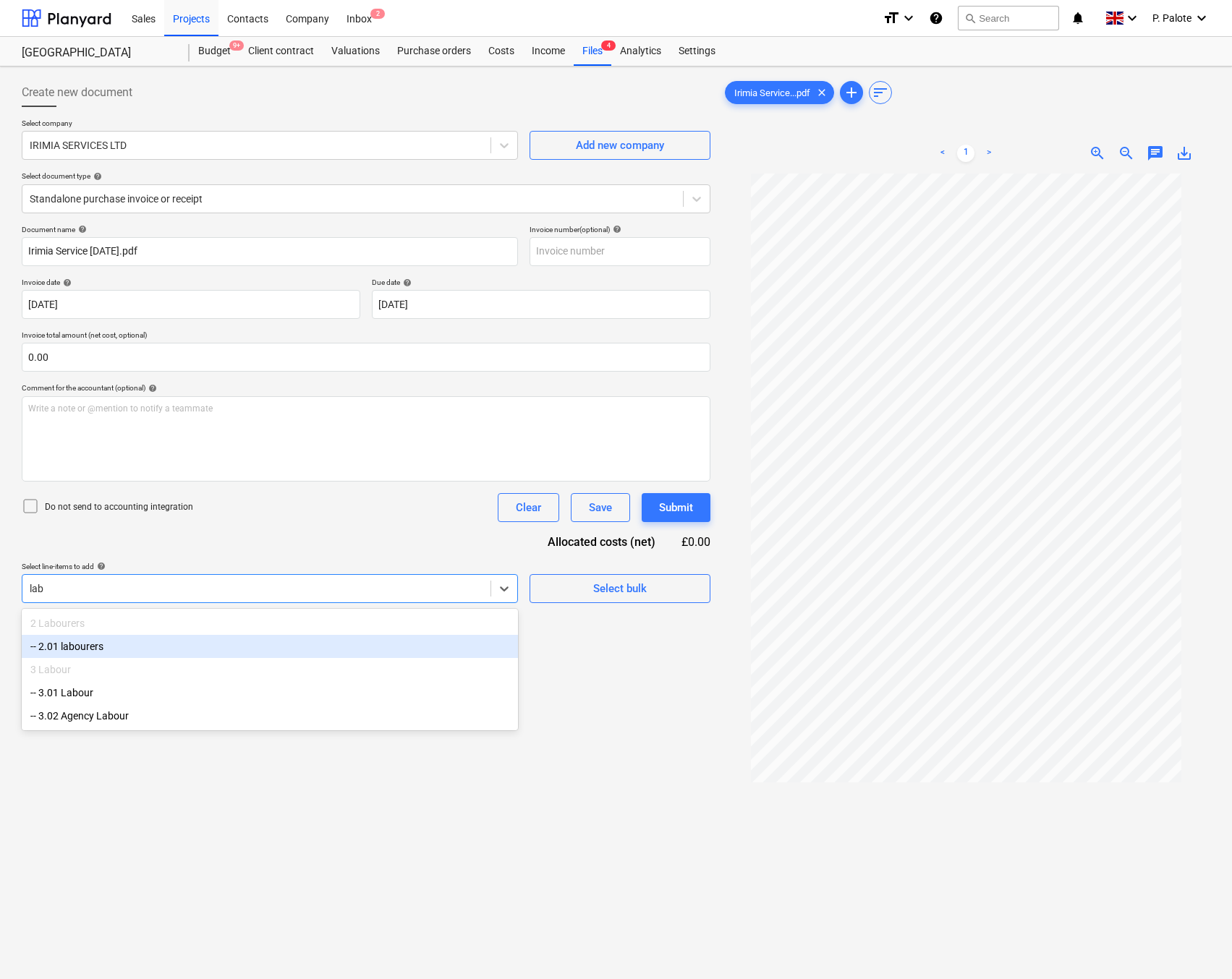
click at [128, 654] on div "-- 2.01 labourers" at bounding box center [270, 646] width 496 height 24
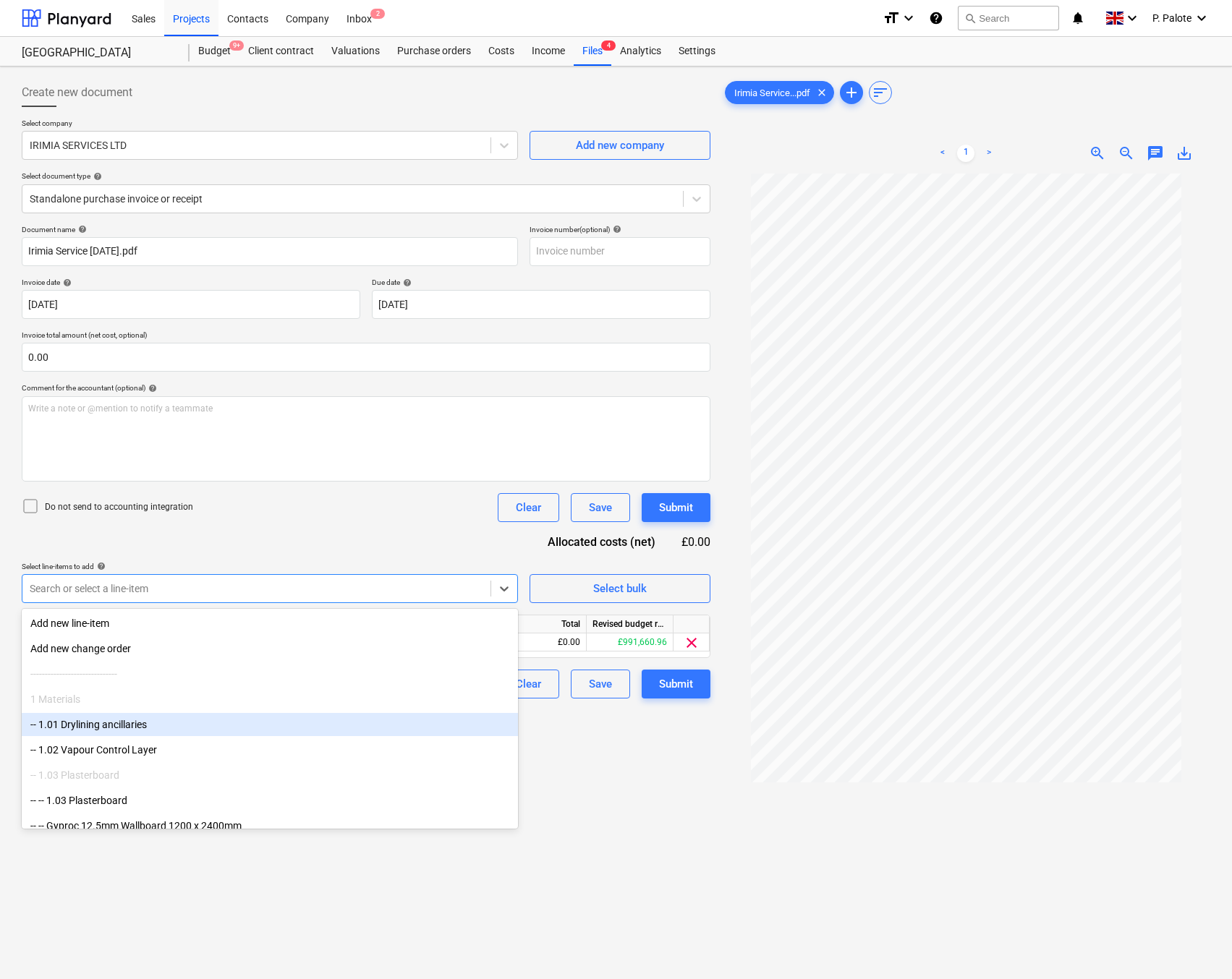
click at [604, 792] on div "Create new document Select company IRIMIA SERVICES LTD Add new company Select d…" at bounding box center [366, 595] width 701 height 1046
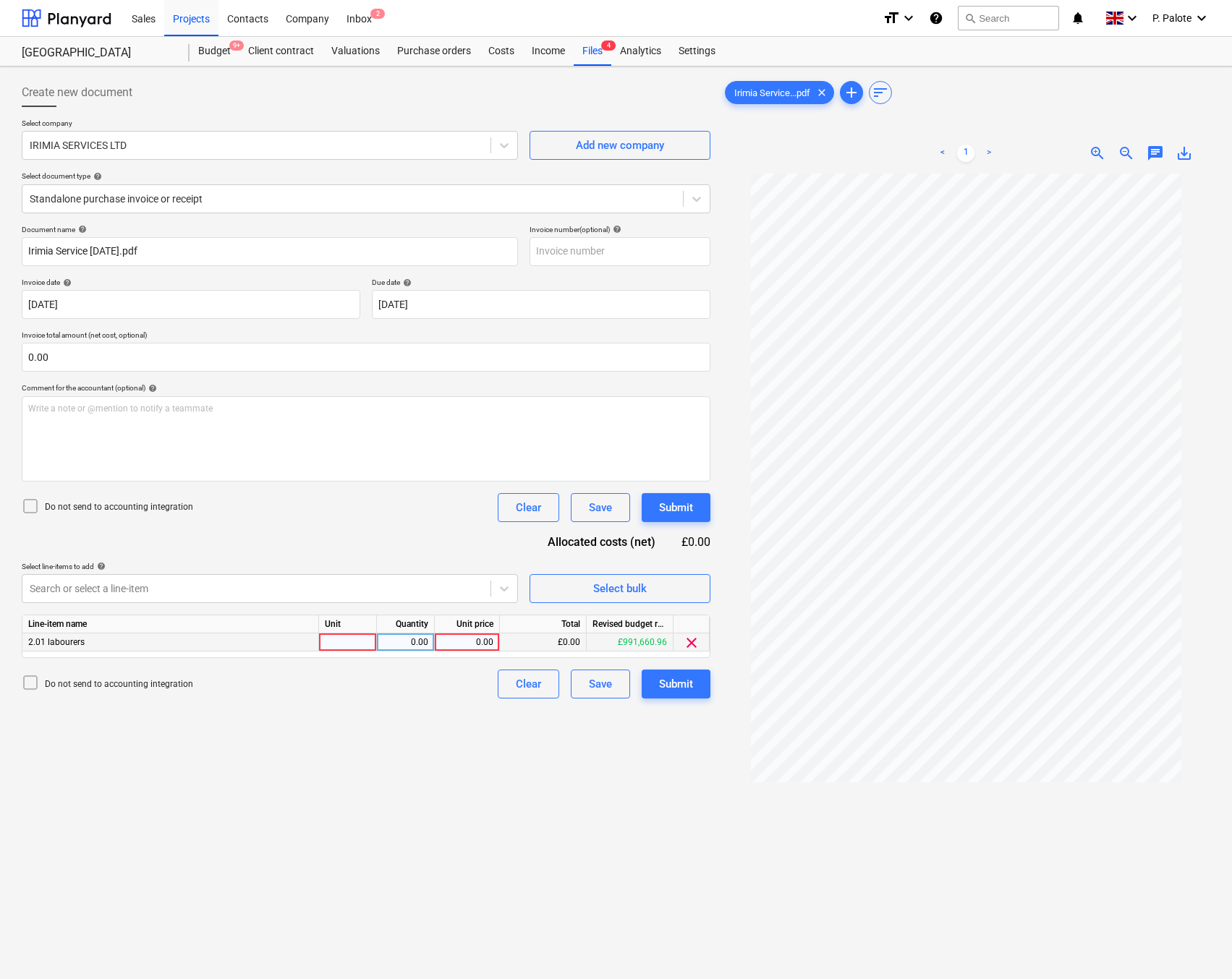
click at [365, 641] on div at bounding box center [347, 642] width 58 height 18
type input "1"
click at [421, 641] on div "0.00" at bounding box center [405, 642] width 45 height 18
type input "1"
click at [469, 642] on div "0.00" at bounding box center [467, 642] width 53 height 18
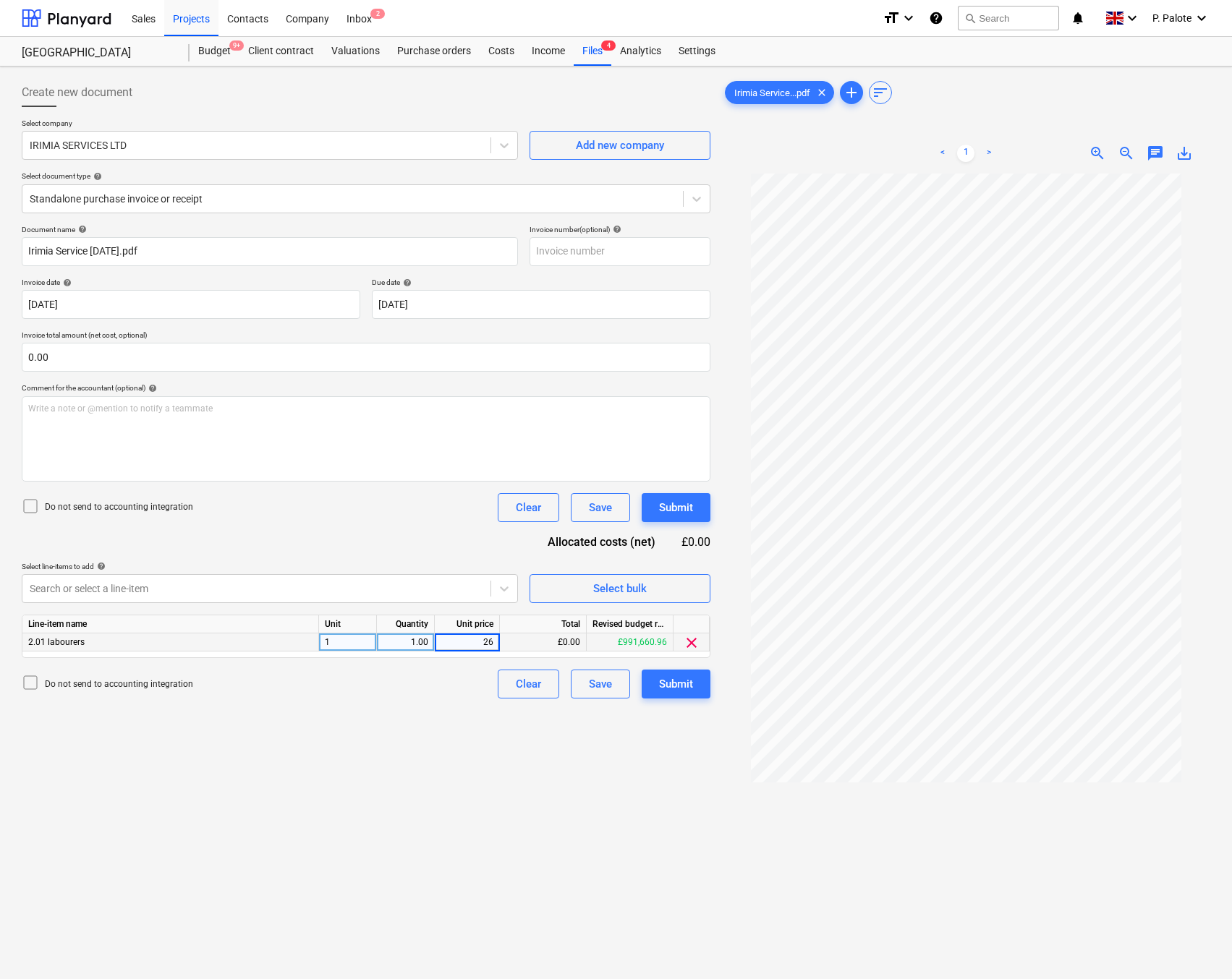
type input "2"
click at [436, 767] on div "Create new document Select company IRIMIA SERVICES LTD Add new company Select d…" at bounding box center [366, 595] width 701 height 1046
click at [482, 637] on div "0.00" at bounding box center [467, 642] width 53 height 18
type input "26326.33"
click at [463, 642] on div "26,326.33" at bounding box center [467, 642] width 53 height 18
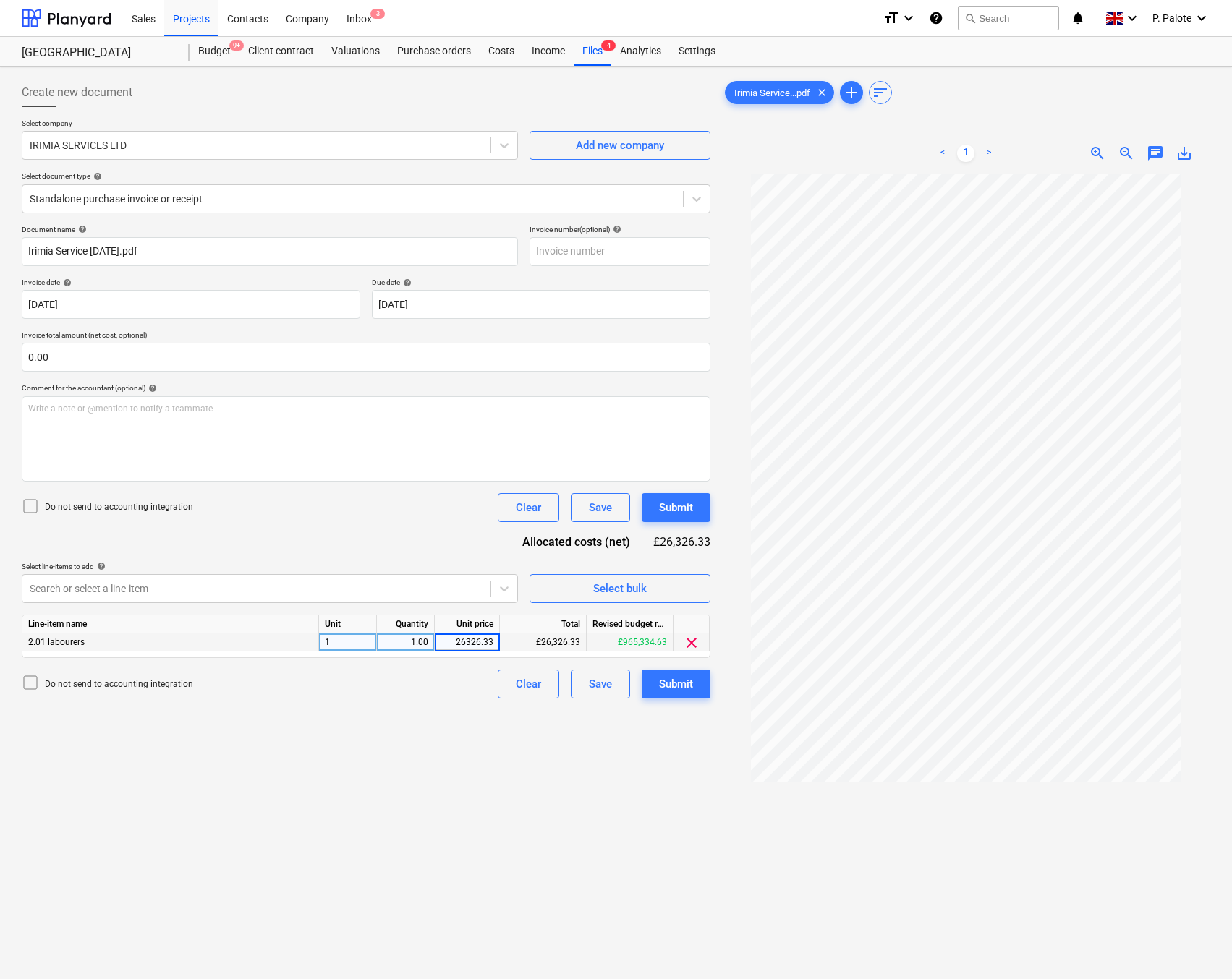
click at [486, 779] on div "Create new document Select company IRIMIA SERVICES LTD Add new company Select d…" at bounding box center [366, 595] width 701 height 1046
click at [532, 823] on div "Create new document Select company IRIMIA SERVICES LTD Add new company Select d…" at bounding box center [366, 595] width 701 height 1046
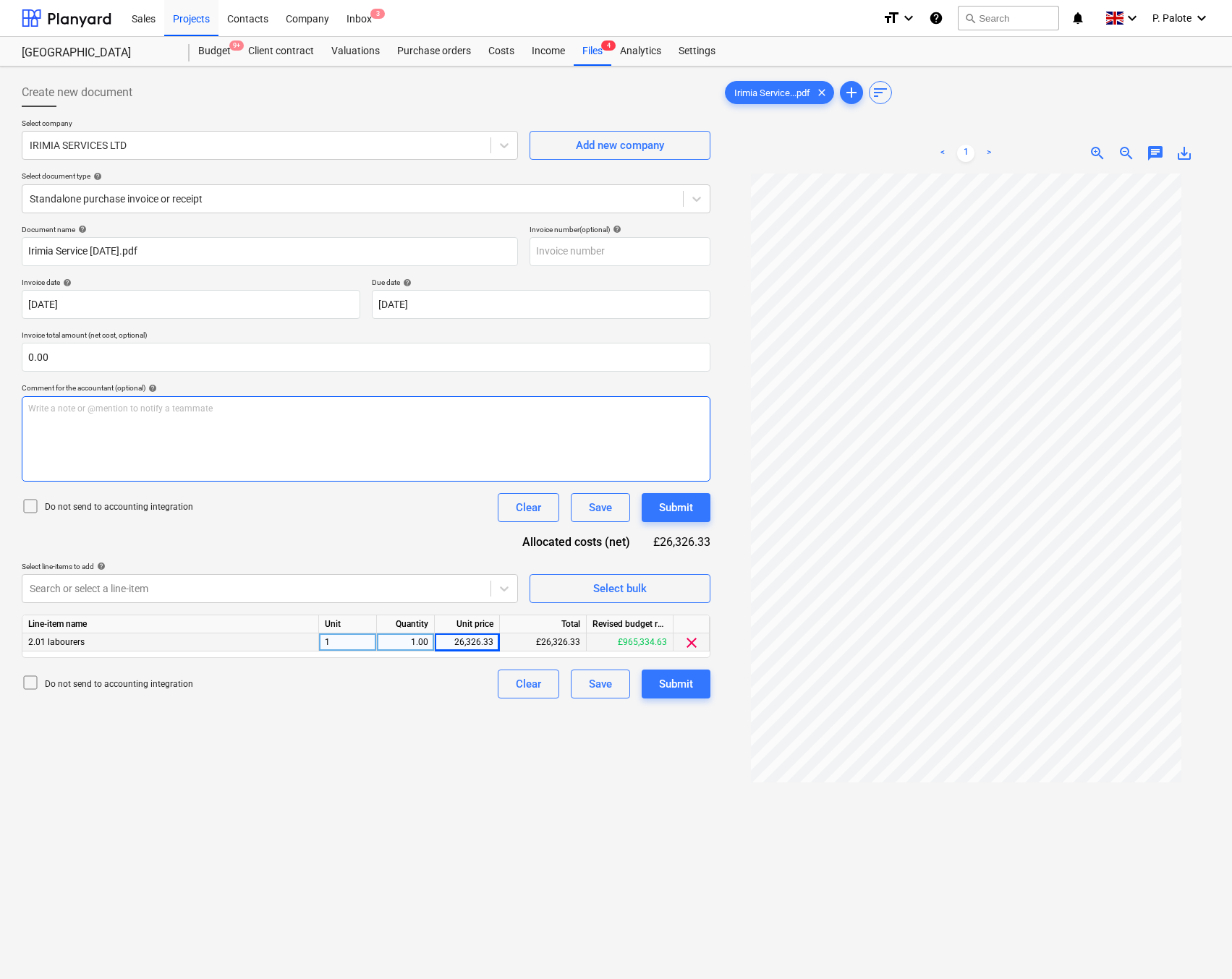
click at [172, 430] on div "Write a note or @mention to notify a teammate [PERSON_NAME]" at bounding box center [366, 439] width 689 height 86
click at [282, 409] on span "Retention held from this invoice - £1301.38 / retention released £1600.2" at bounding box center [168, 408] width 279 height 10
click at [165, 408] on span "Retention held from this invoice - £1301.38 / retention released £1,600.2" at bounding box center [168, 408] width 280 height 10
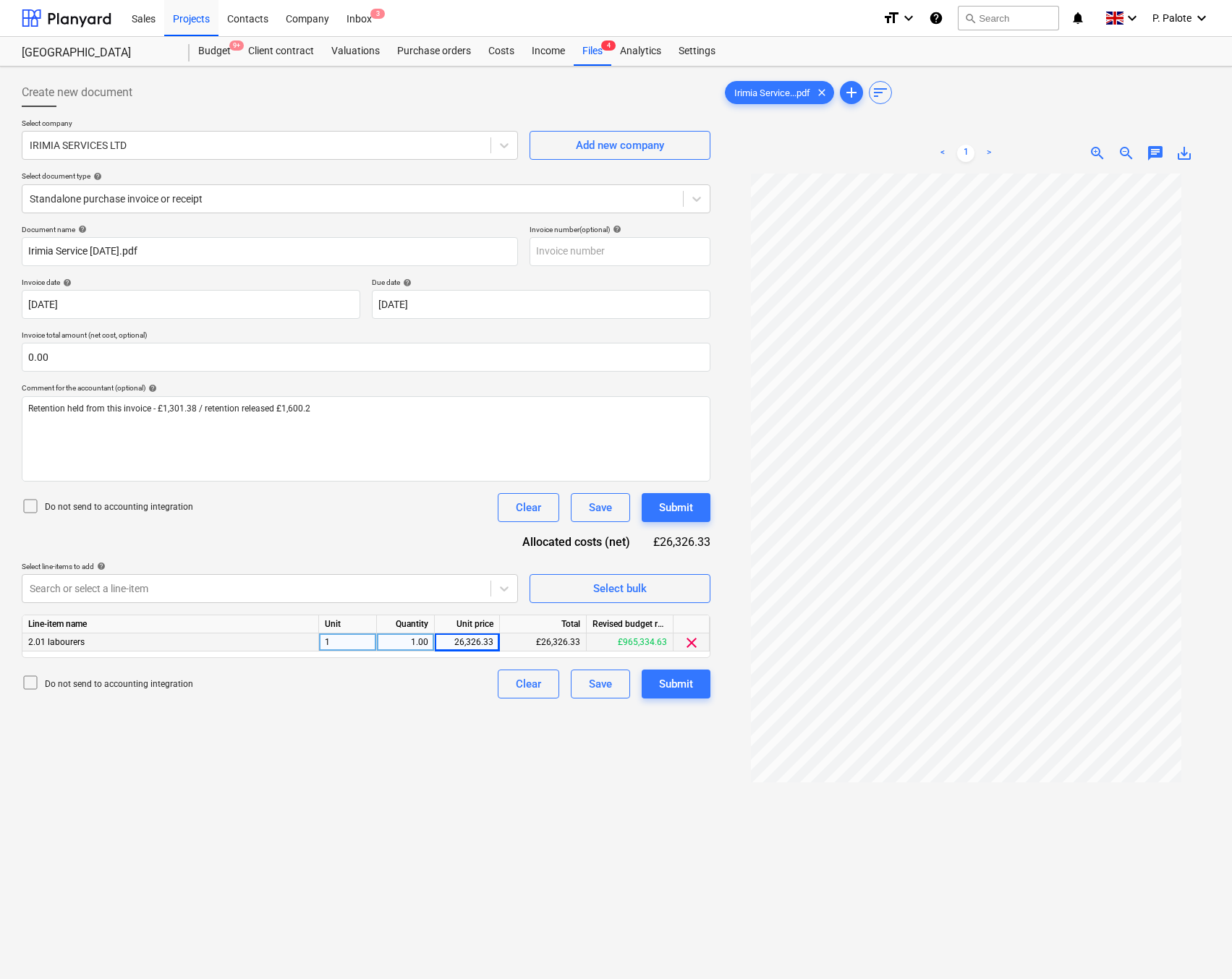
click at [374, 800] on div "Create new document Select company IRIMIA SERVICES LTD Add new company Select d…" at bounding box center [366, 595] width 701 height 1046
click at [215, 820] on div "Create new document Select company IRIMIA SERVICES LTD Add new company Select d…" at bounding box center [366, 595] width 701 height 1046
click at [398, 750] on div "Create new document Select company IRIMIA SERVICES LTD Add new company Select d…" at bounding box center [366, 595] width 701 height 1046
click at [665, 682] on div "Submit" at bounding box center [676, 684] width 34 height 19
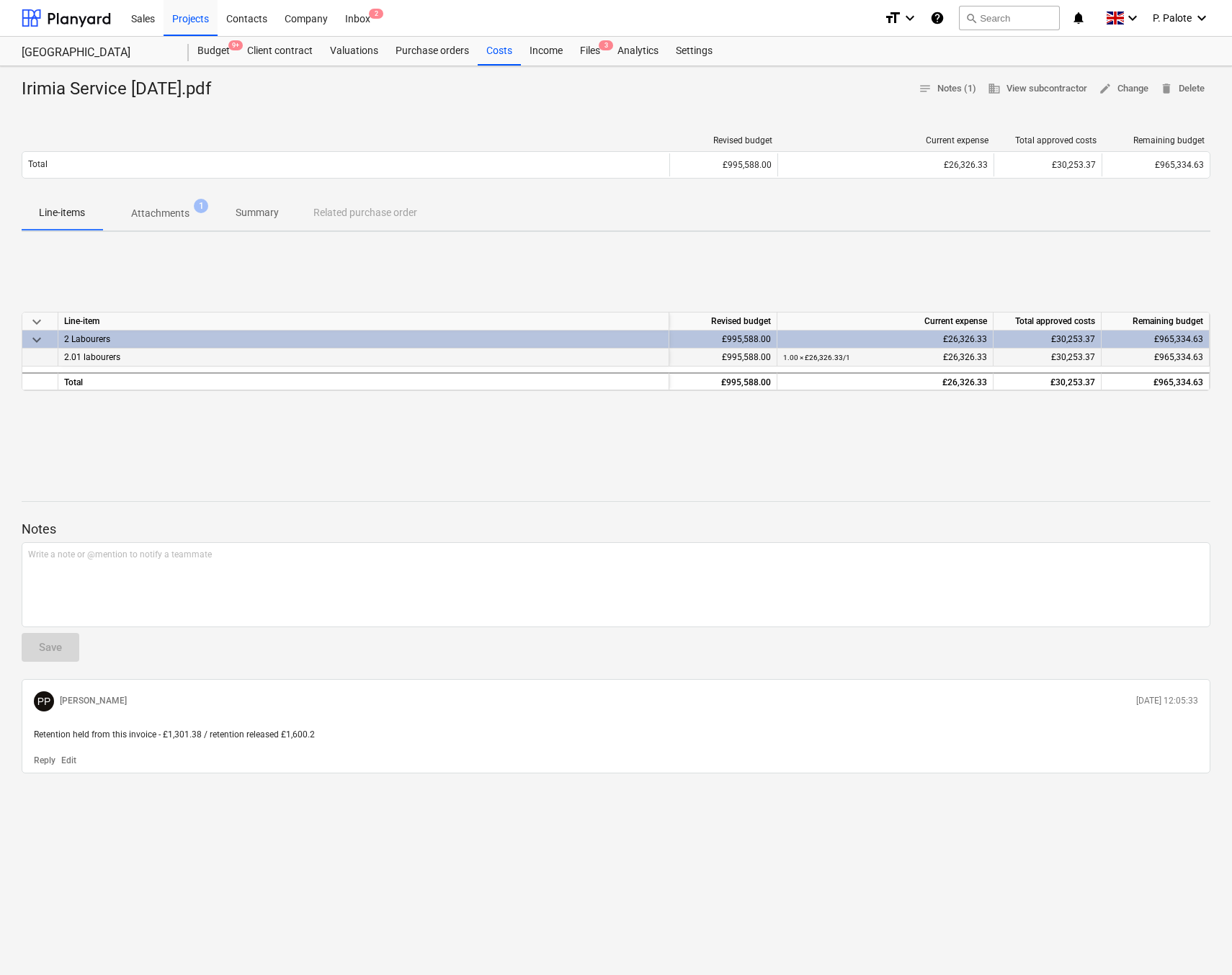
click at [170, 358] on div "2.01 labourers" at bounding box center [364, 358] width 611 height 18
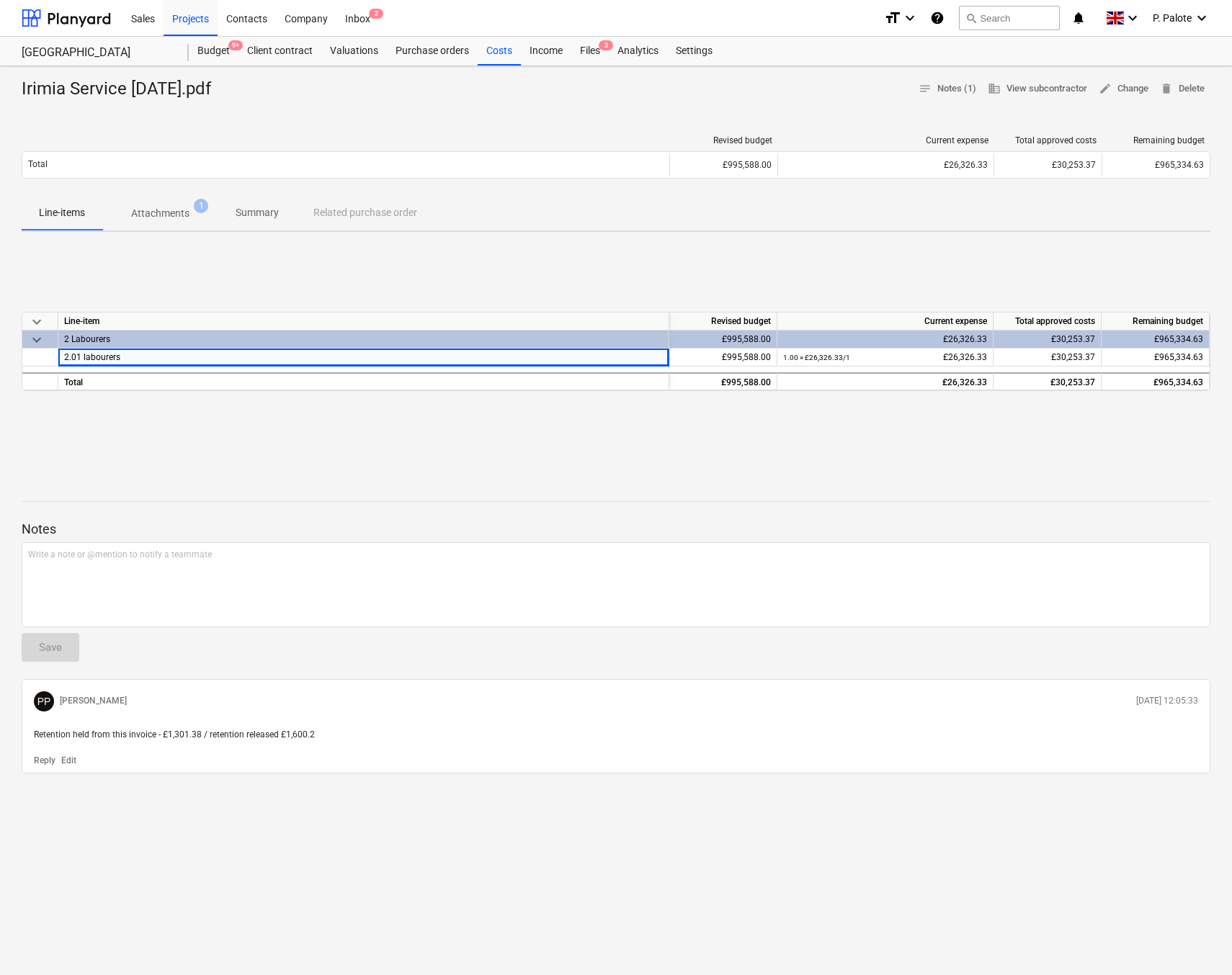
click at [194, 333] on div "2 Labourers" at bounding box center [363, 339] width 599 height 18
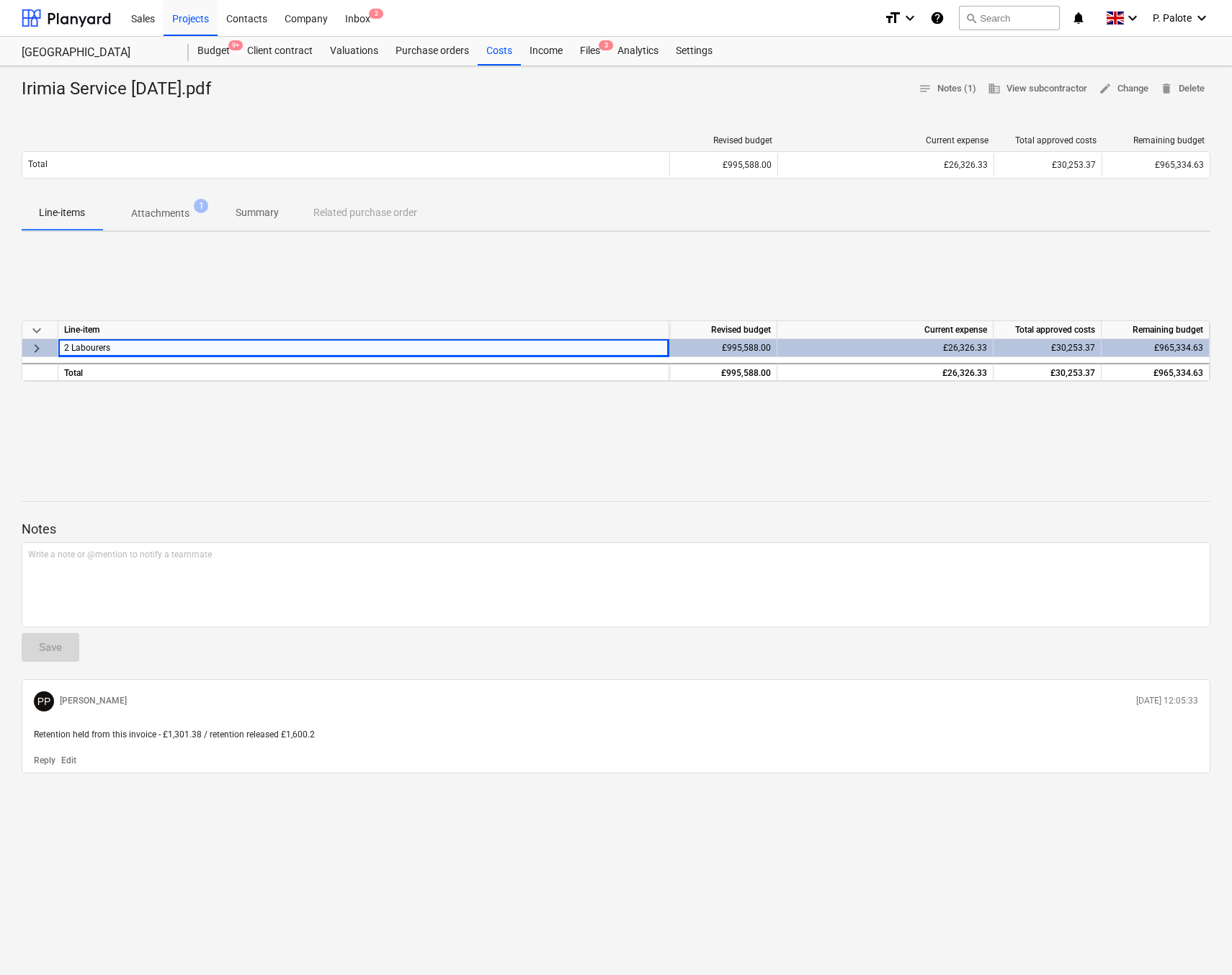
drag, startPoint x: 232, startPoint y: 286, endPoint x: 254, endPoint y: 224, distance: 65.8
click at [234, 284] on div "keyboard_arrow_down Line-item Revised budget Current expense Total approved cos…" at bounding box center [616, 351] width 1189 height 217
click at [490, 53] on div "Costs" at bounding box center [499, 50] width 43 height 28
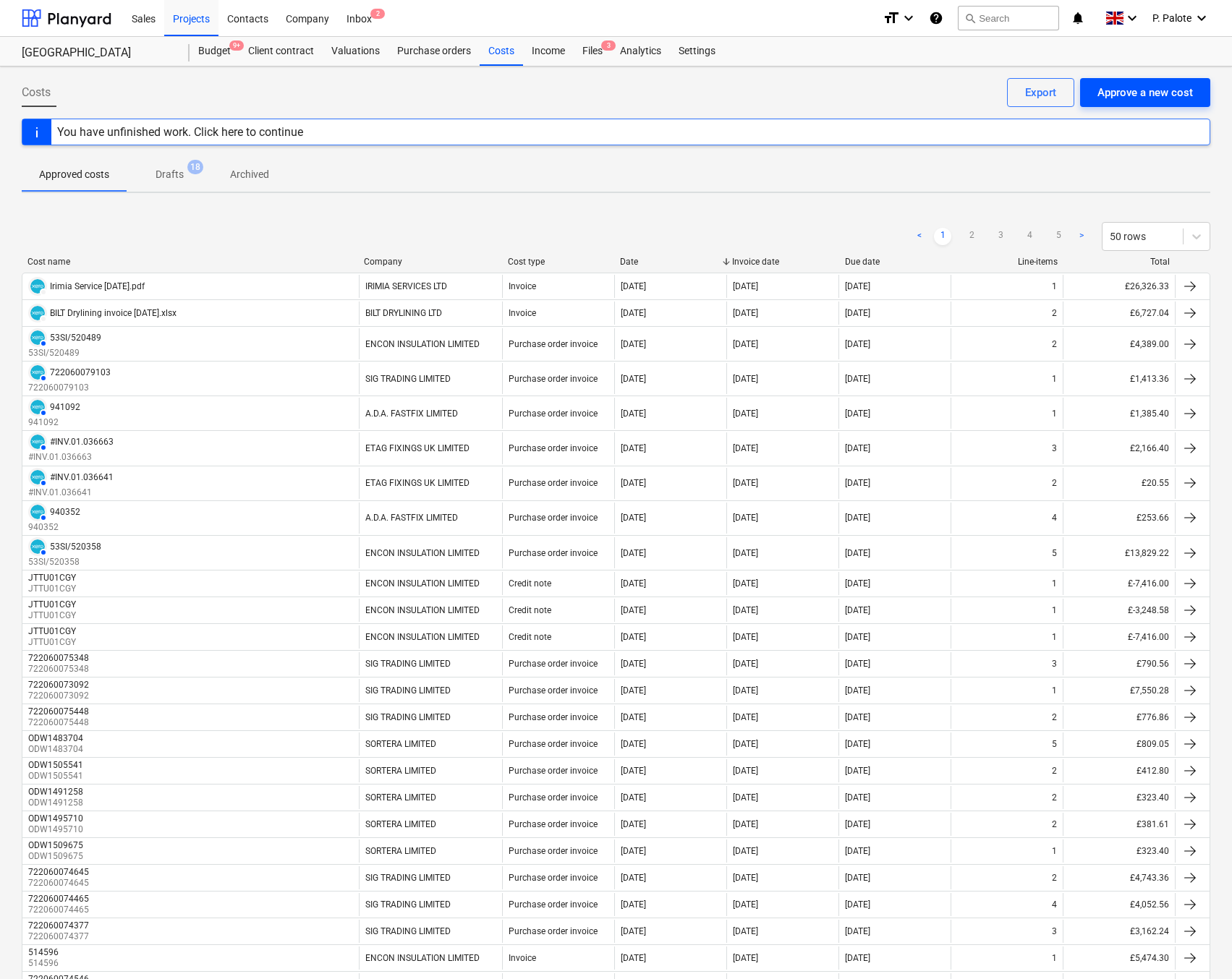
click at [1162, 92] on div "Approve a new cost" at bounding box center [1144, 92] width 95 height 19
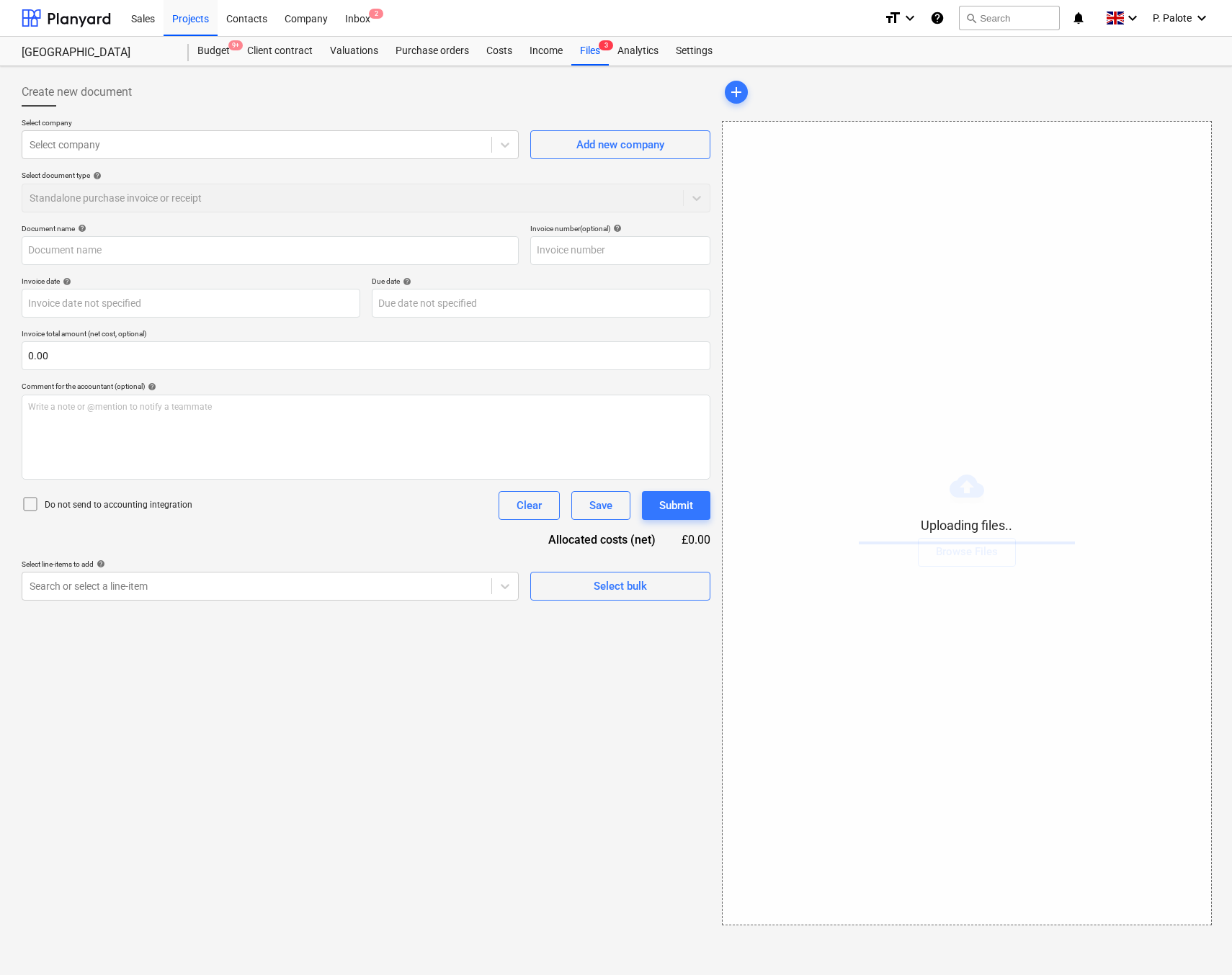
type input "[PERSON_NAME] Ltd [DATE].pdf"
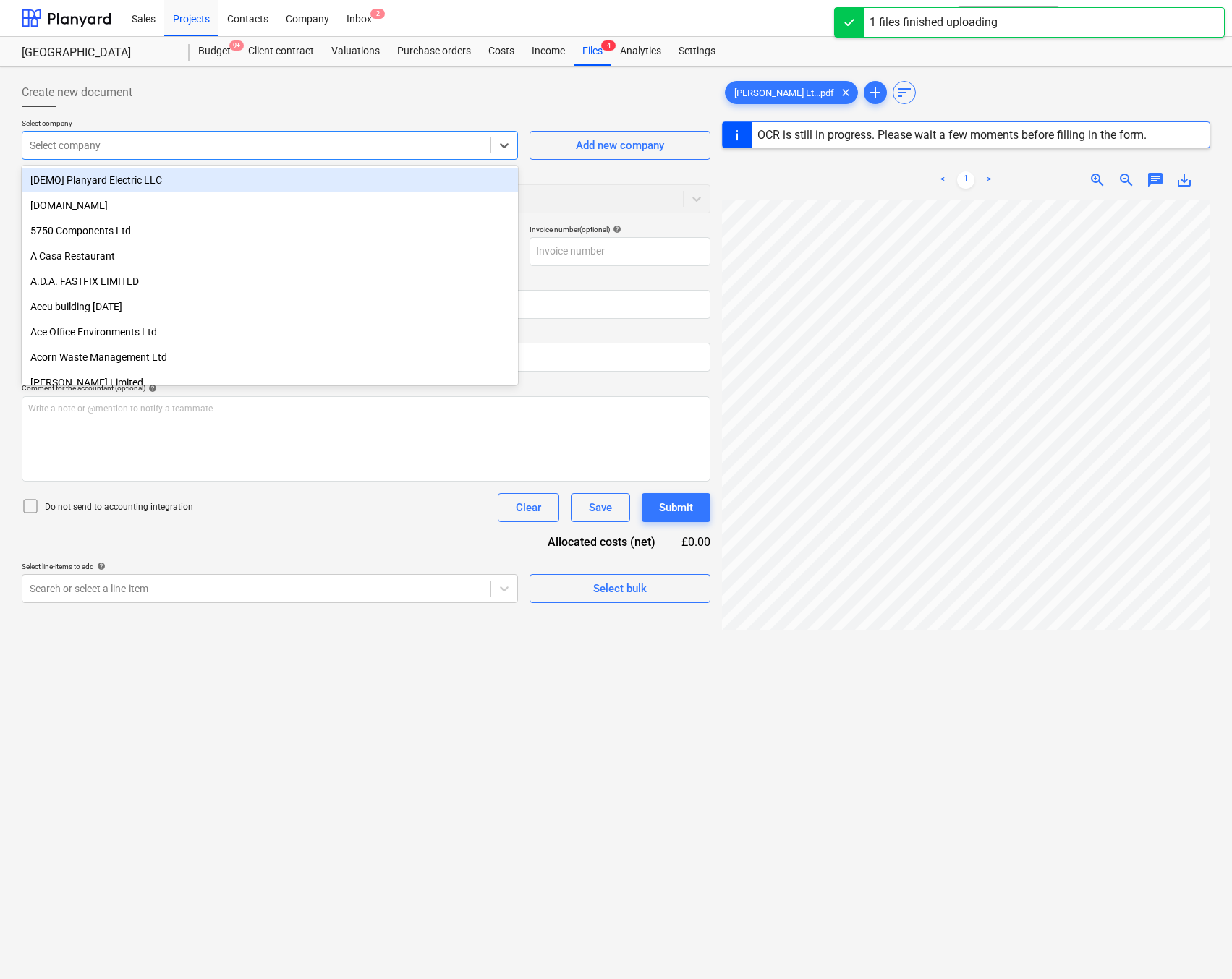
click at [268, 148] on div at bounding box center [256, 145] width 454 height 15
type input "dav"
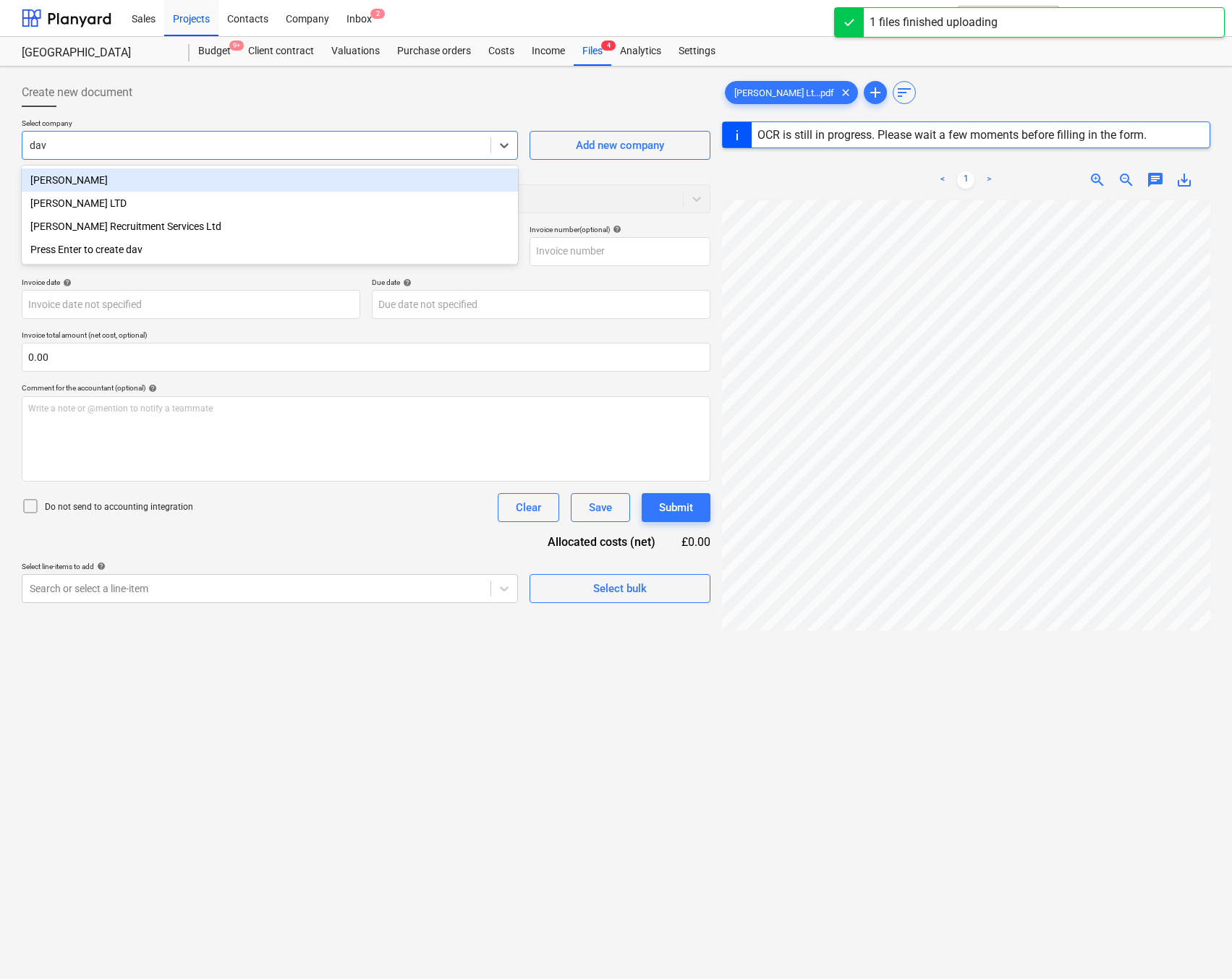
type input "[DATE]"
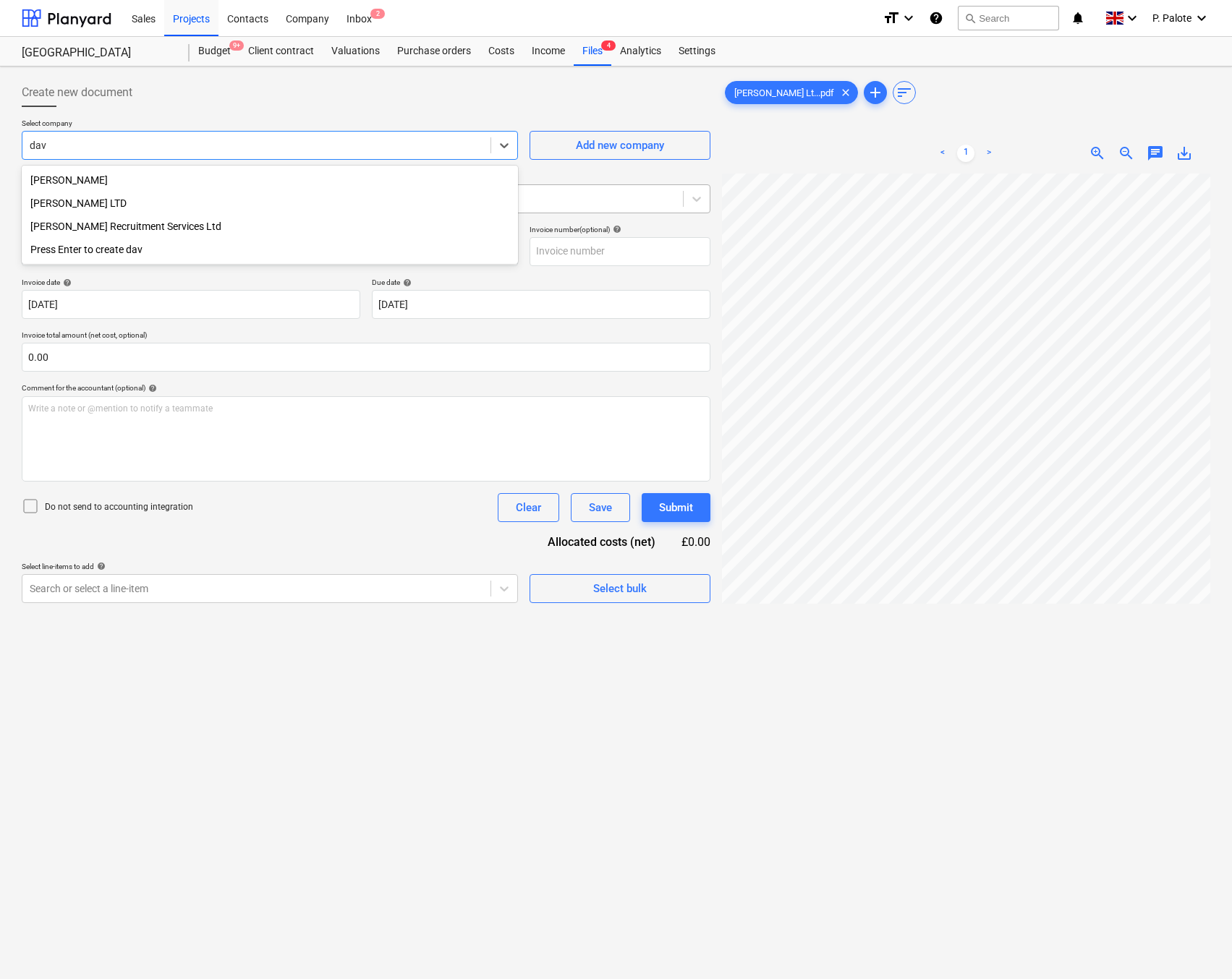
click at [89, 201] on div "[PERSON_NAME] LTD" at bounding box center [270, 204] width 496 height 24
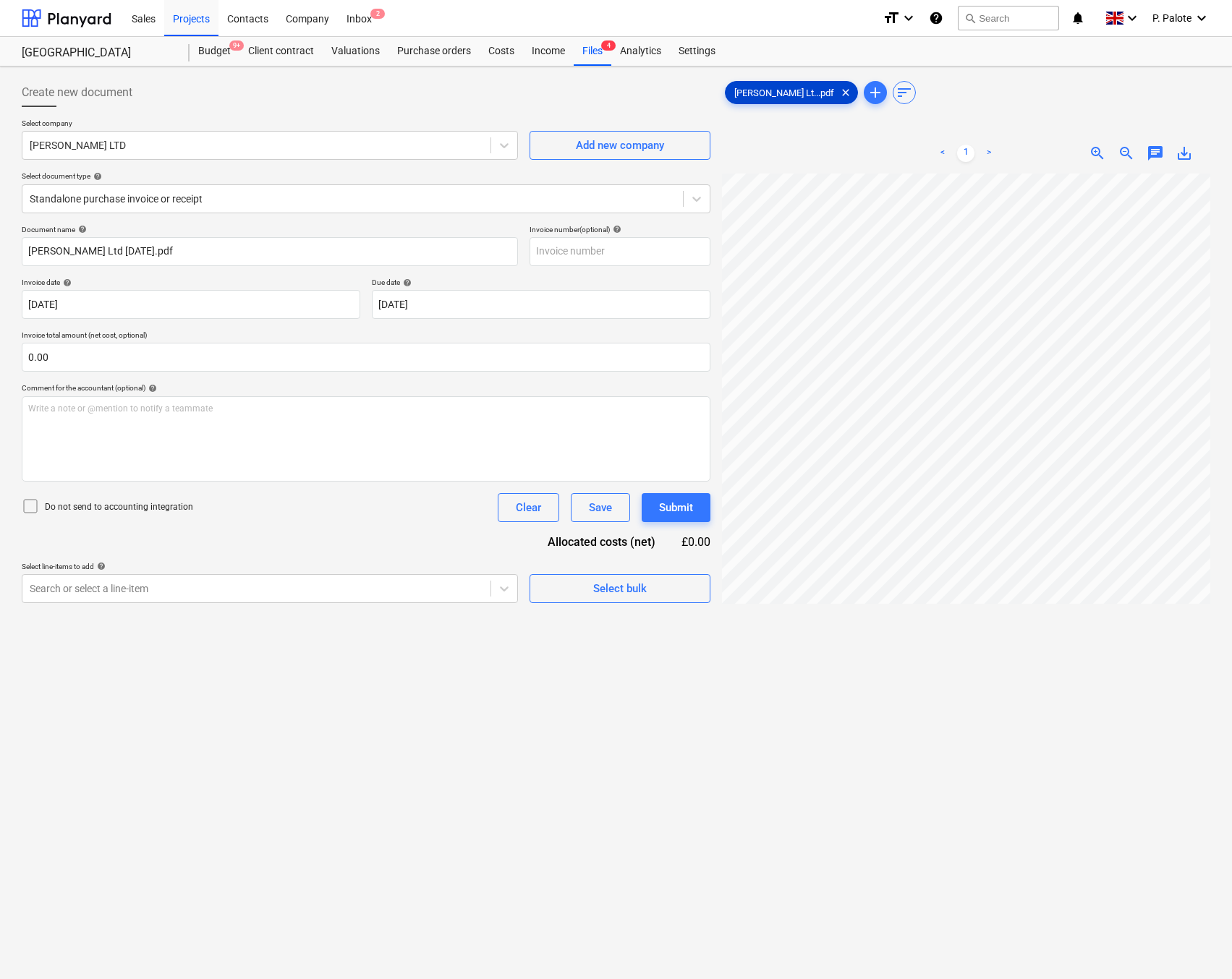
click at [836, 92] on span "clear" at bounding box center [845, 92] width 18 height 18
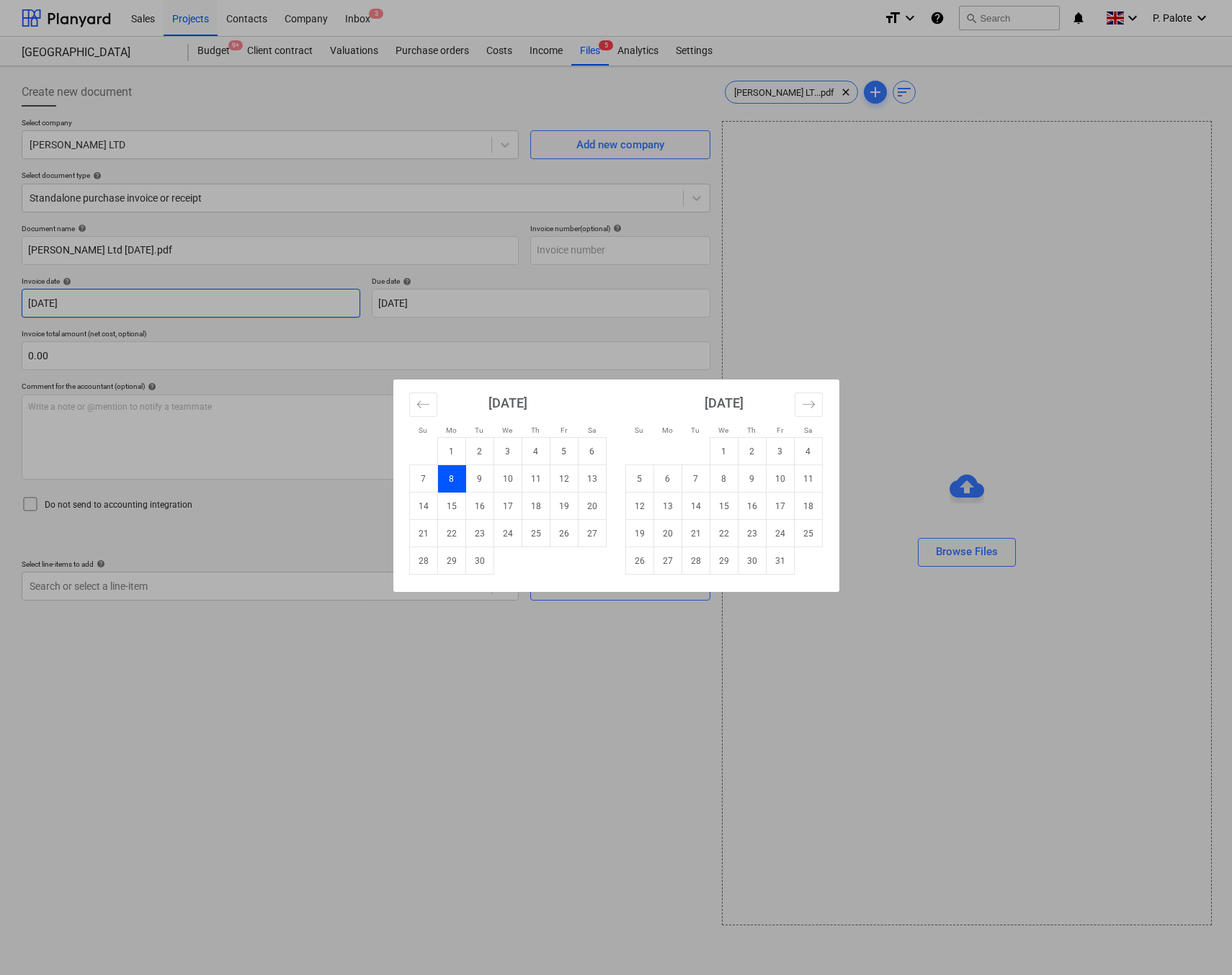
click at [112, 300] on body "Sales Projects Contacts Company Inbox 3 format_size keyboard_arrow_down help se…" at bounding box center [616, 487] width 1232 height 975
click at [458, 535] on td "22" at bounding box center [451, 534] width 28 height 27
type input "[DATE]"
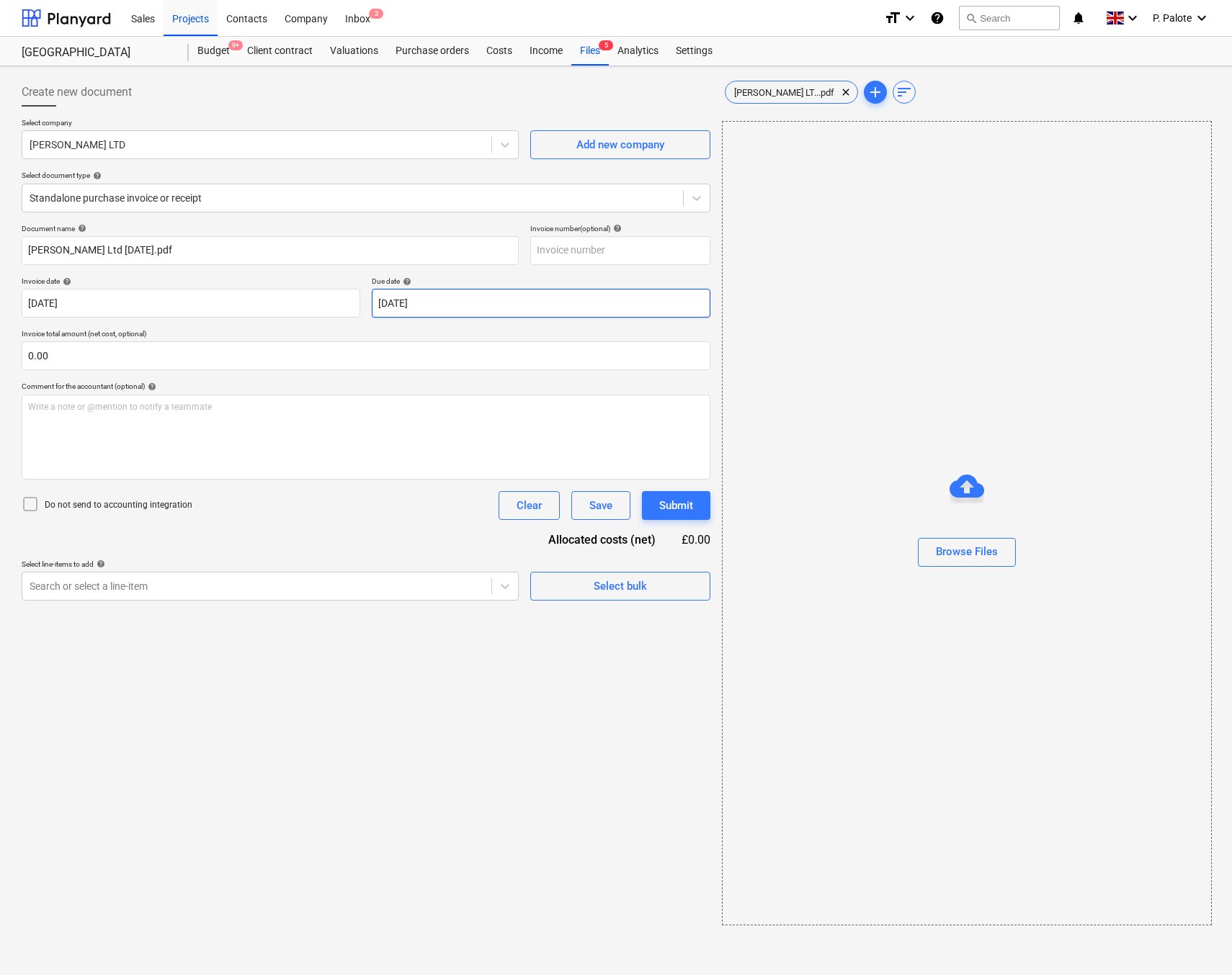
click at [420, 300] on body "Sales Projects Contacts Company Inbox 3 format_size keyboard_arrow_down help se…" at bounding box center [616, 487] width 1232 height 975
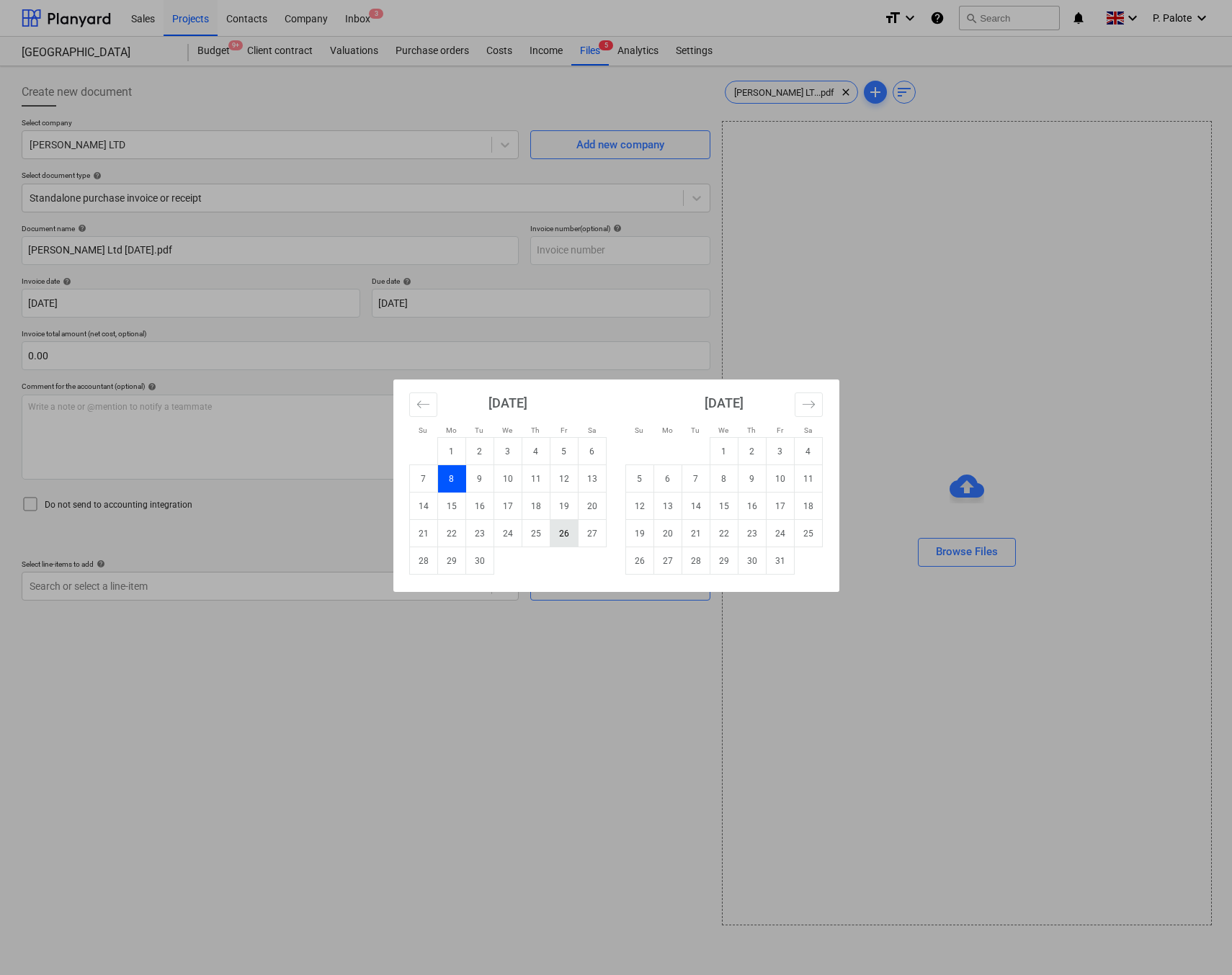
click at [570, 533] on td "26" at bounding box center [564, 534] width 28 height 27
type input "[DATE]"
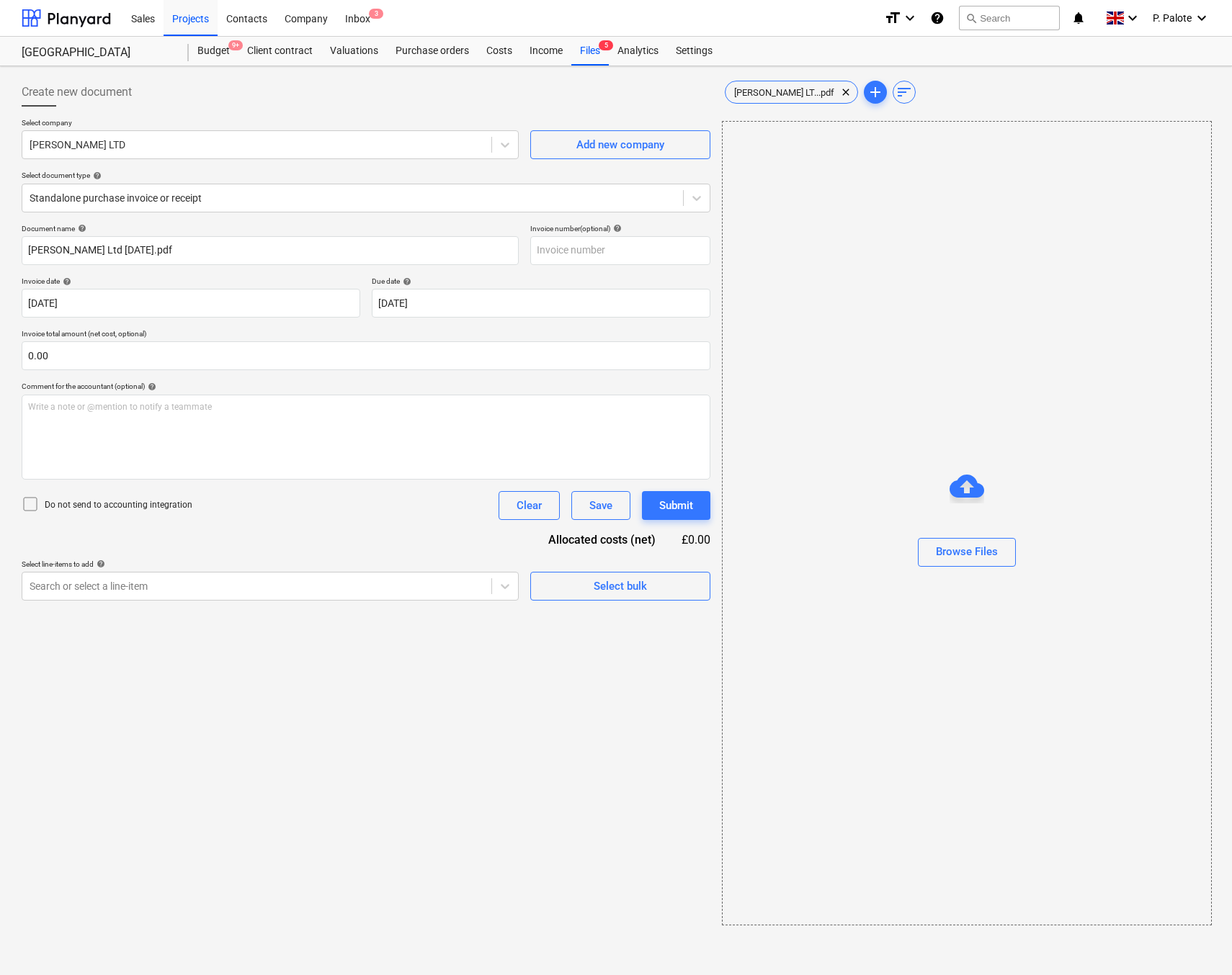
click at [314, 660] on div "Create new document Select company [PERSON_NAME] LTD Add new company Select doc…" at bounding box center [366, 502] width 701 height 859
click at [756, 90] on span "[PERSON_NAME] LT...pdf" at bounding box center [784, 92] width 118 height 11
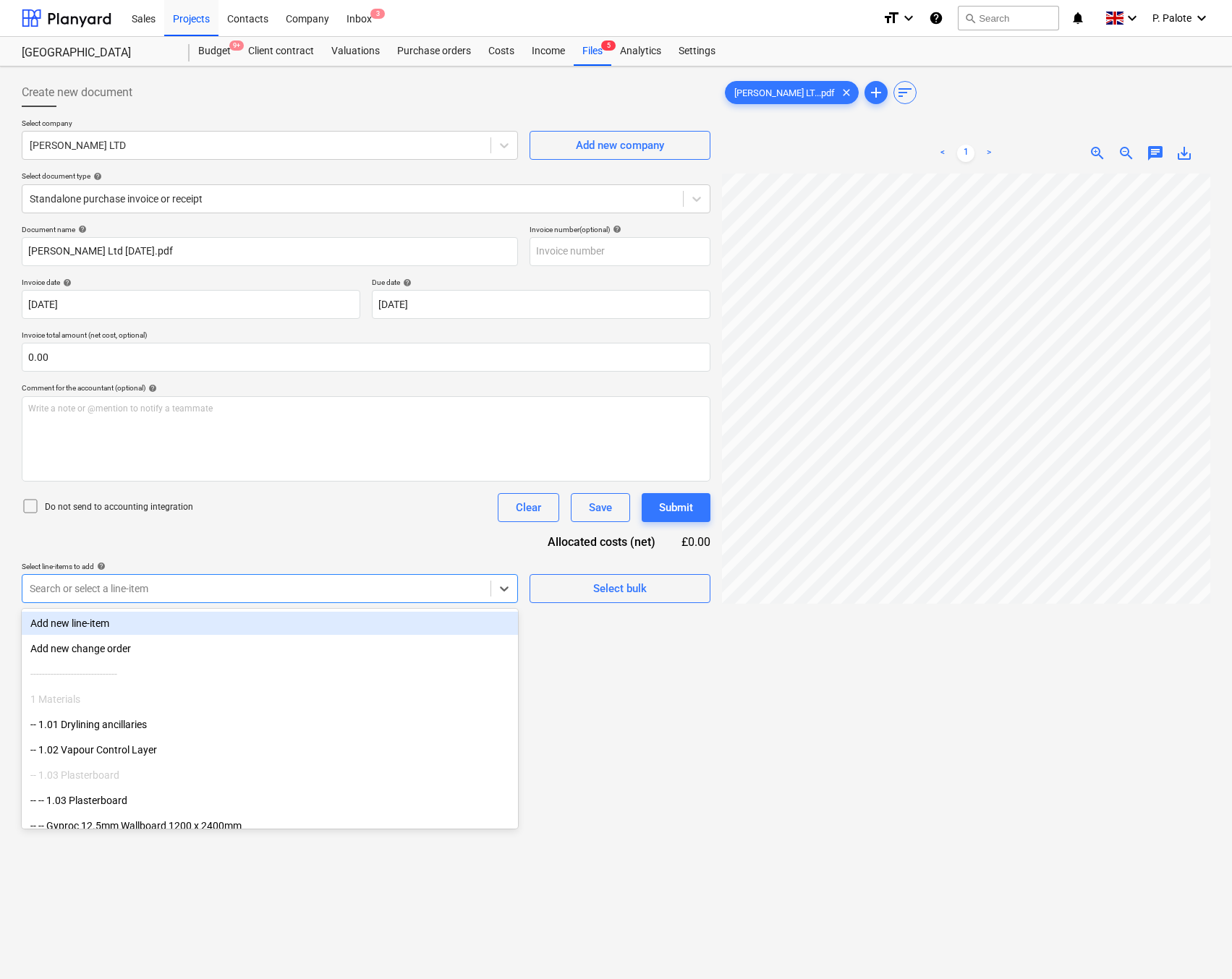
click at [227, 582] on div at bounding box center [256, 588] width 454 height 15
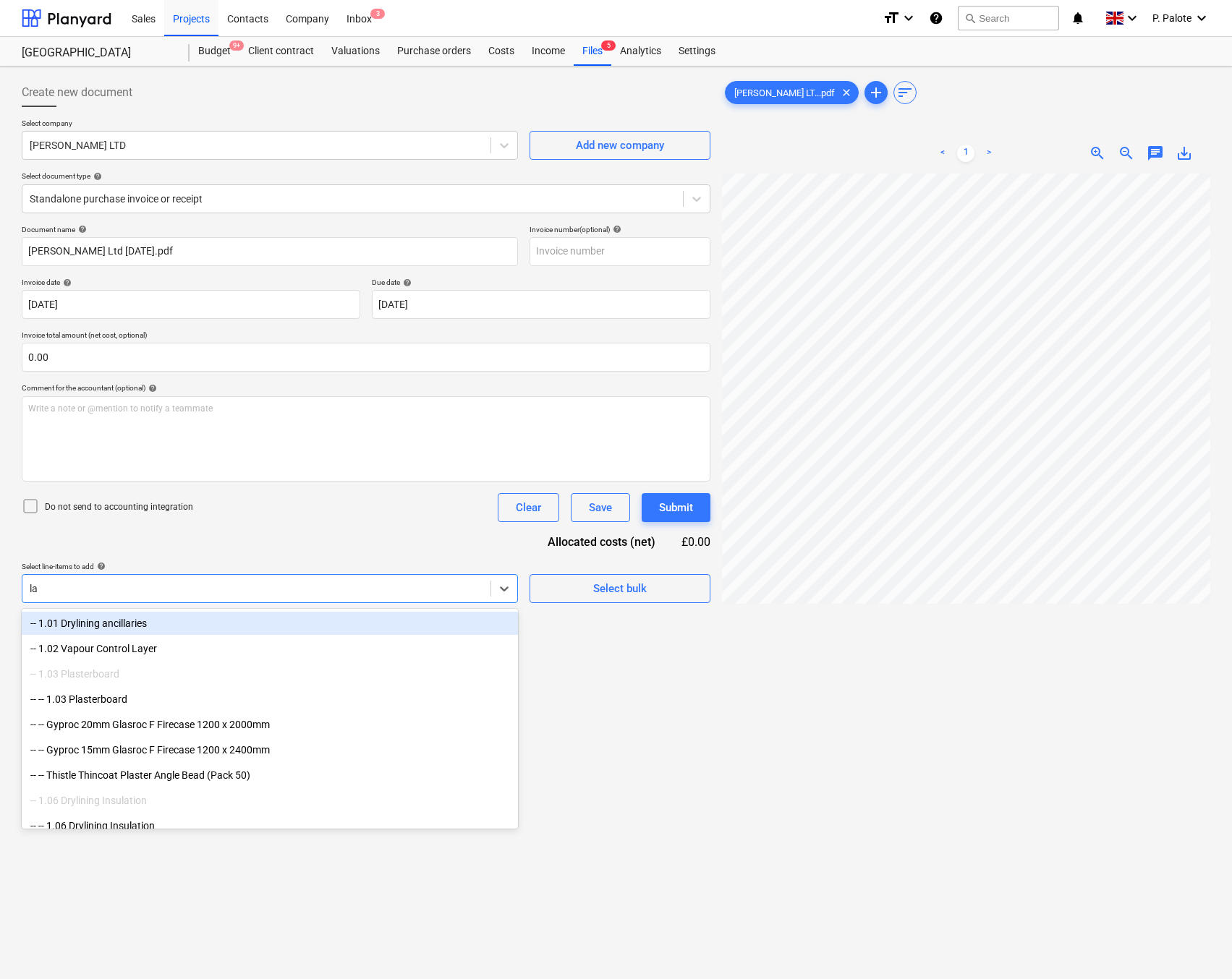
type input "lab"
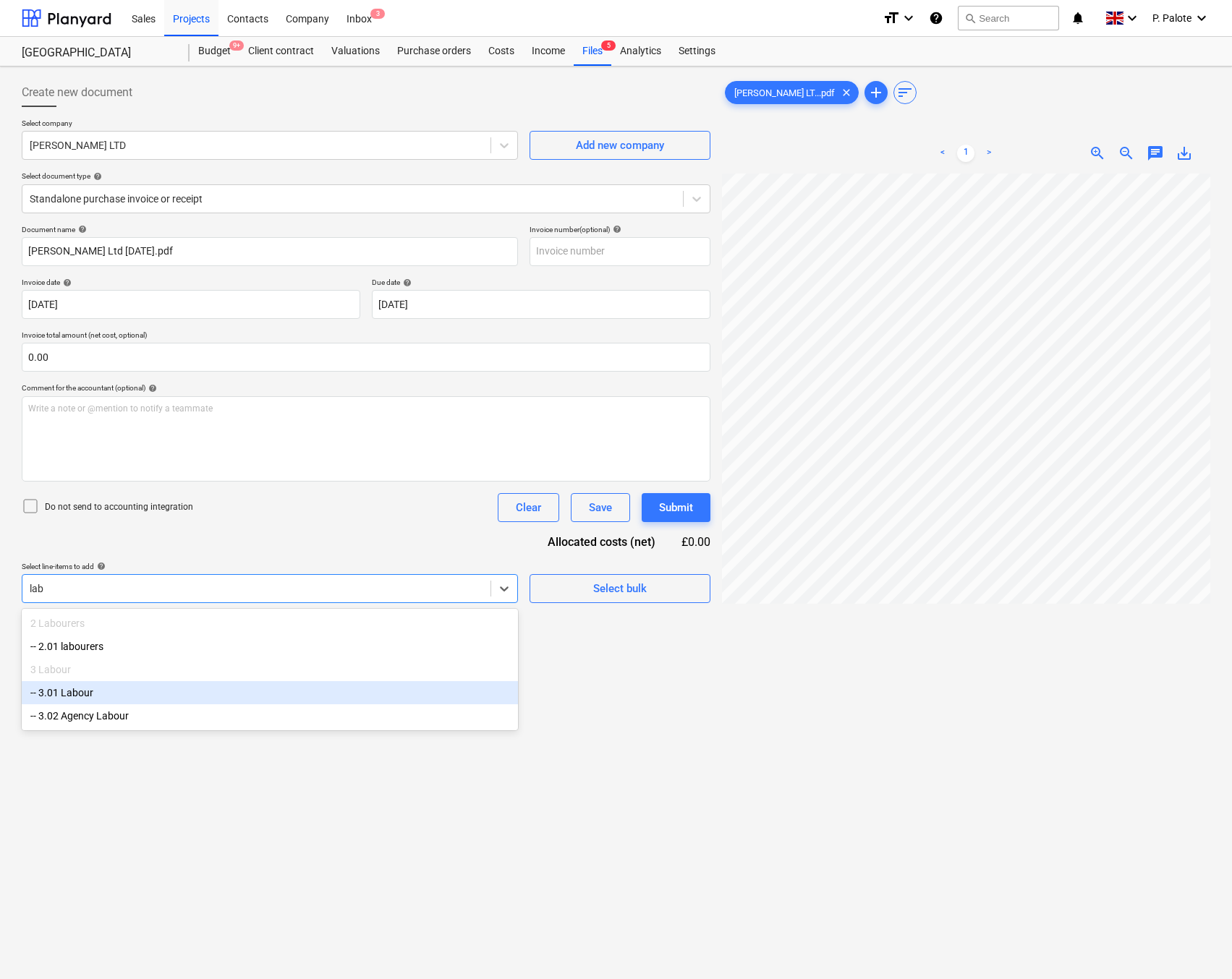
click at [89, 695] on div "-- 3.01 Labour" at bounding box center [270, 693] width 496 height 24
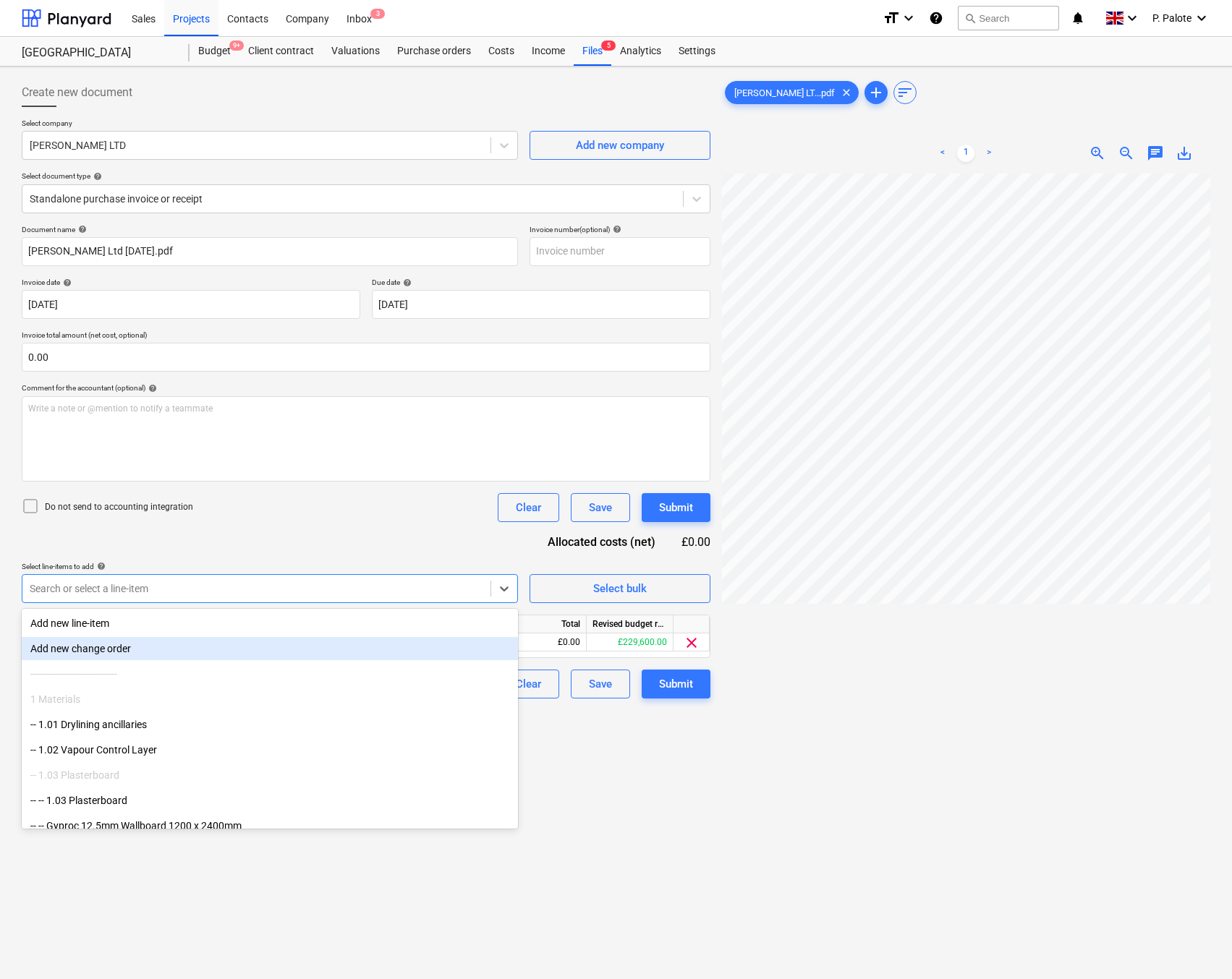
click at [686, 796] on div "Create new document Select company [PERSON_NAME] LTD Add new company Select doc…" at bounding box center [366, 595] width 701 height 1046
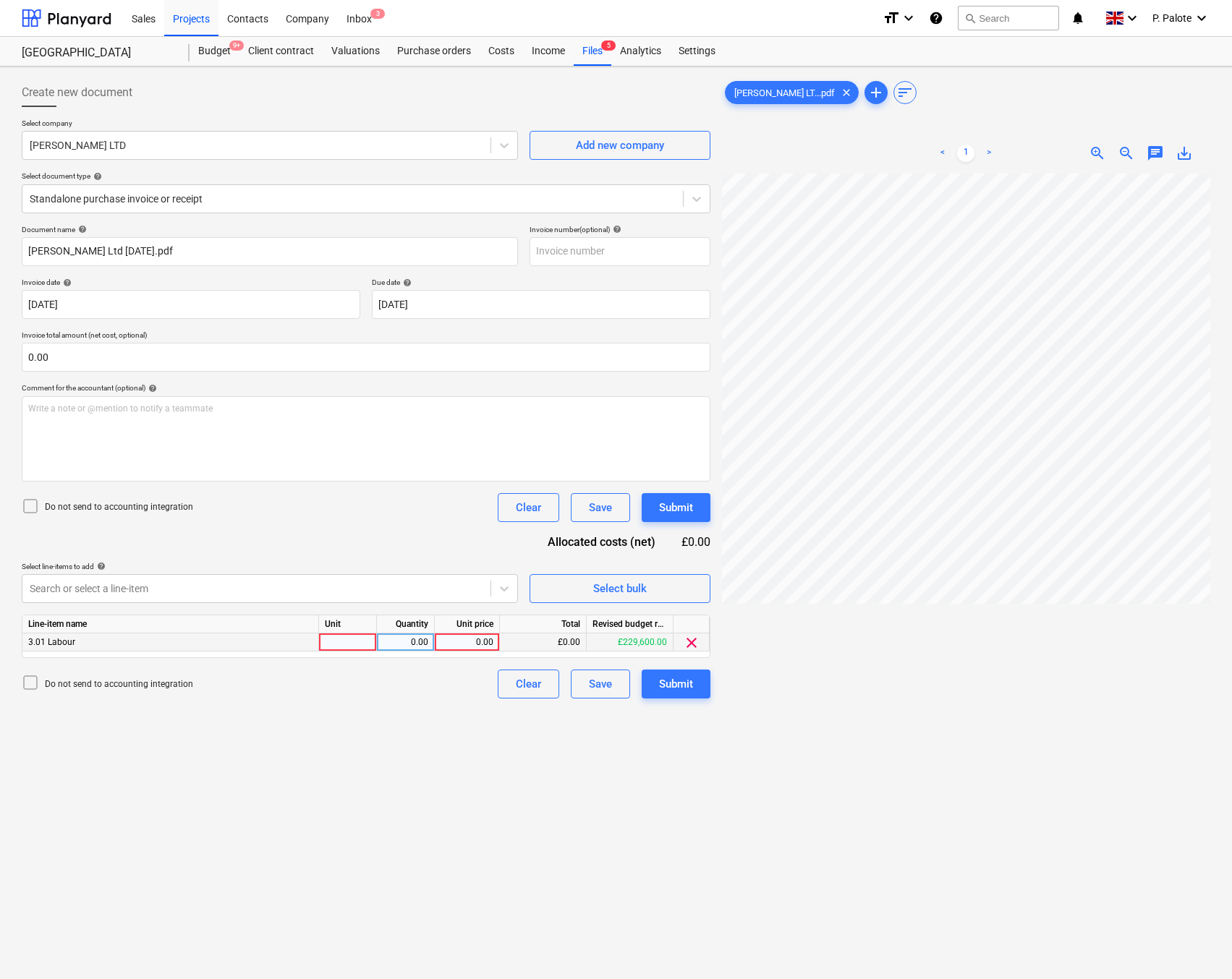
click at [368, 639] on div at bounding box center [347, 642] width 58 height 18
type input "1"
click at [420, 644] on div "0.00" at bounding box center [405, 642] width 45 height 18
type input "6300"
click at [476, 642] on div "0.00" at bounding box center [467, 642] width 53 height 18
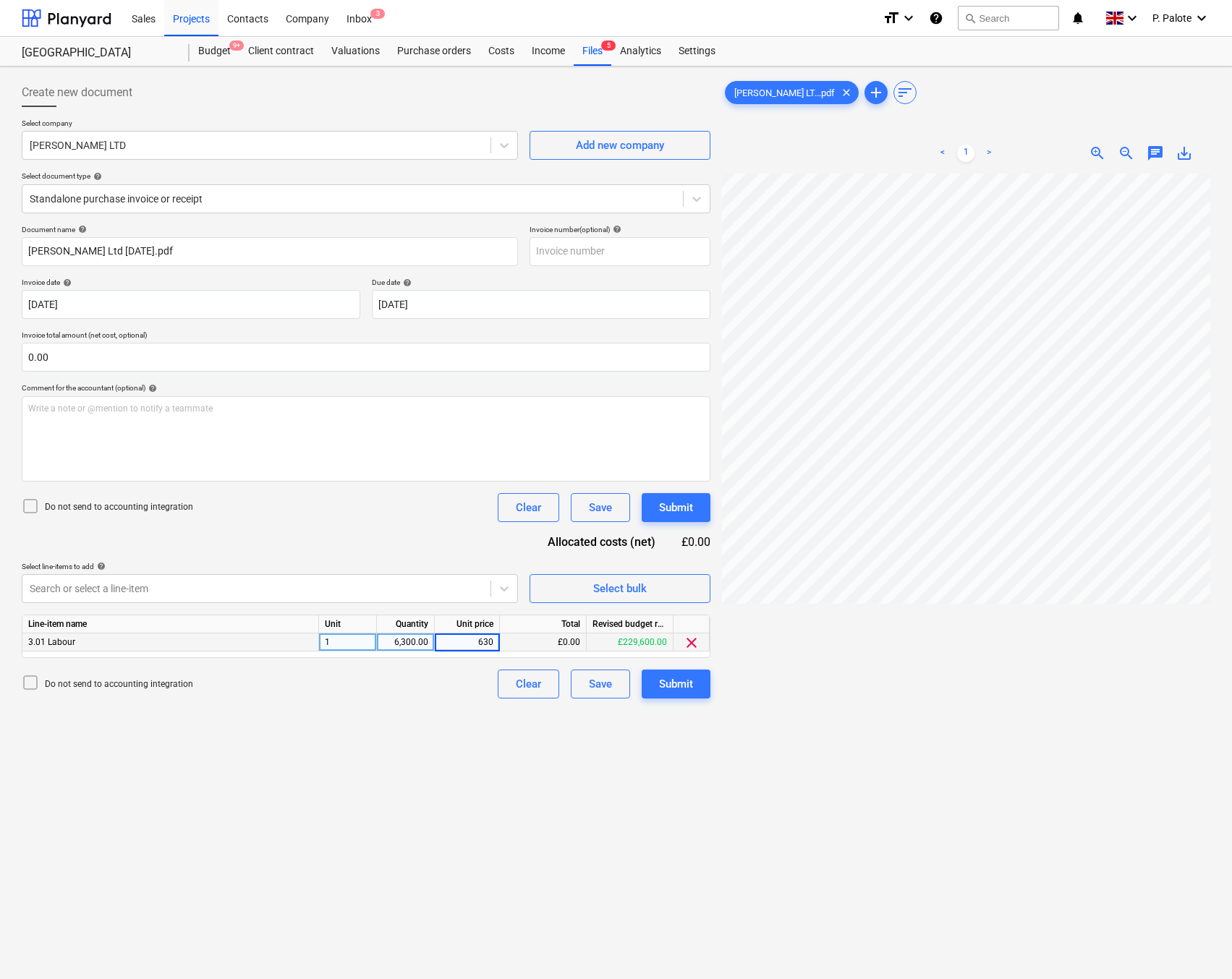
type input "6300"
click at [425, 641] on div "6,300.00" at bounding box center [405, 642] width 45 height 18
type input "1"
click at [530, 812] on div "Create new document Select company [PERSON_NAME] LTD Add new company Select doc…" at bounding box center [366, 595] width 701 height 1046
click at [405, 765] on div "Create new document Select company [PERSON_NAME] LTD Add new company Select doc…" at bounding box center [366, 595] width 701 height 1046
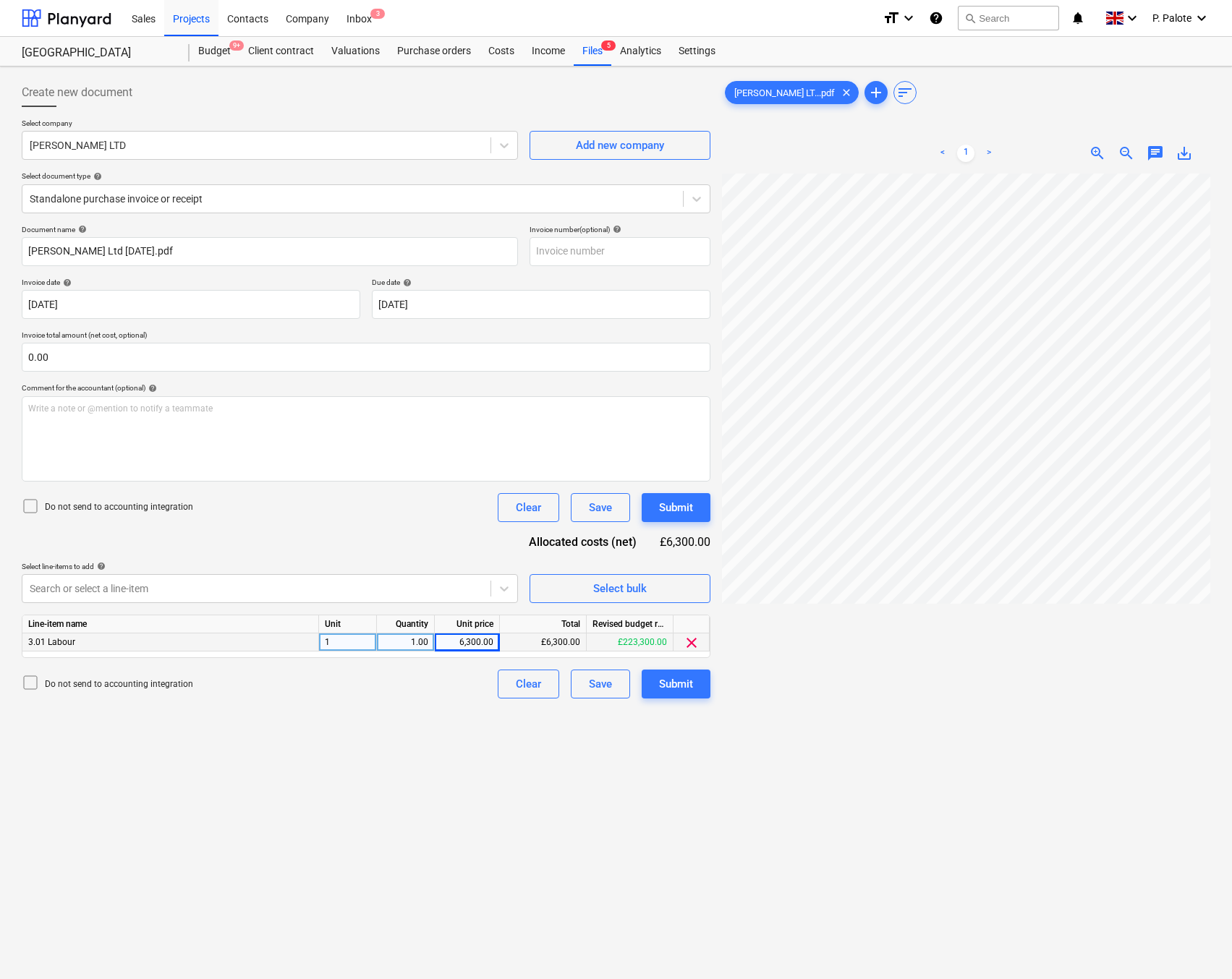
drag, startPoint x: 487, startPoint y: 791, endPoint x: 327, endPoint y: 710, distance: 179.3
click at [487, 792] on div "Create new document Select company [PERSON_NAME] LTD Add new company Select doc…" at bounding box center [366, 595] width 701 height 1046
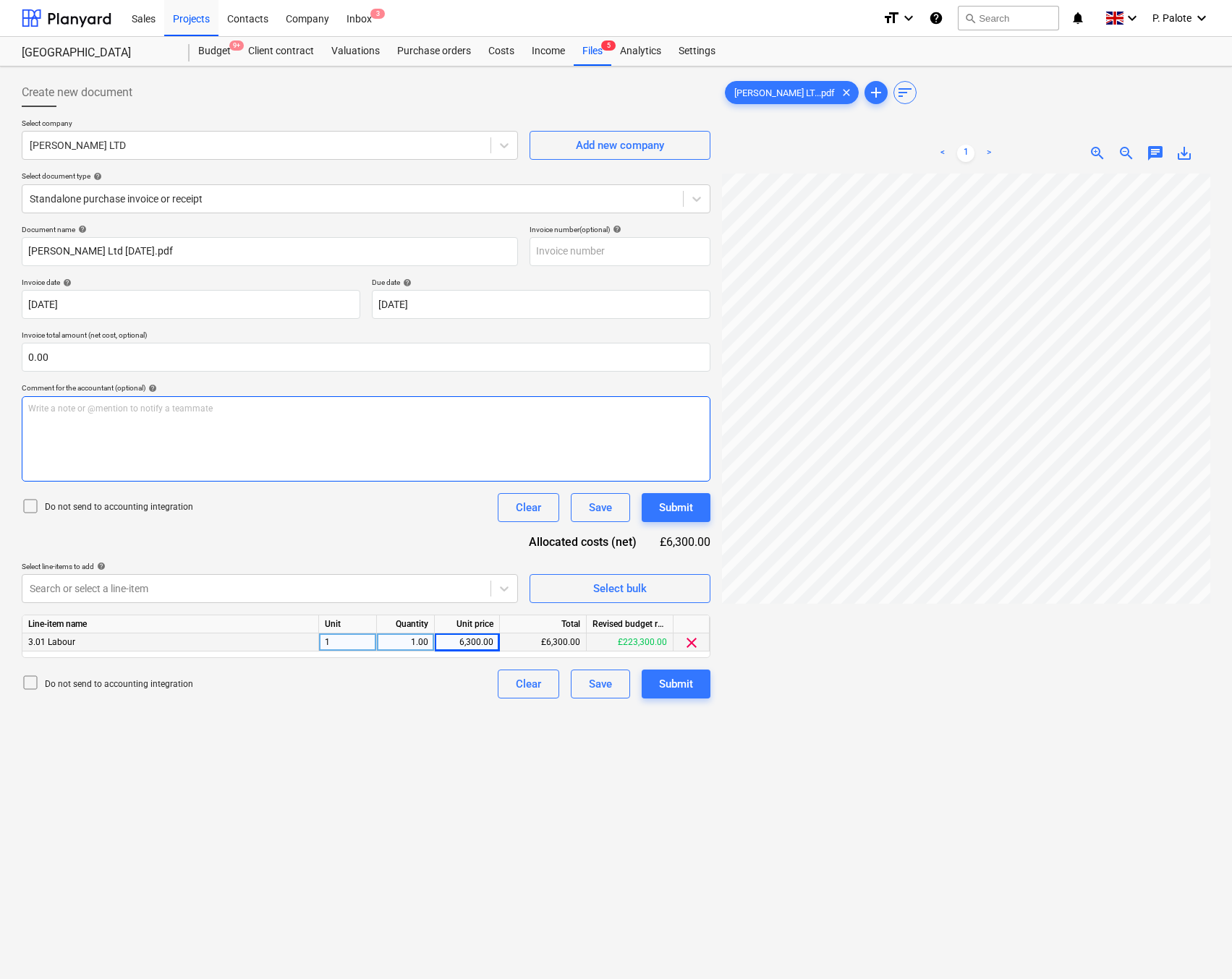
click at [121, 419] on div "Write a note or @mention to notify a teammate [PERSON_NAME]" at bounding box center [366, 439] width 689 height 86
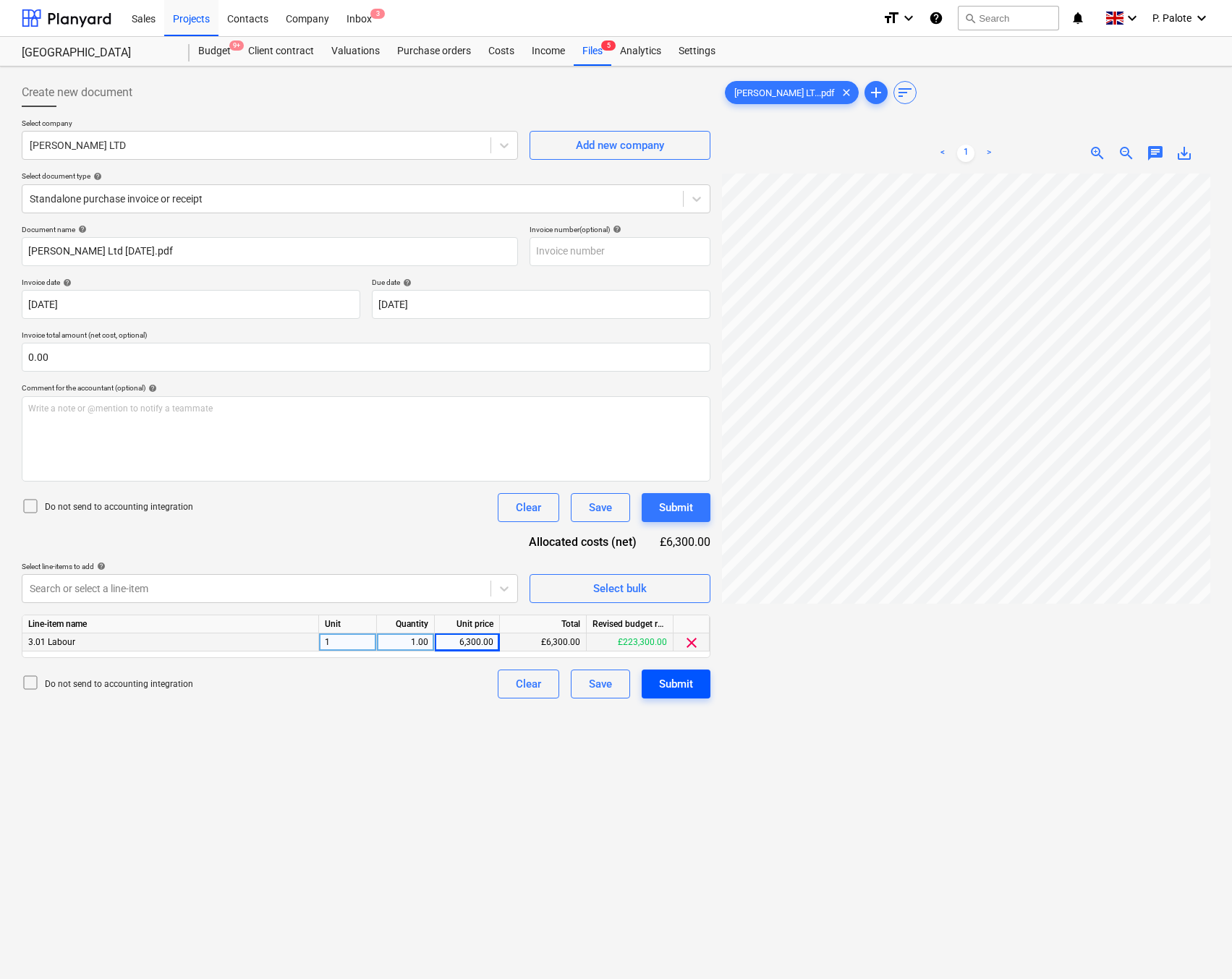
click at [686, 684] on div "Submit" at bounding box center [676, 684] width 34 height 19
